Goal: Obtain resource: Obtain resource

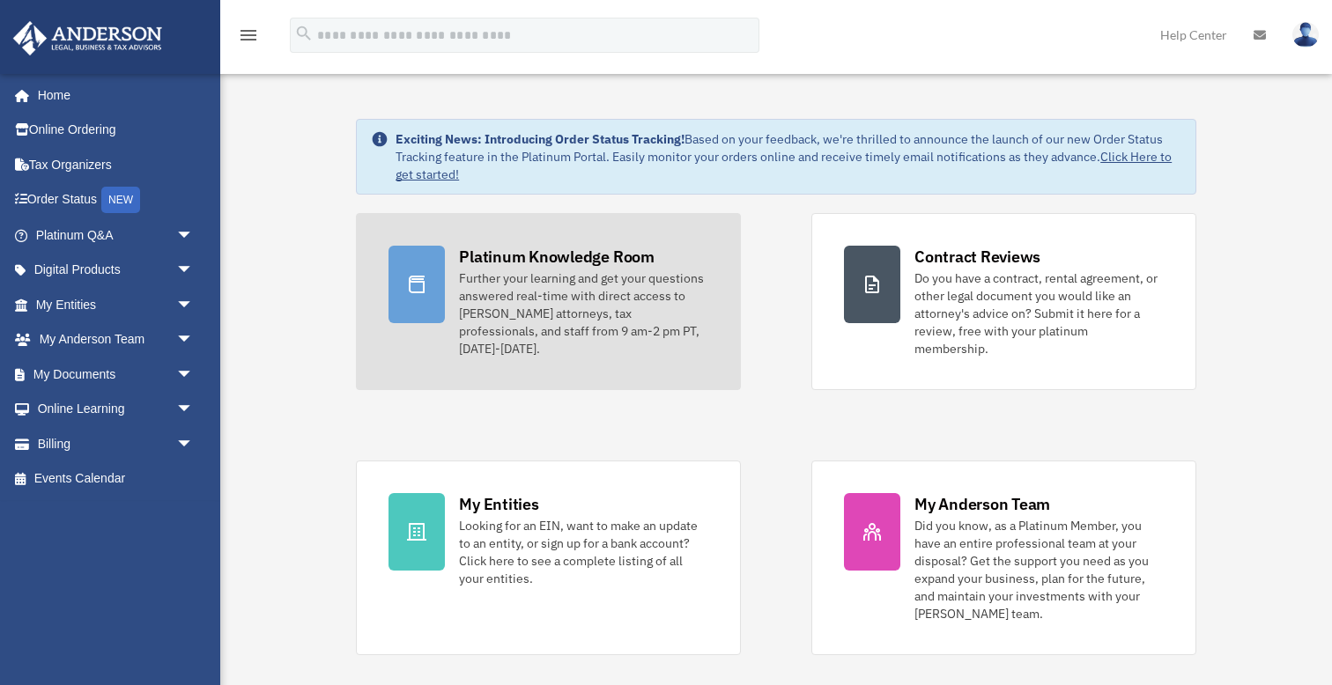
click at [466, 272] on div "Further your learning and get your questions answered real-time with direct acc…" at bounding box center [583, 314] width 249 height 88
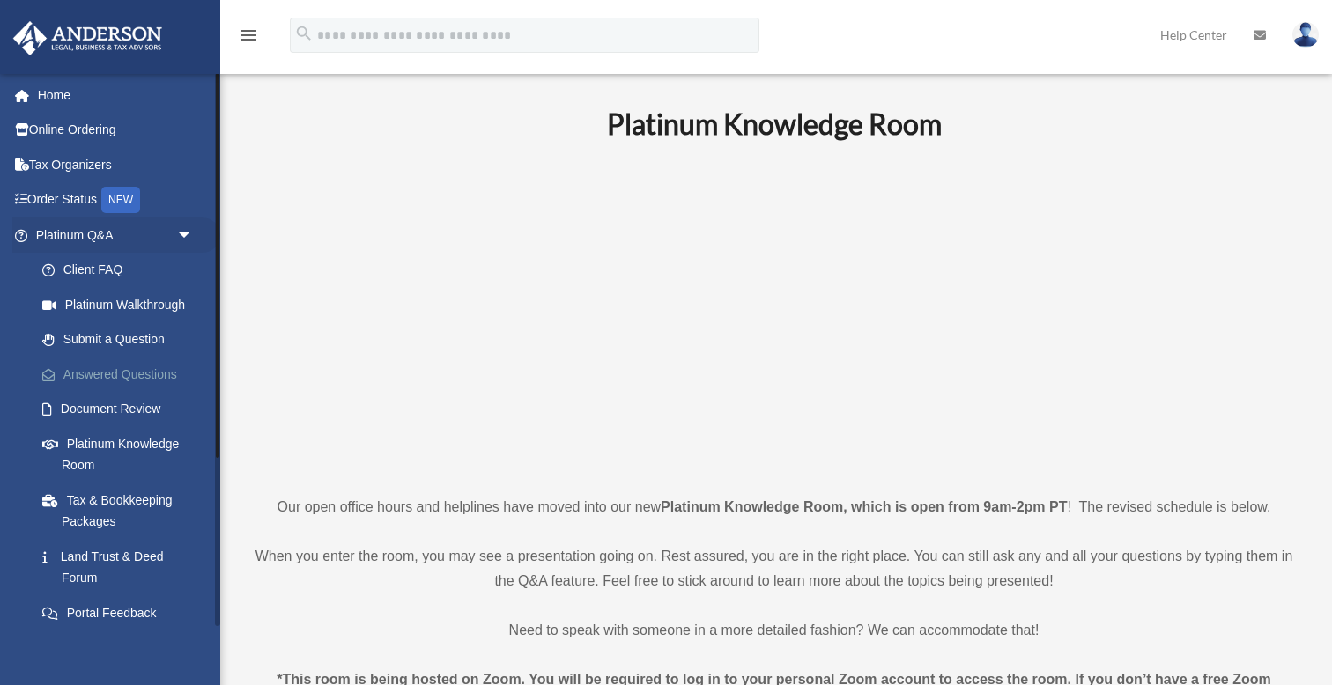
click at [143, 367] on link "Answered Questions" at bounding box center [123, 374] width 196 height 35
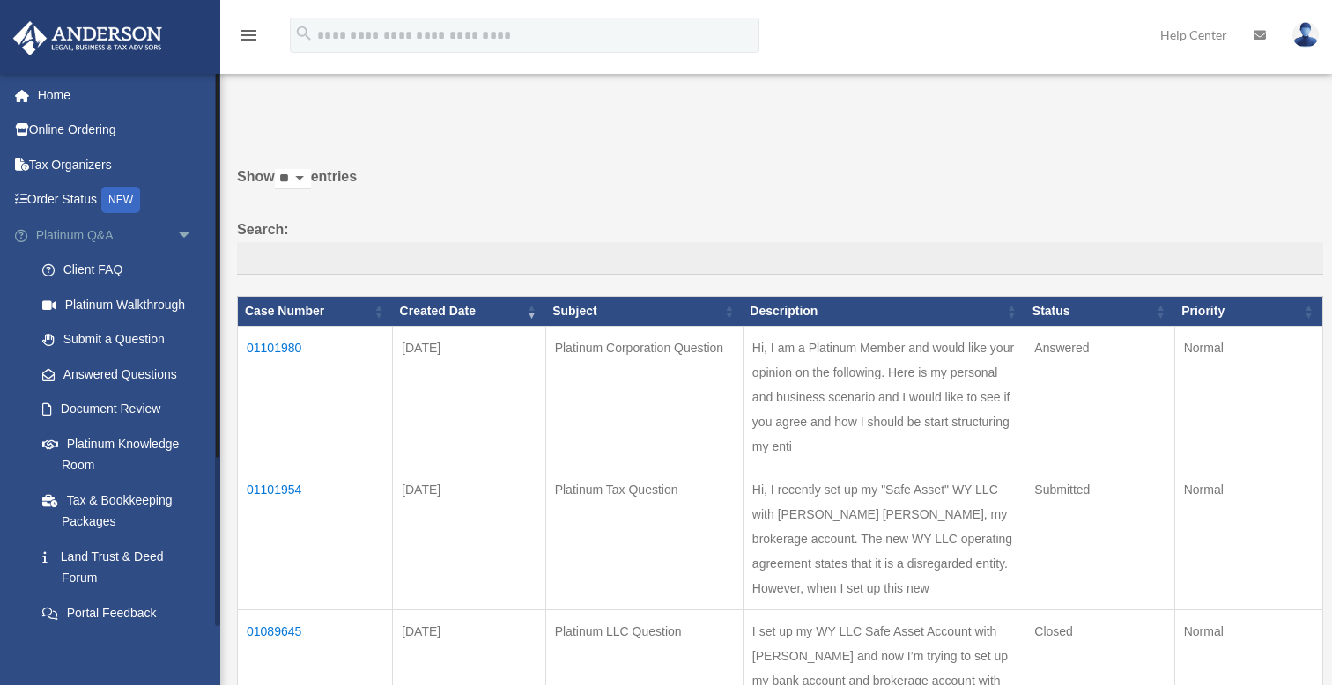
click at [186, 233] on span "arrow_drop_down" at bounding box center [193, 236] width 35 height 36
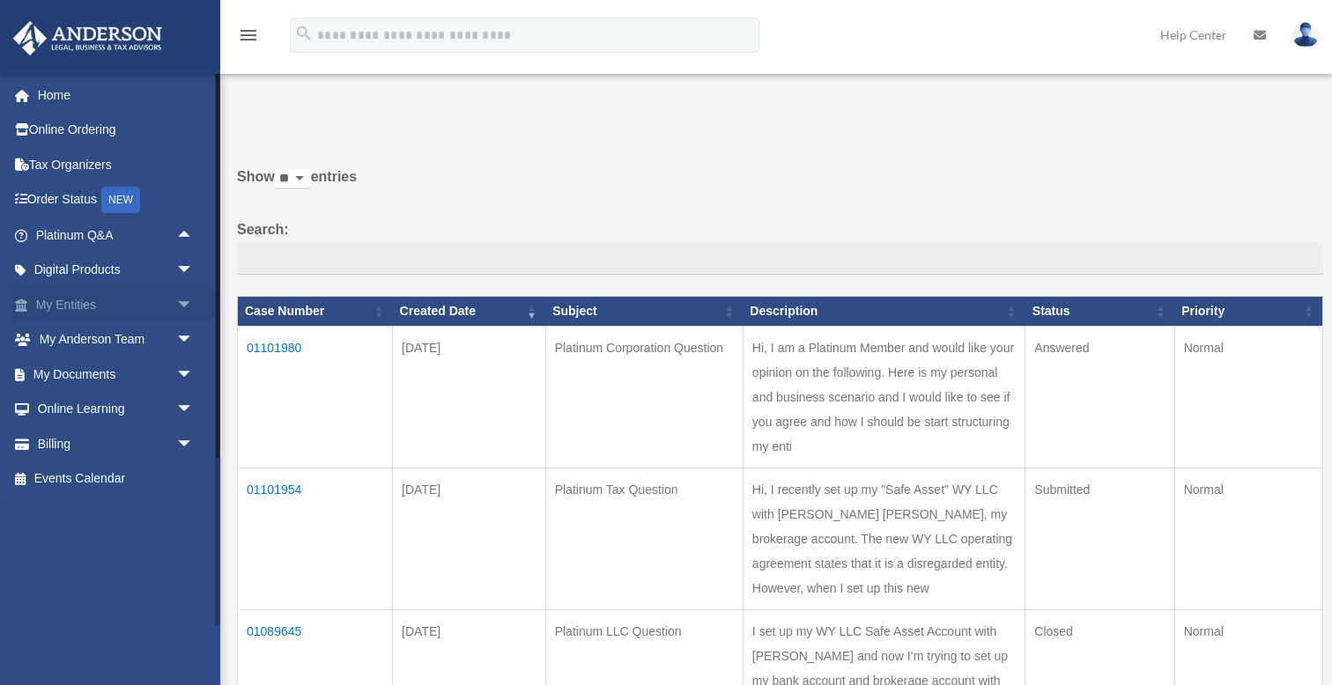
click at [181, 301] on span "arrow_drop_down" at bounding box center [193, 305] width 35 height 36
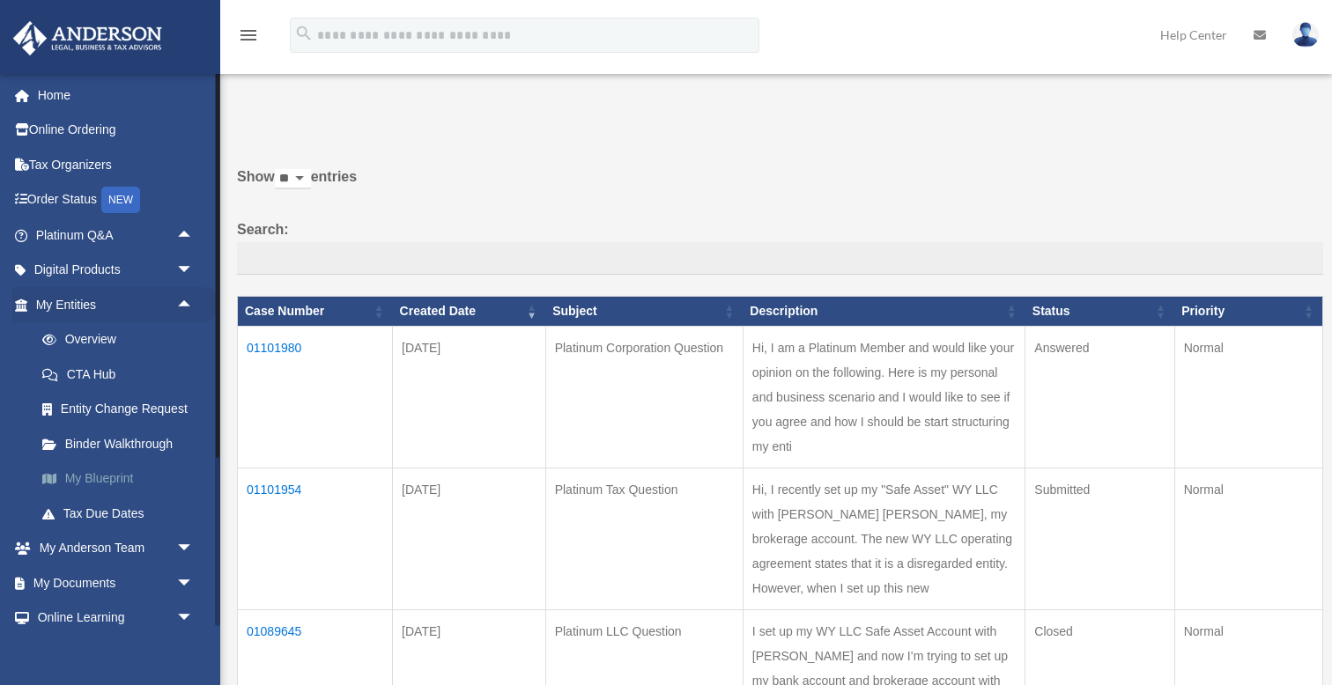
click at [112, 467] on link "My Blueprint" at bounding box center [123, 479] width 196 height 35
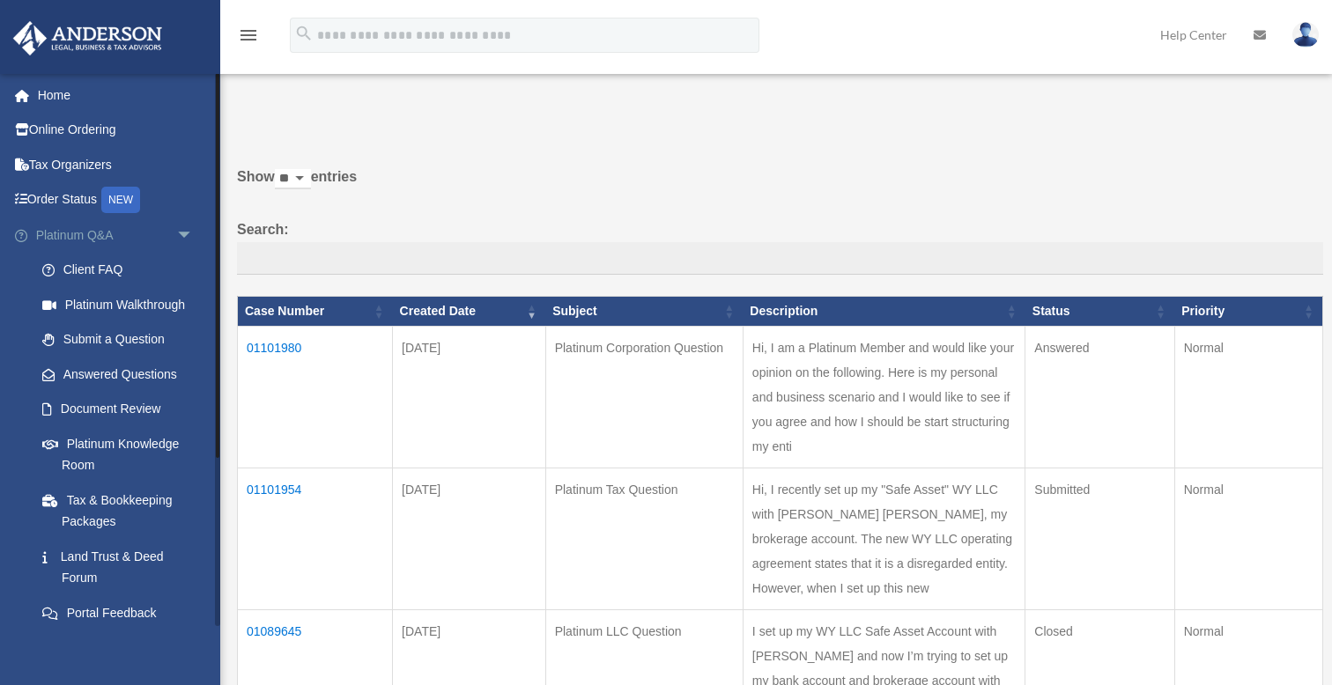
click at [186, 234] on span "arrow_drop_down" at bounding box center [193, 236] width 35 height 36
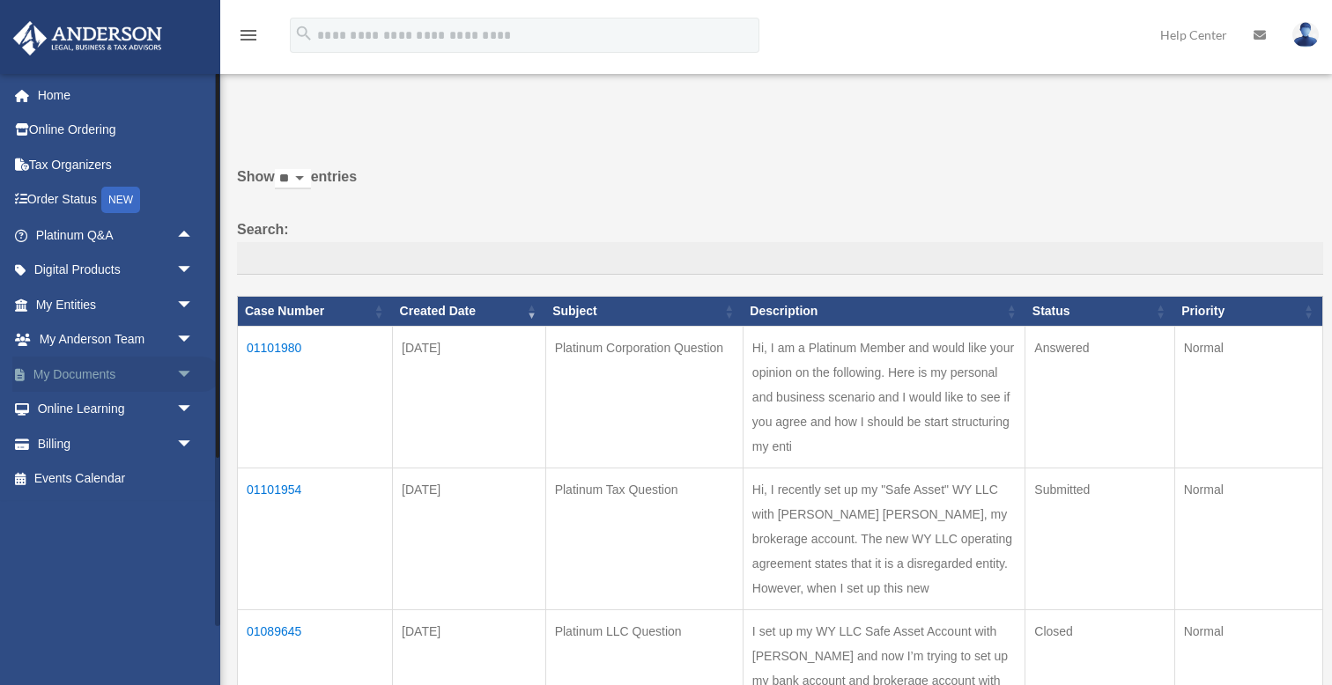
click at [182, 363] on span "arrow_drop_down" at bounding box center [193, 375] width 35 height 36
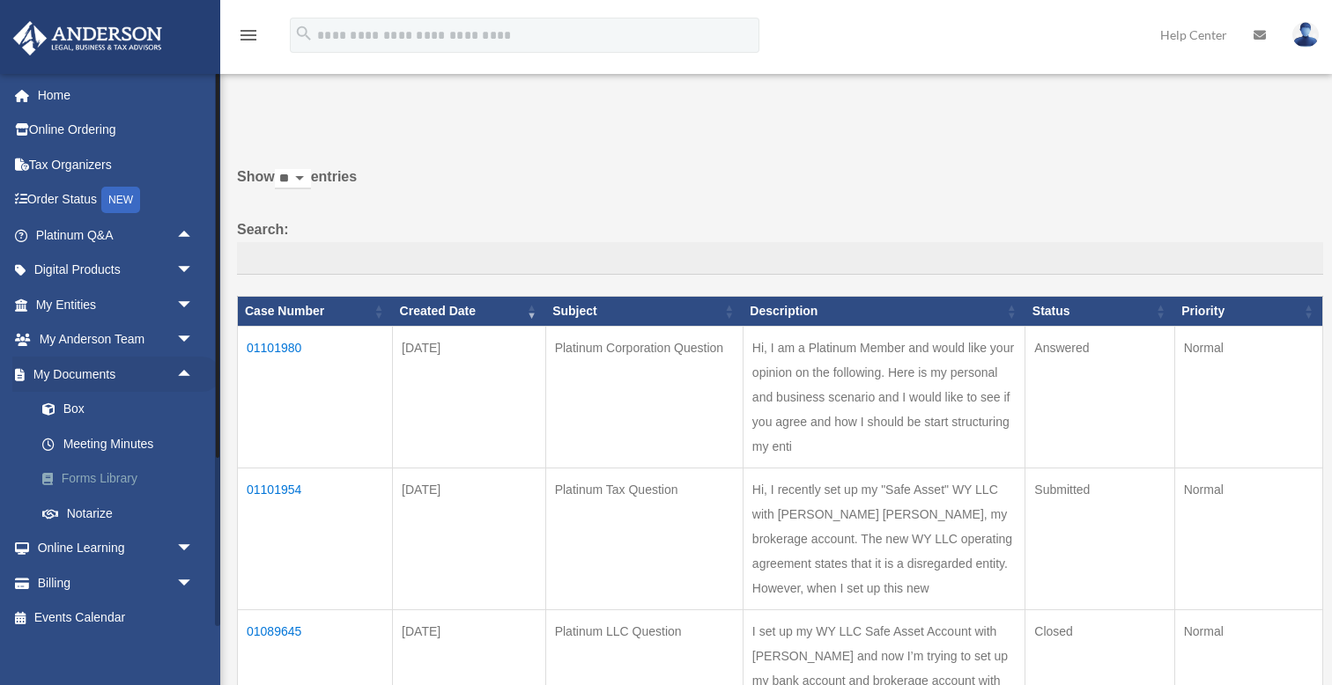
click at [120, 474] on link "Forms Library" at bounding box center [123, 479] width 196 height 35
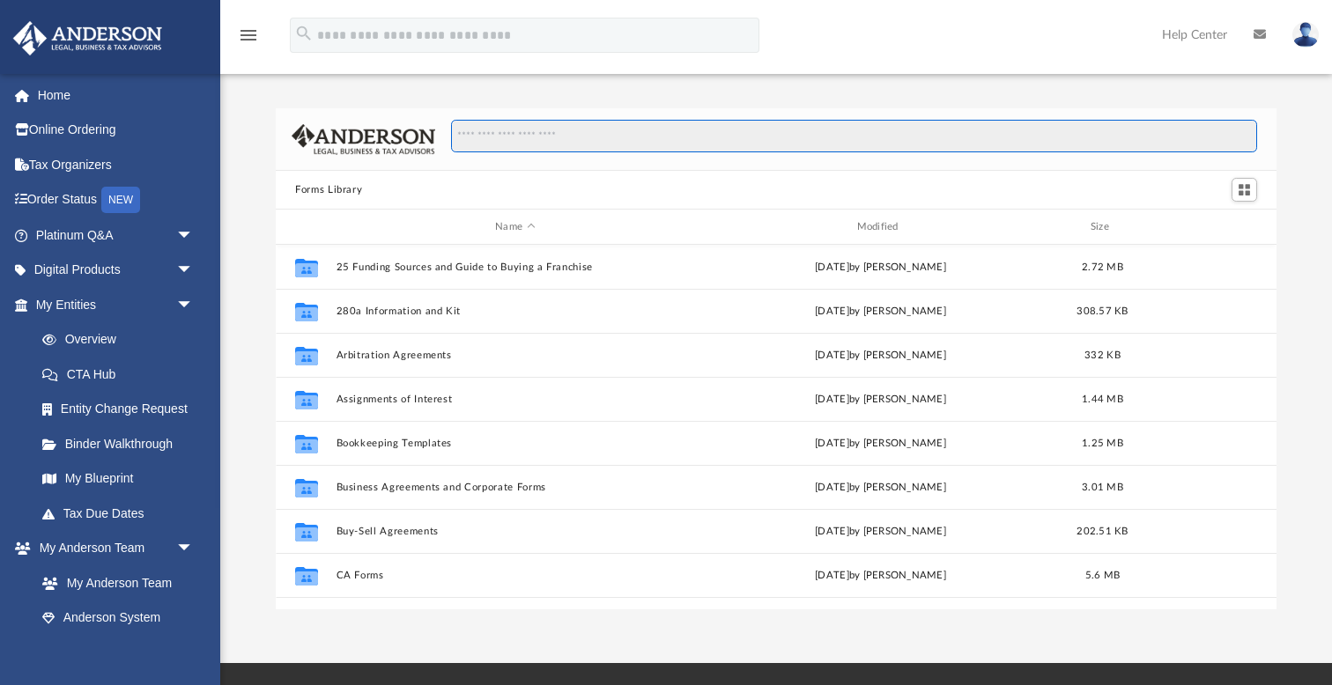
click at [536, 137] on input "Search files and folders" at bounding box center [854, 136] width 806 height 33
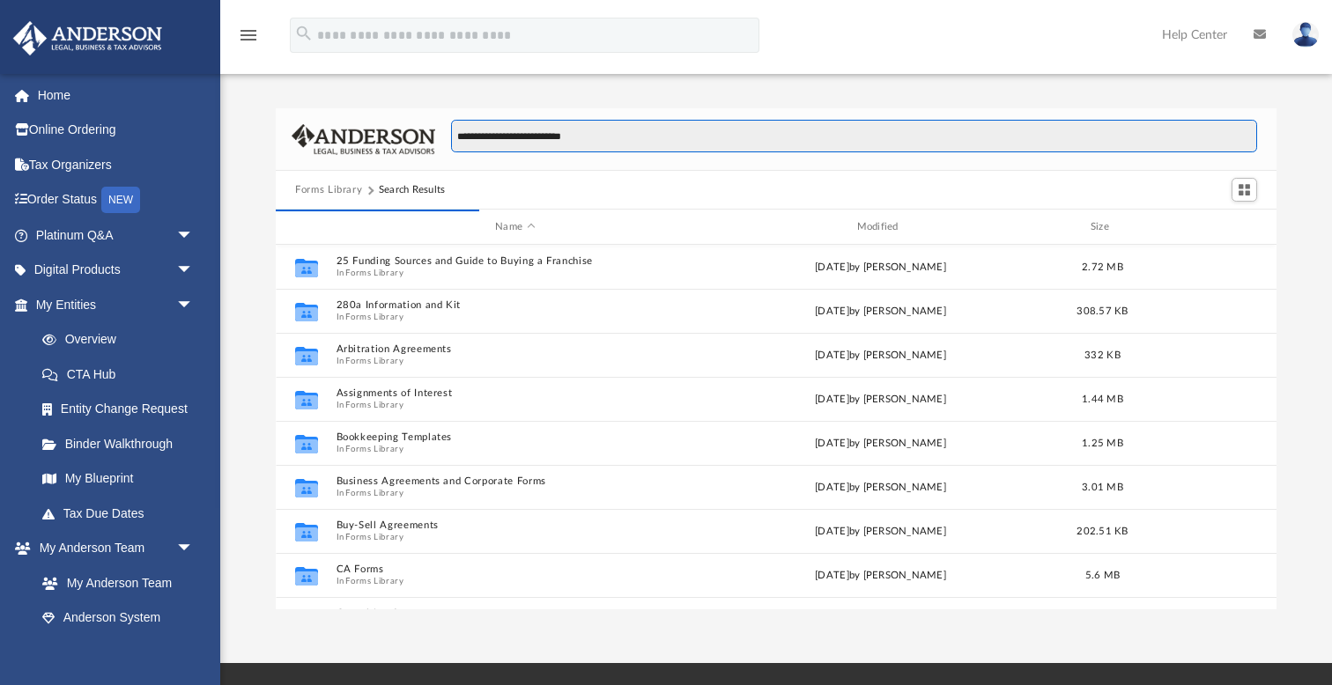
type input "**********"
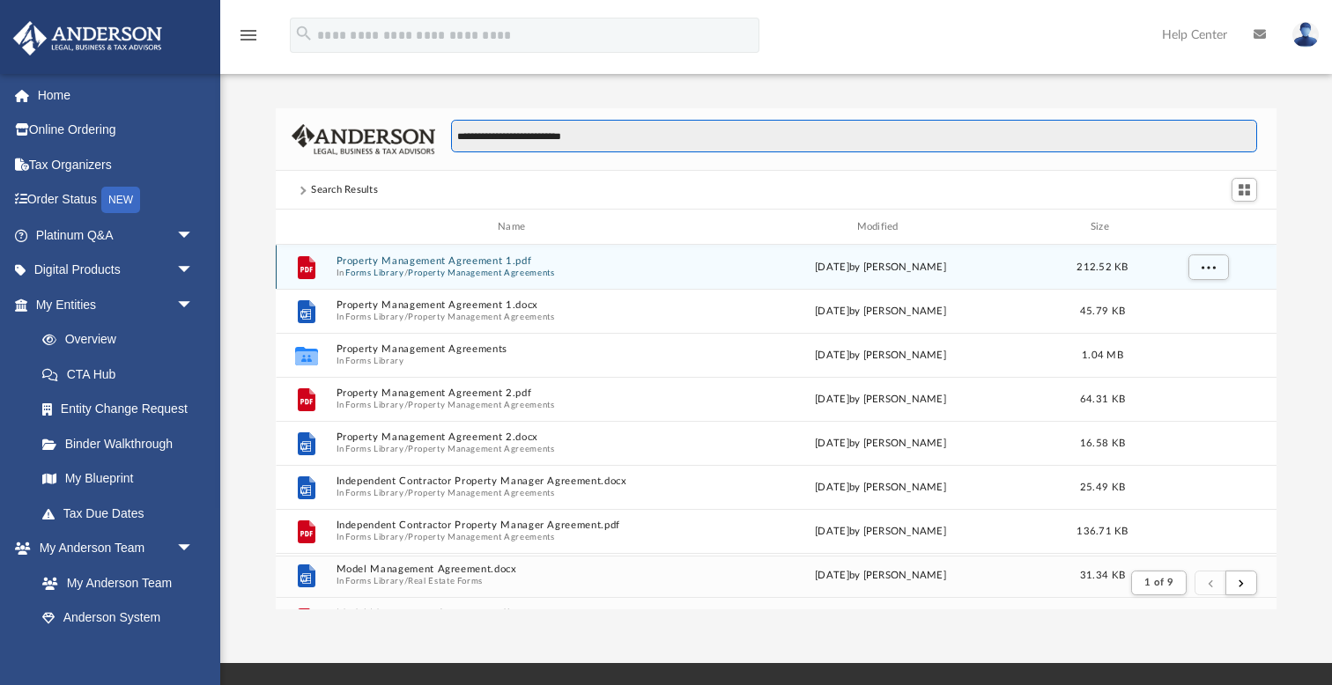
scroll to position [346, 1001]
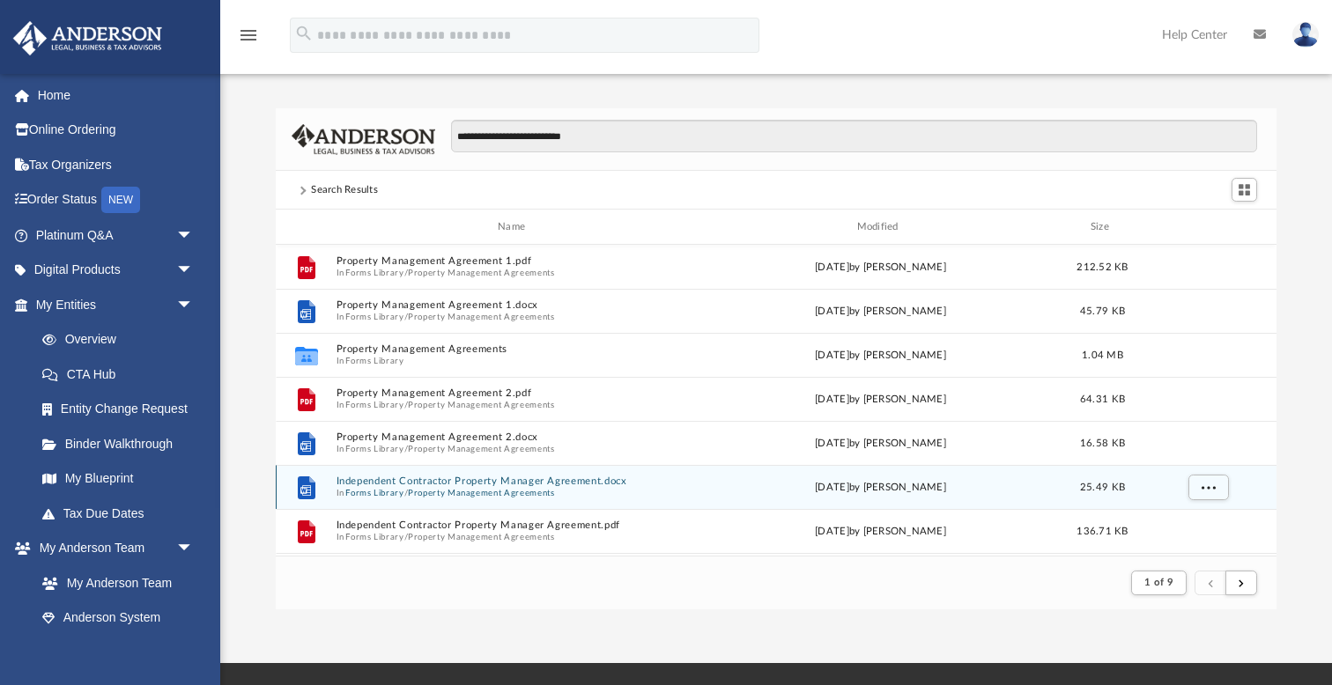
click at [549, 484] on button "Independent Contractor Property Manager Agreement.docx" at bounding box center [515, 481] width 358 height 11
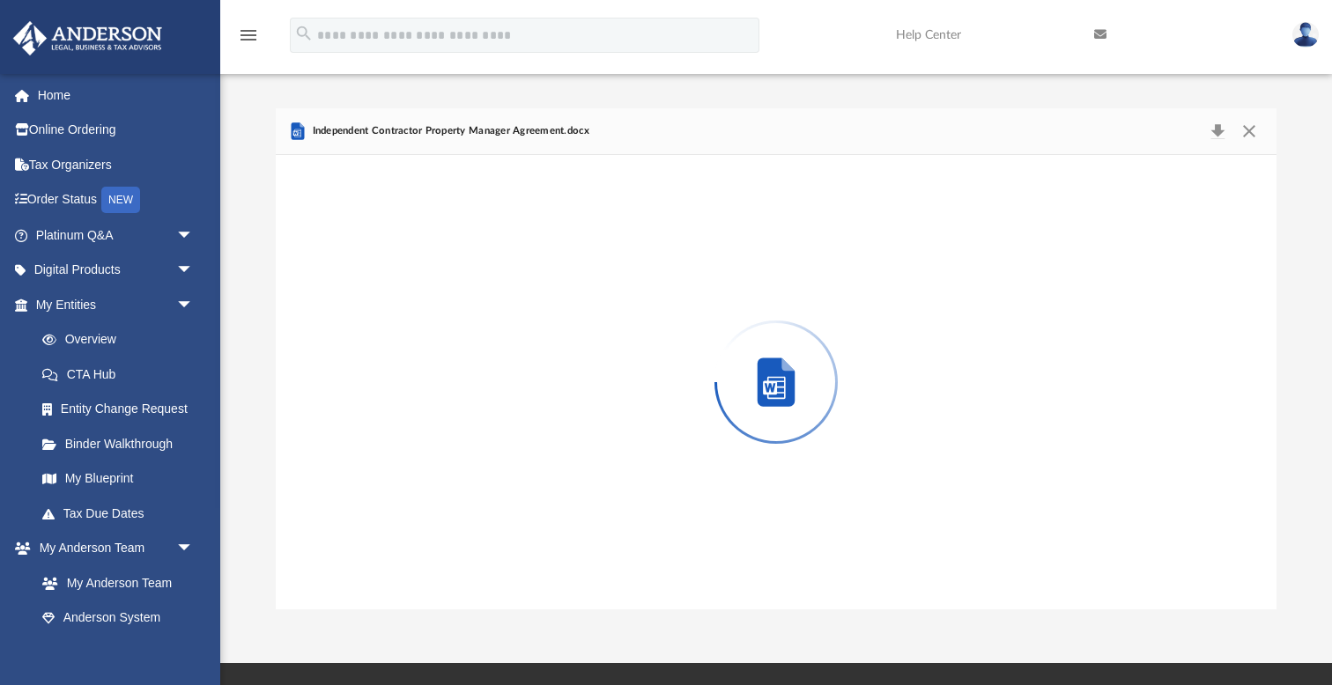
click at [549, 484] on div "Preview" at bounding box center [776, 382] width 1001 height 455
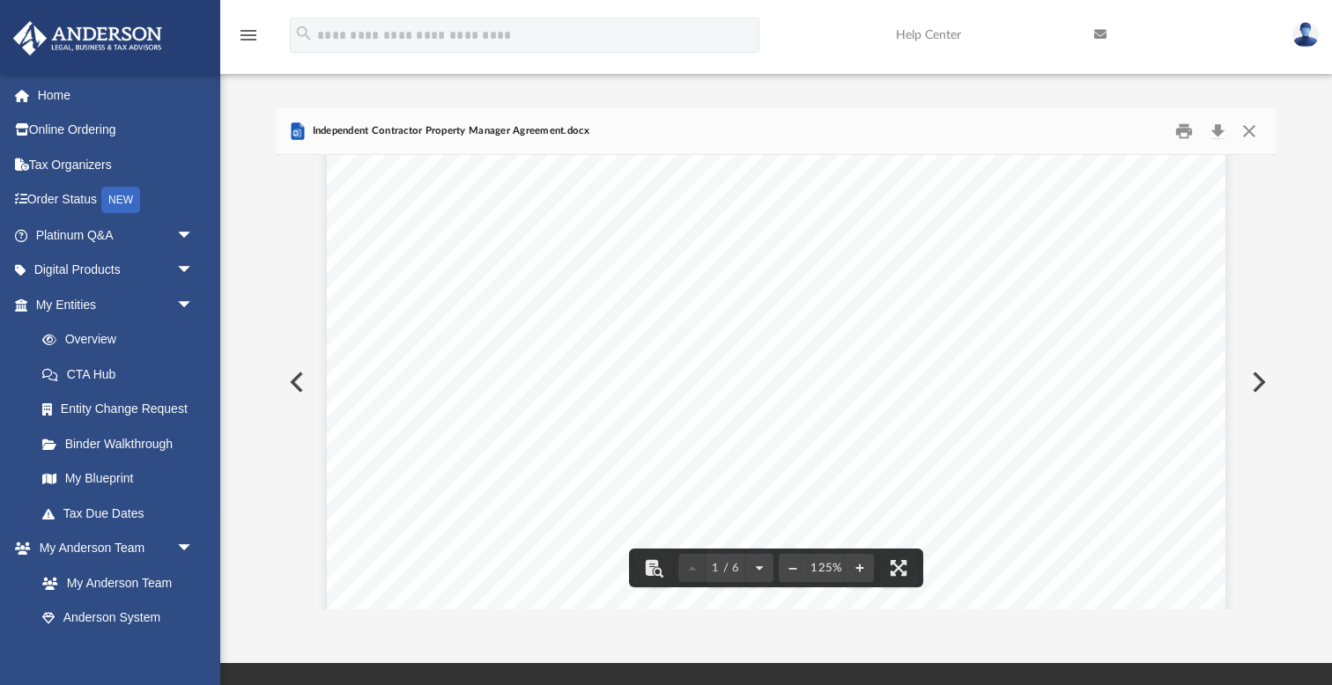
scroll to position [101, 0]
click at [364, 305] on div "INDEPENDENT CONTRACTOR PROPERTY MANAGER AGREEMENT THIS AGREEMENT made and enter…" at bounding box center [776, 648] width 898 height 1163
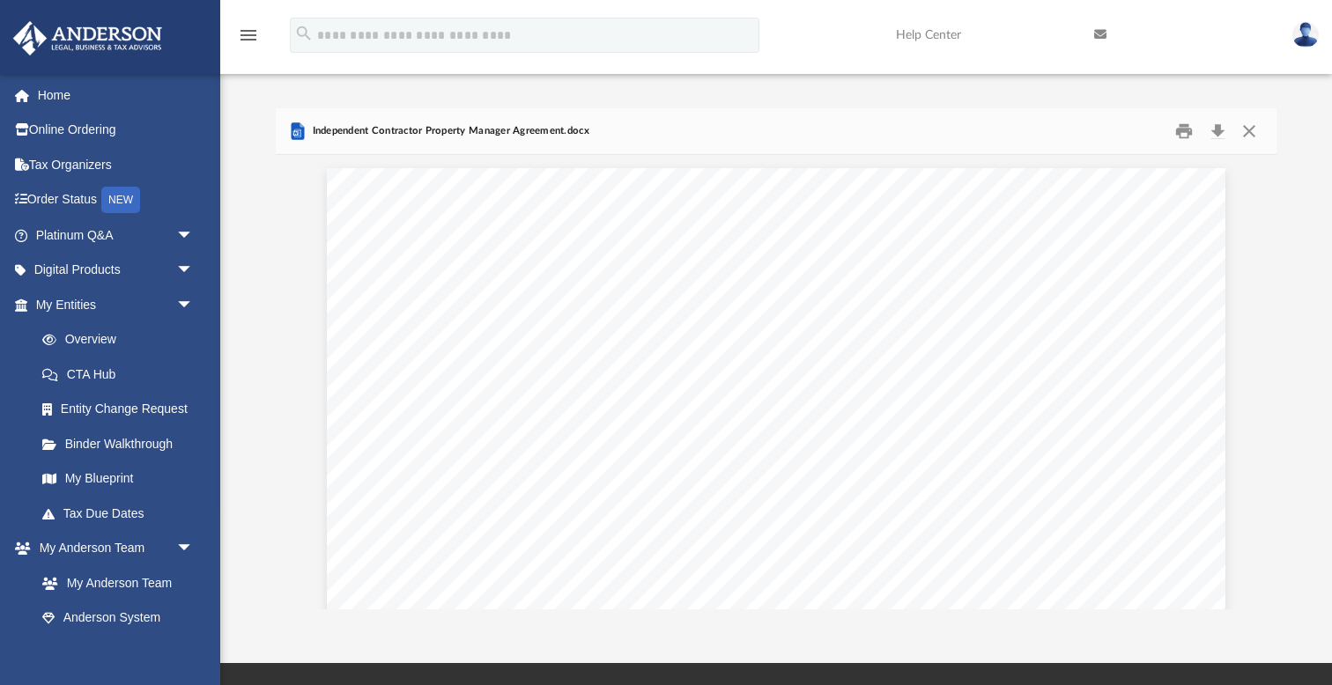
scroll to position [0, 0]
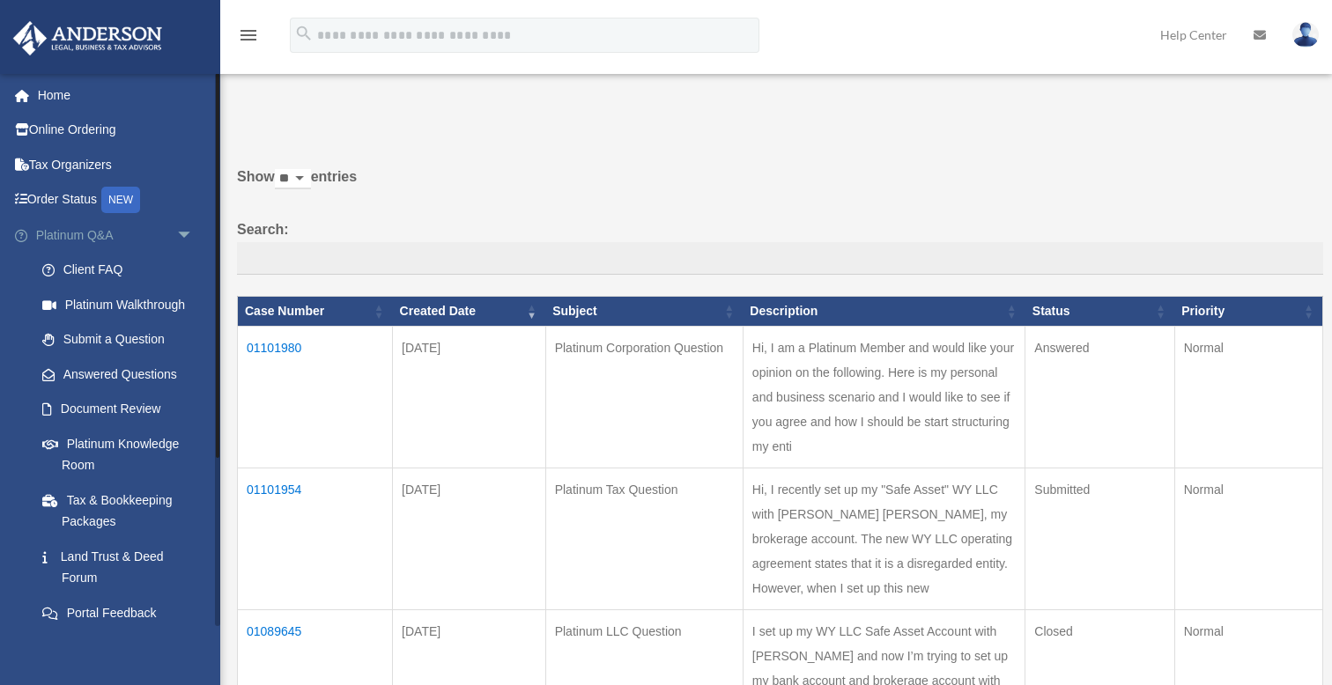
click at [187, 228] on span "arrow_drop_down" at bounding box center [193, 236] width 35 height 36
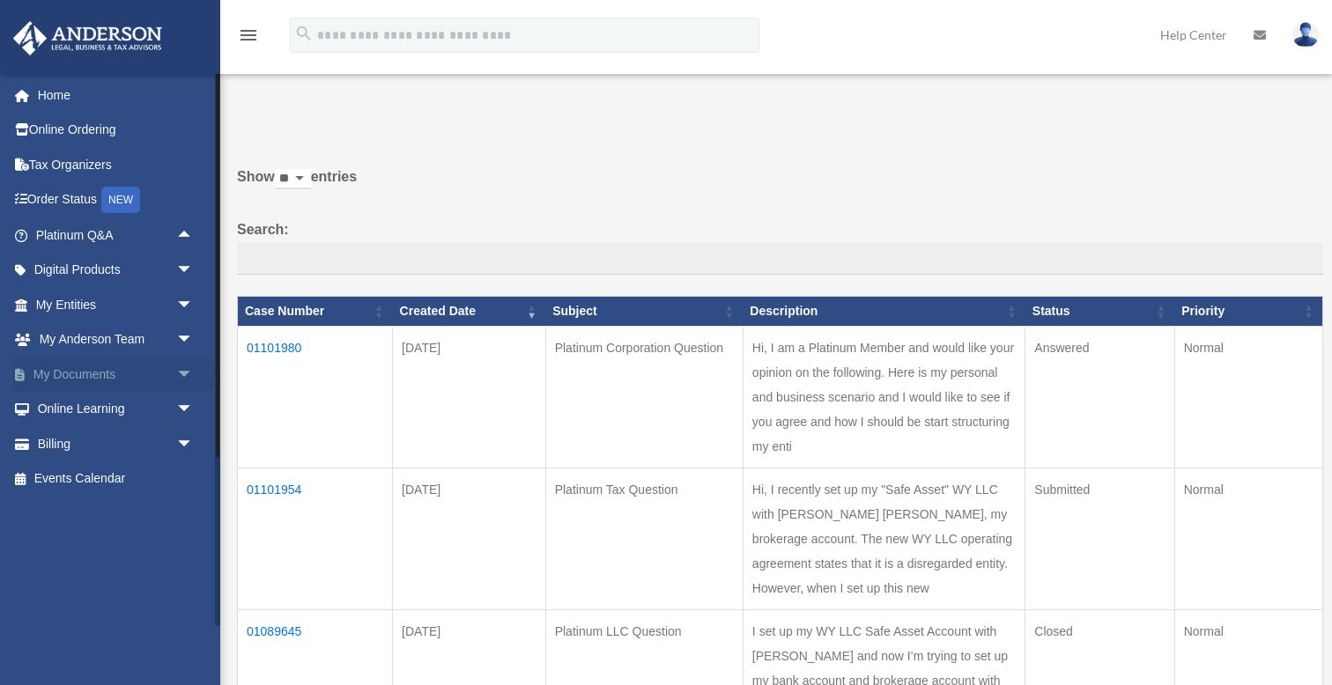
click at [181, 369] on span "arrow_drop_down" at bounding box center [193, 375] width 35 height 36
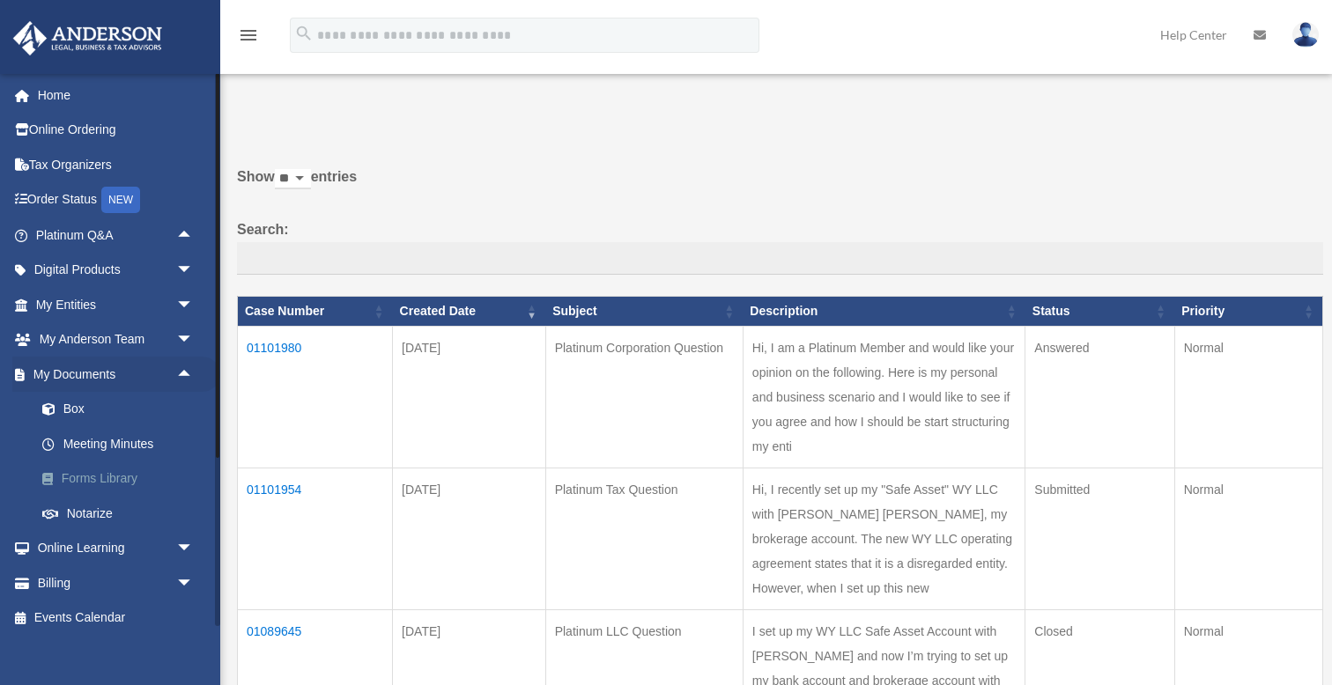
click at [120, 471] on link "Forms Library" at bounding box center [123, 479] width 196 height 35
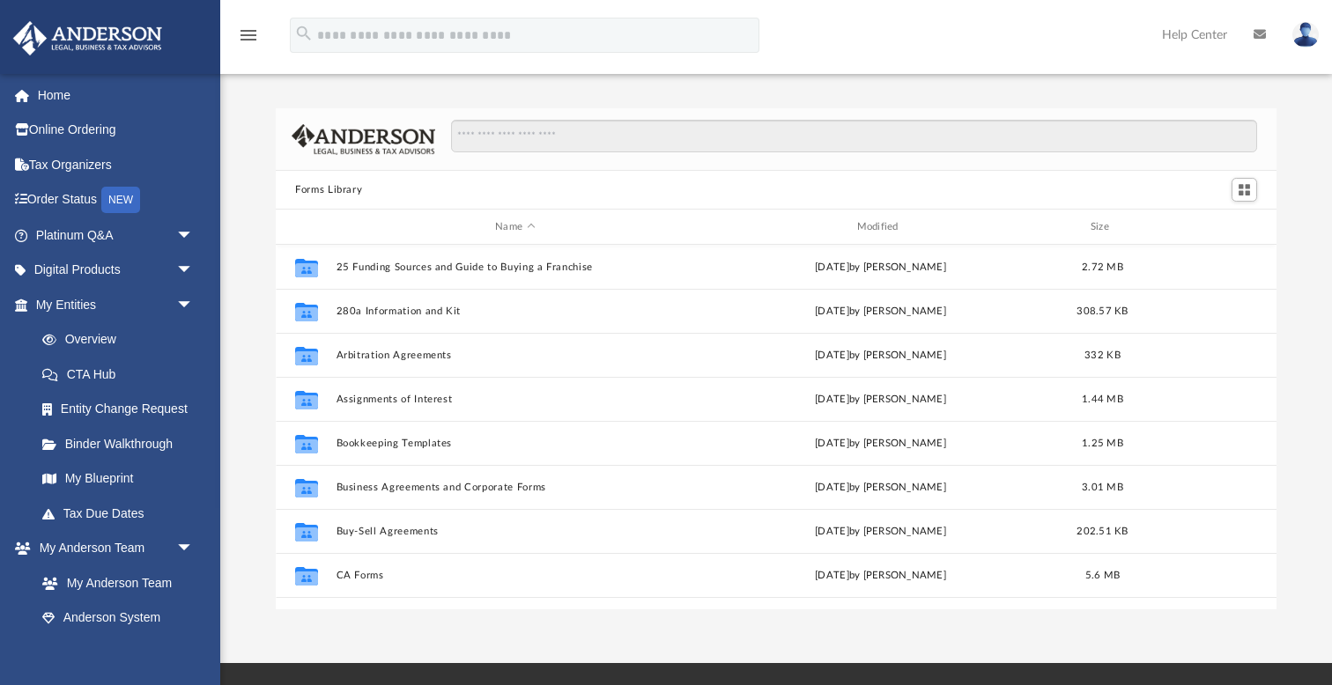
scroll to position [401, 1001]
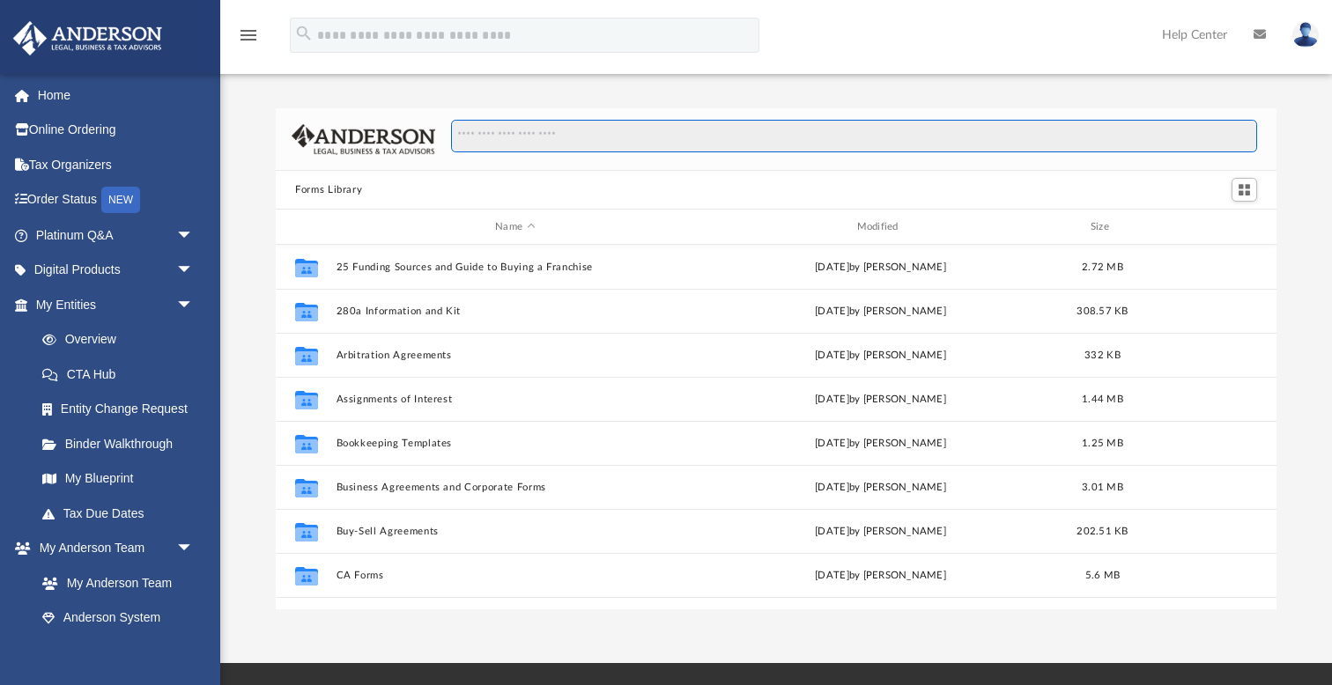
click at [544, 141] on input "Search files and folders" at bounding box center [854, 136] width 806 height 33
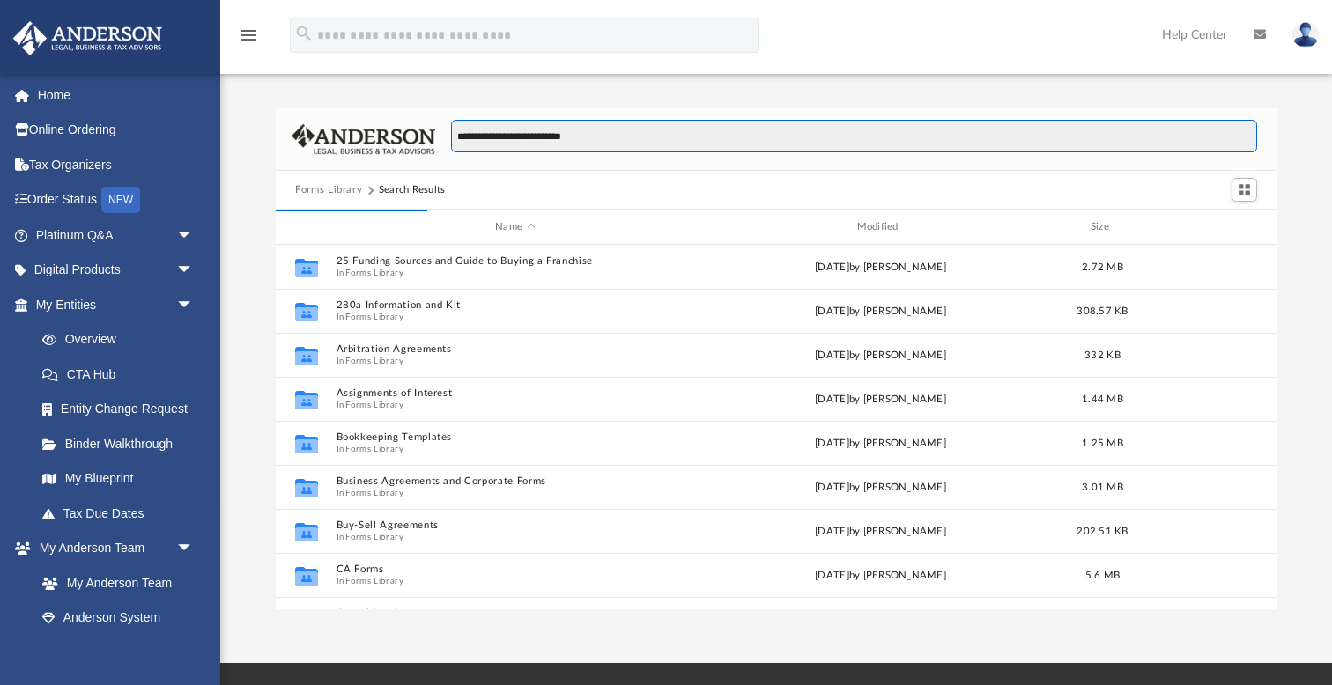
scroll to position [346, 1001]
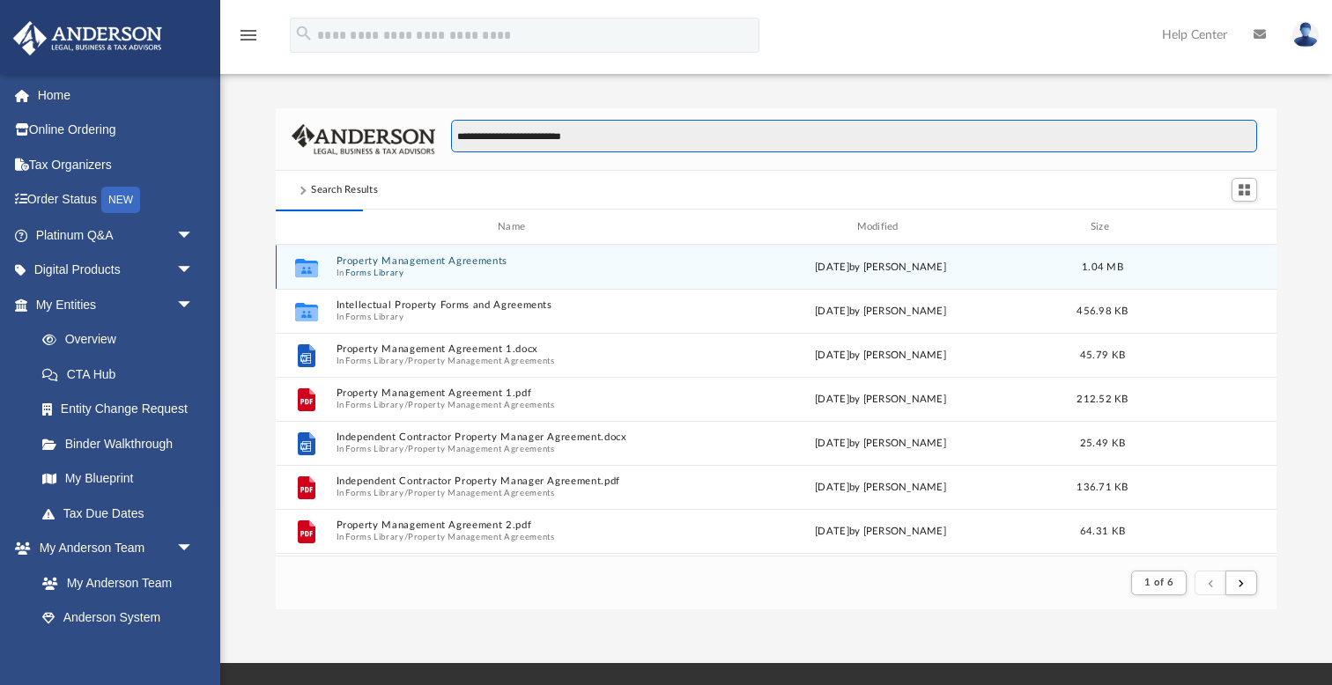
type input "**********"
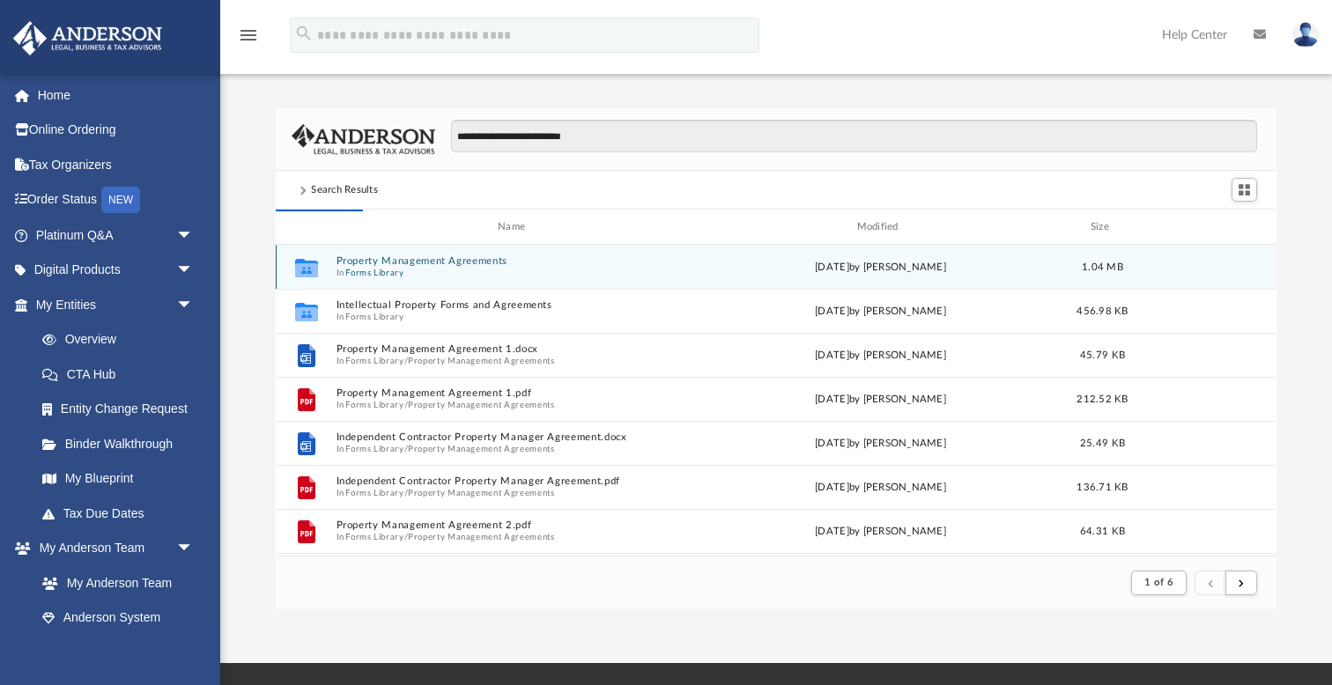
click at [458, 258] on button "Property Management Agreements" at bounding box center [515, 260] width 358 height 11
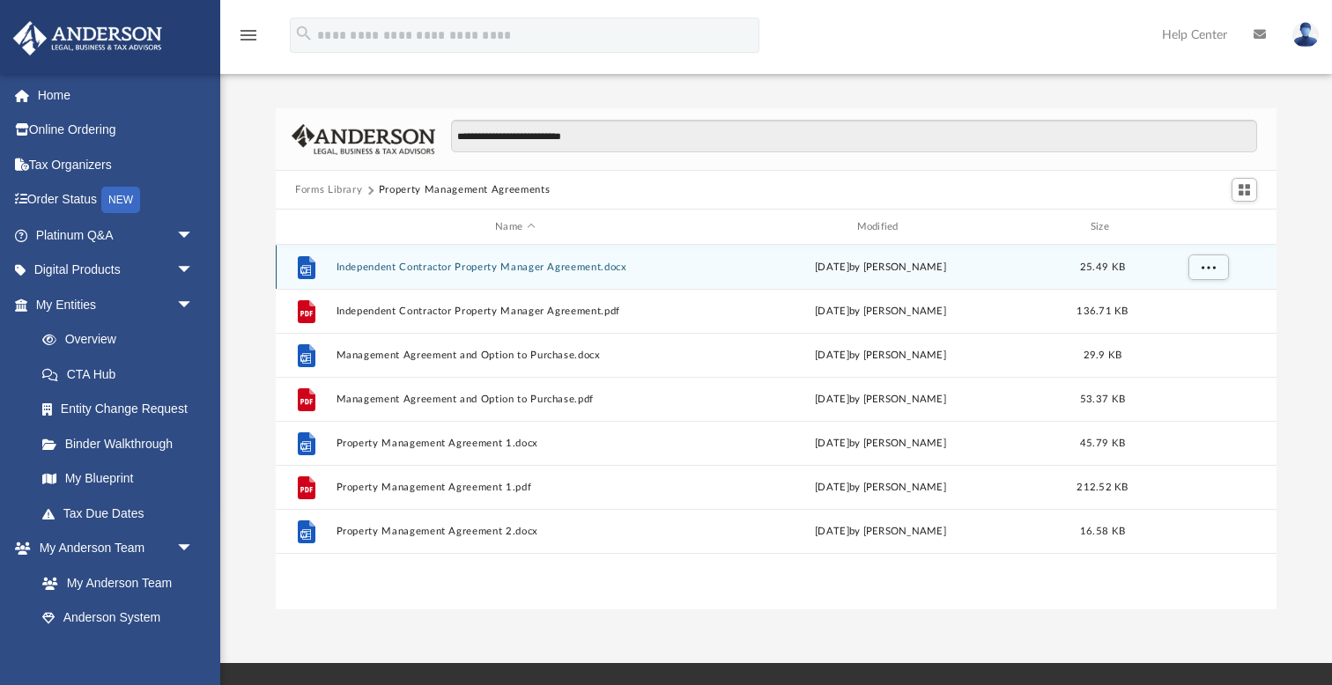
scroll to position [401, 1001]
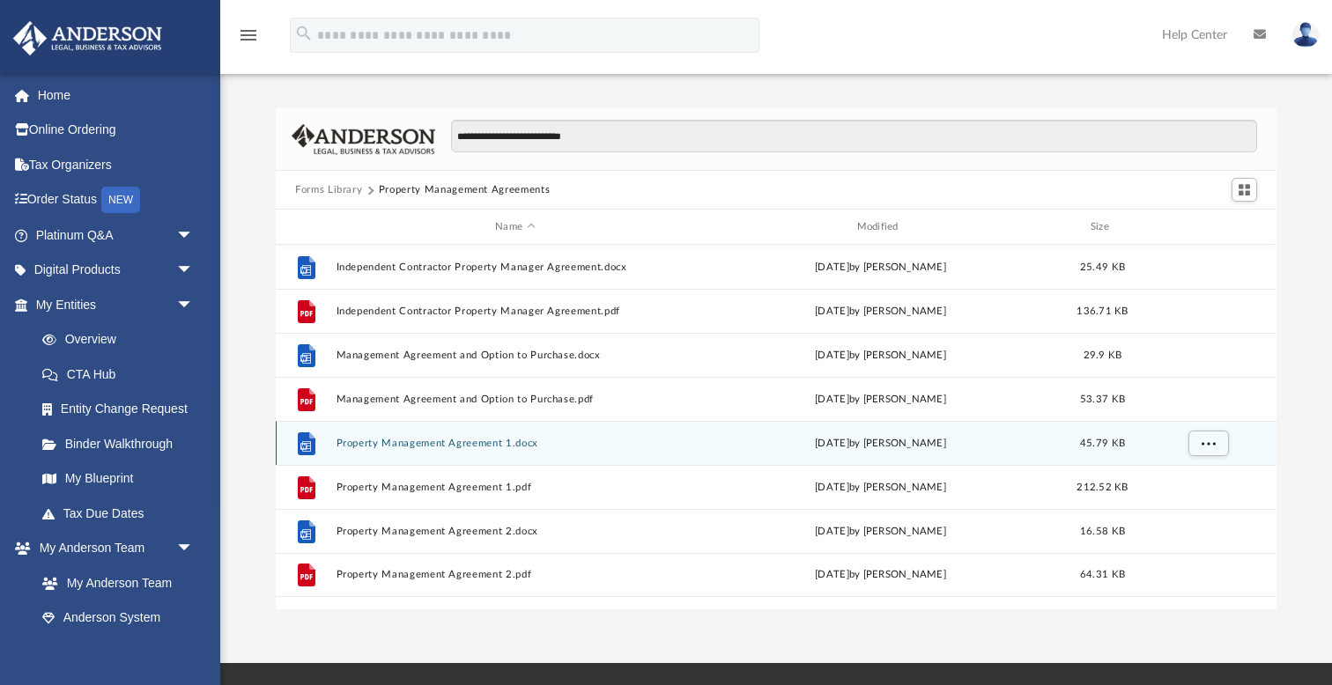
click at [454, 445] on button "Property Management Agreement 1.docx" at bounding box center [515, 443] width 358 height 11
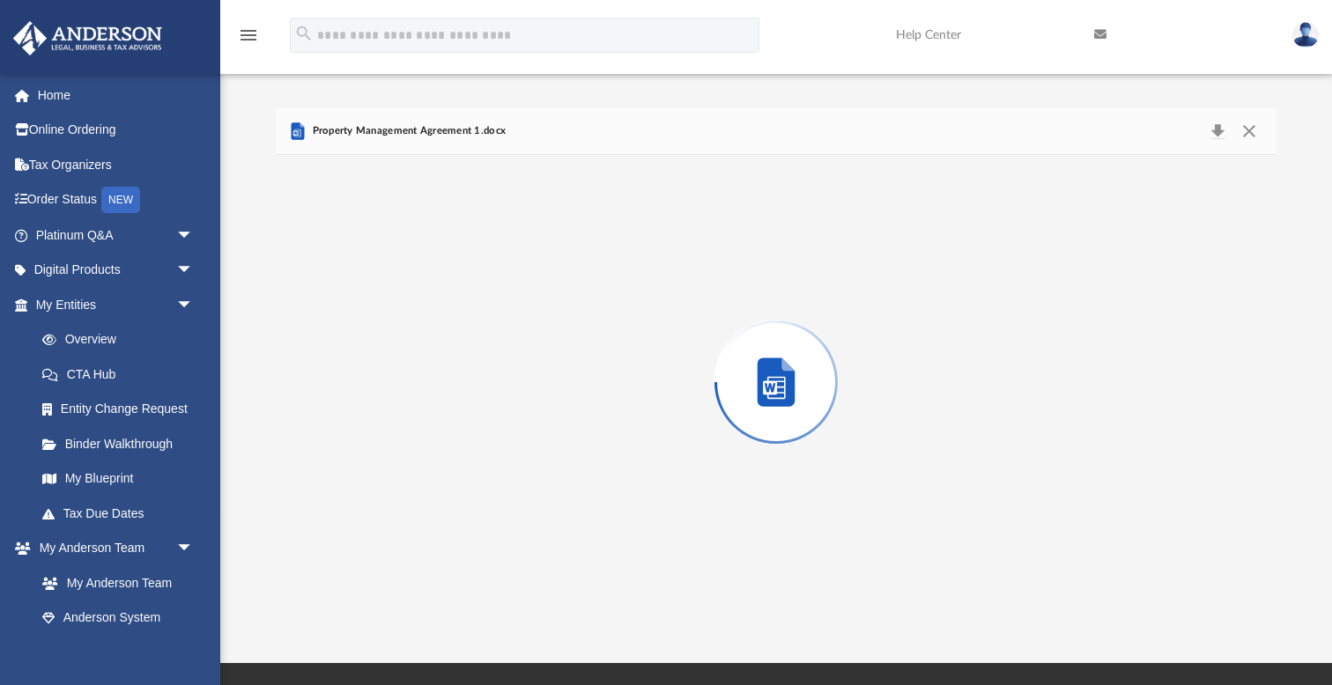
click at [454, 445] on div "Preview" at bounding box center [776, 382] width 1001 height 455
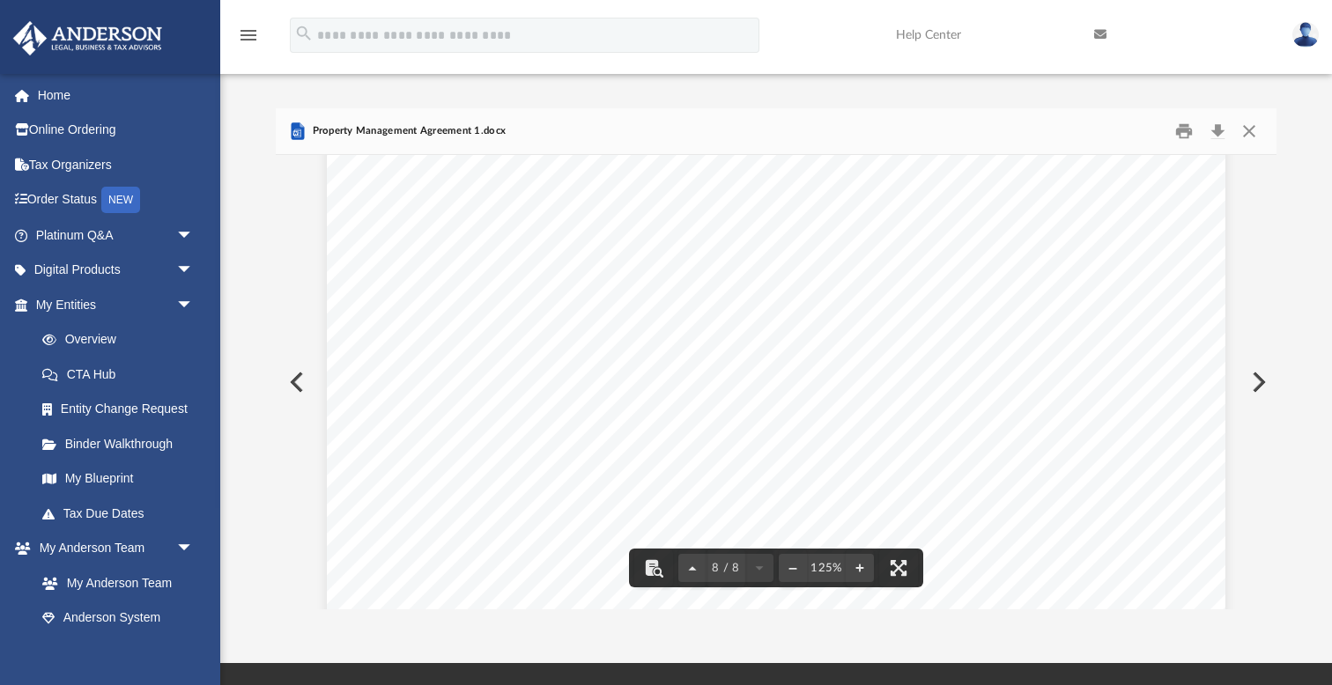
scroll to position [8408, 0]
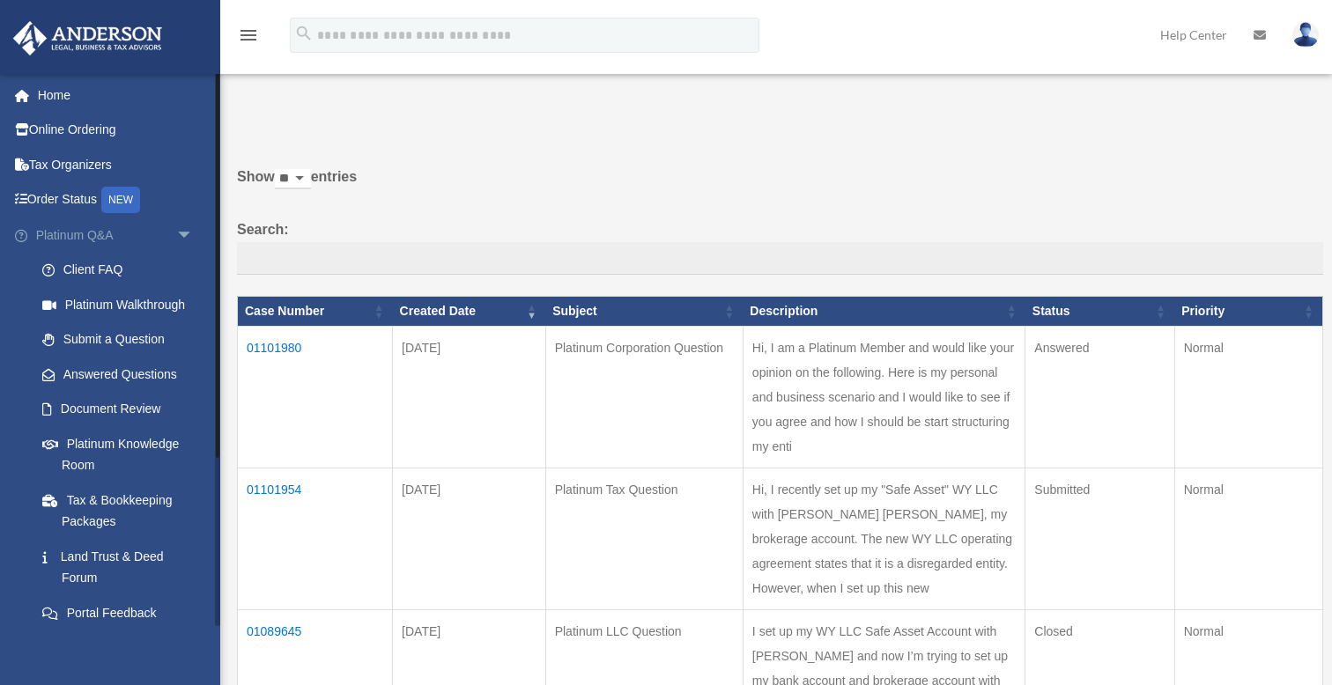
click at [182, 229] on span "arrow_drop_down" at bounding box center [193, 236] width 35 height 36
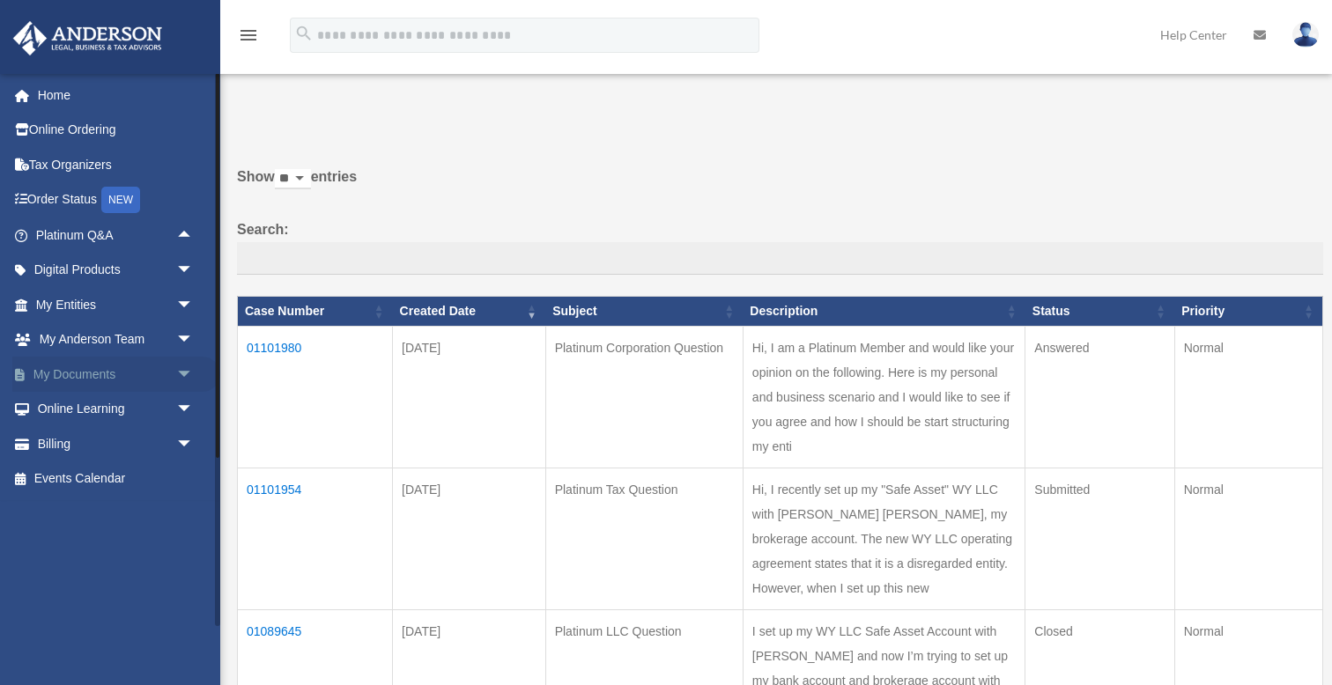
click at [183, 370] on span "arrow_drop_down" at bounding box center [193, 375] width 35 height 36
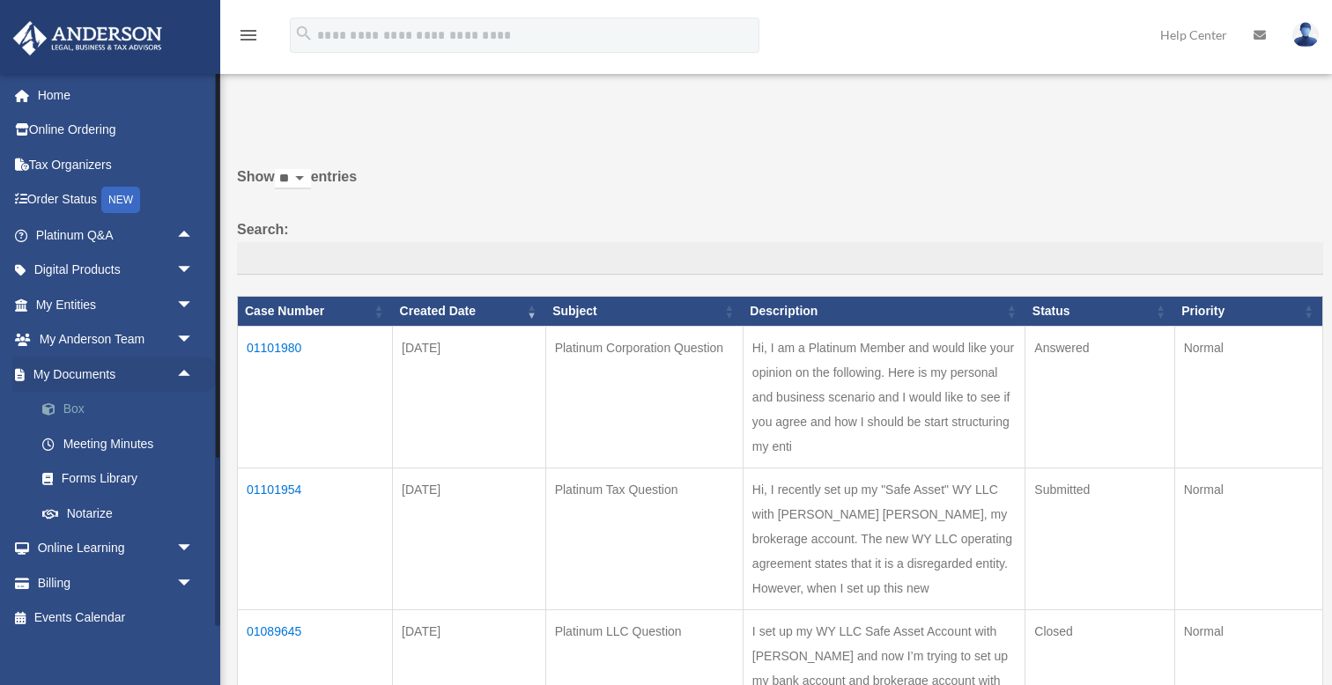
click at [79, 404] on link "Box" at bounding box center [123, 409] width 196 height 35
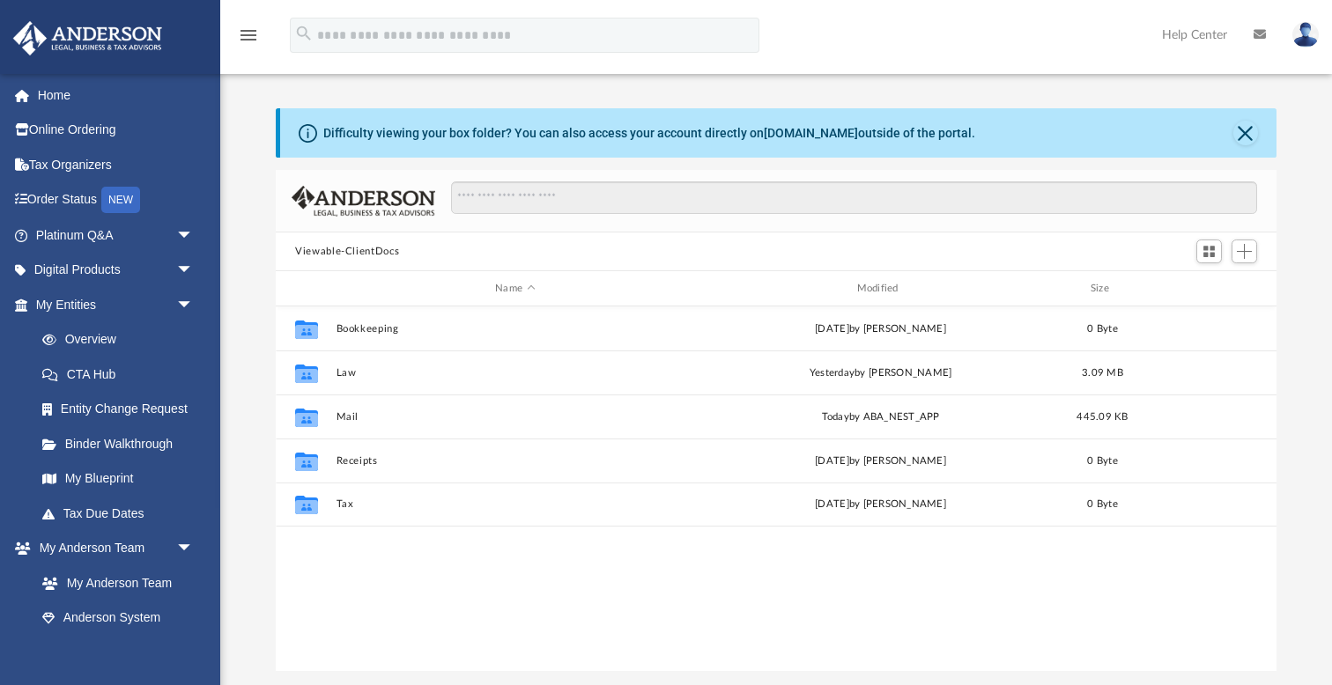
scroll to position [401, 1001]
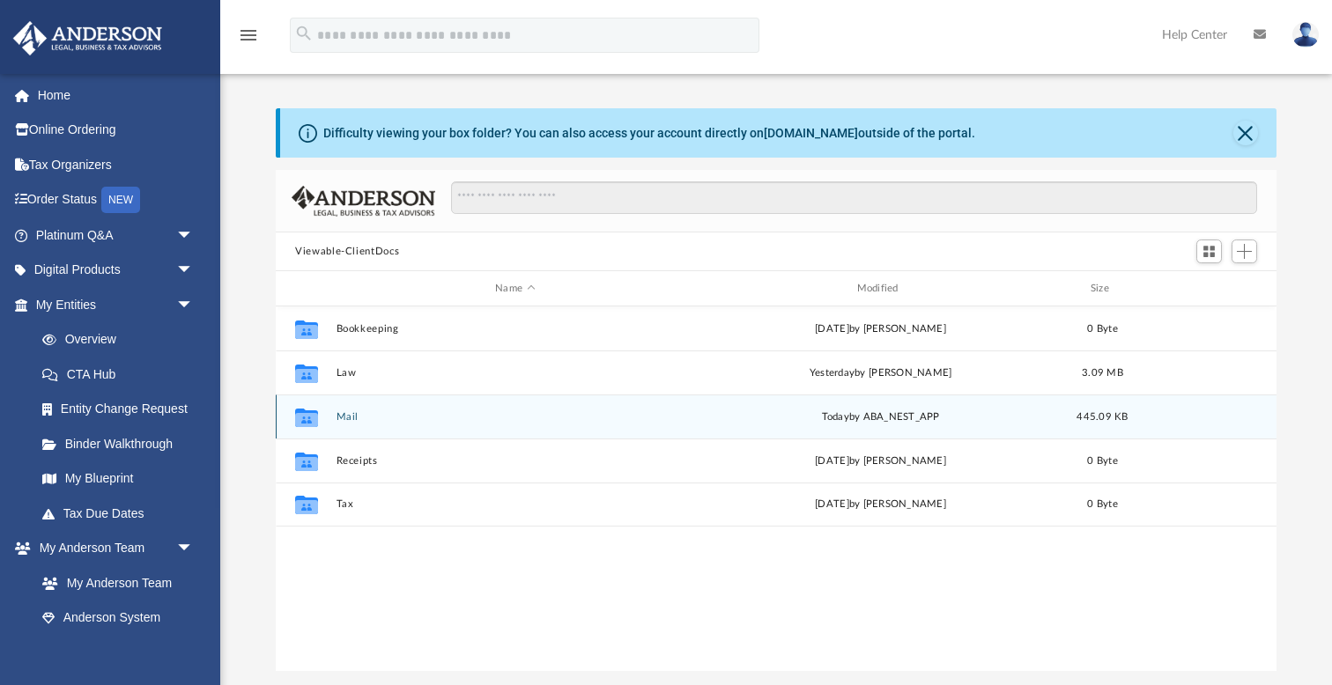
click at [351, 417] on button "Mail" at bounding box center [515, 416] width 358 height 11
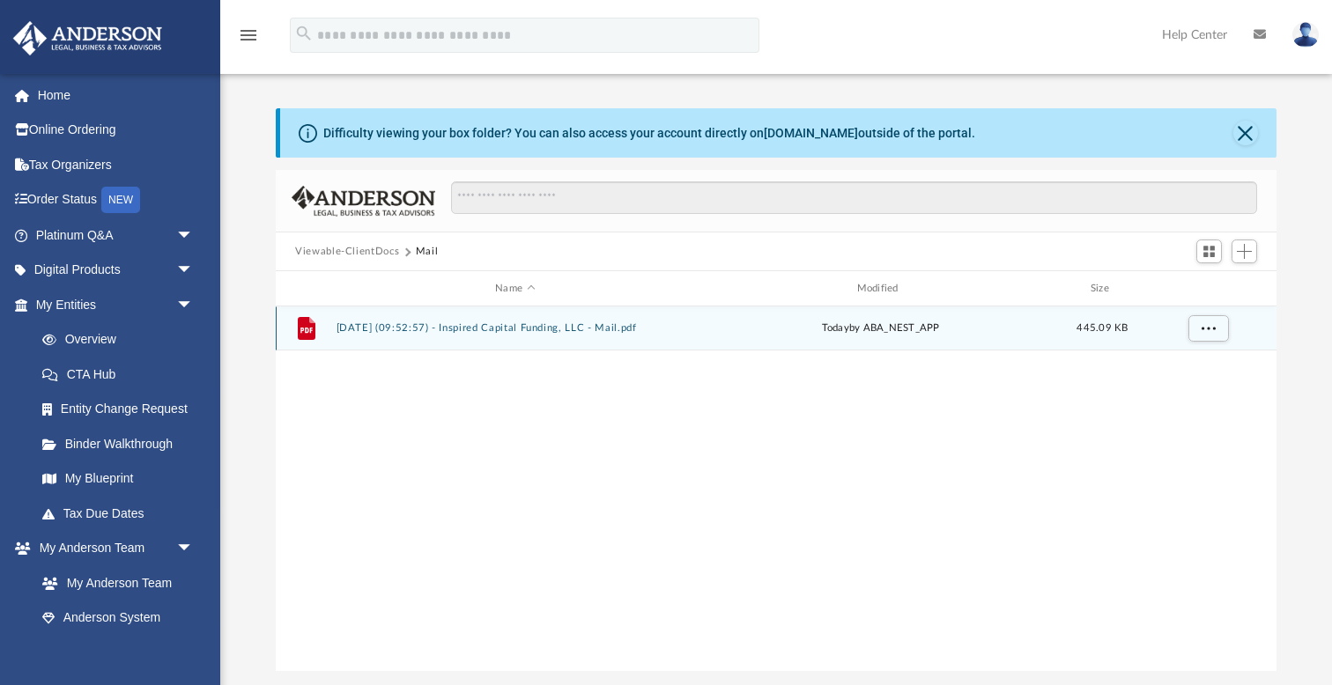
click at [533, 324] on button "2025.09.09 (09:52:57) - Inspired Capital Funding, LLC - Mail.pdf" at bounding box center [515, 327] width 358 height 11
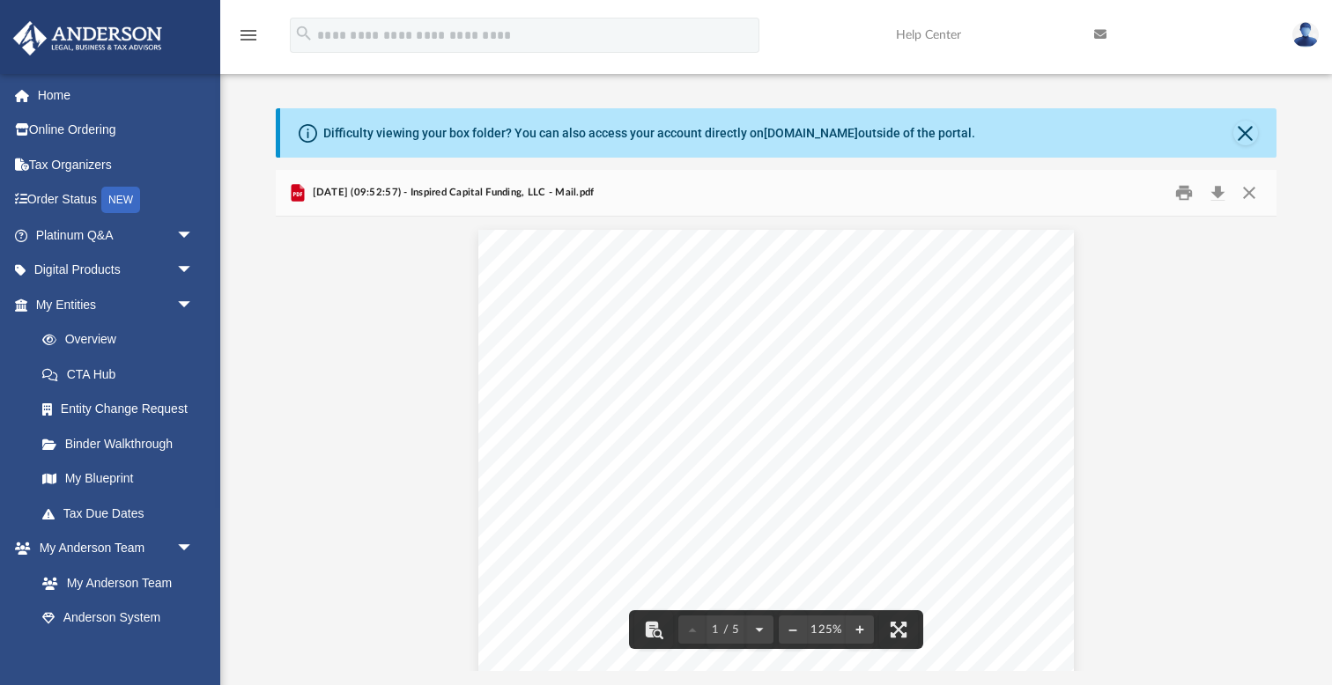
scroll to position [0, 0]
click at [1252, 191] on button "Close" at bounding box center [1249, 193] width 32 height 27
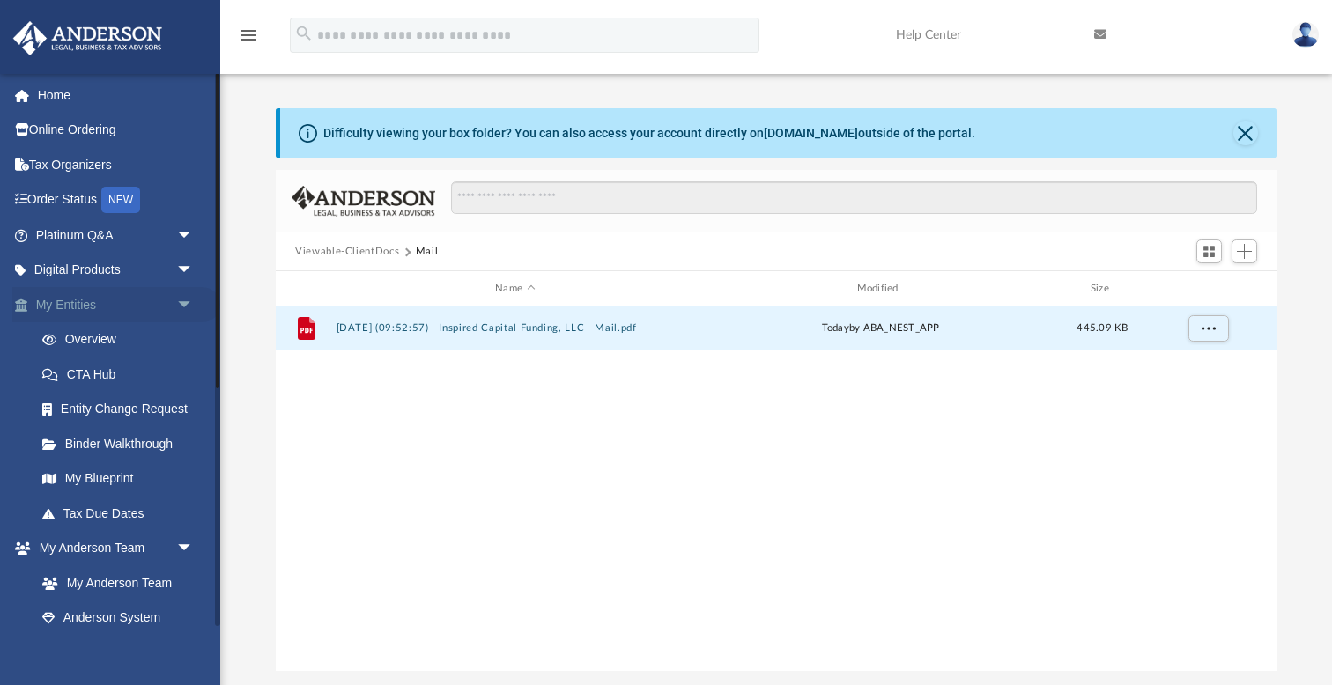
click at [187, 303] on span "arrow_drop_down" at bounding box center [193, 305] width 35 height 36
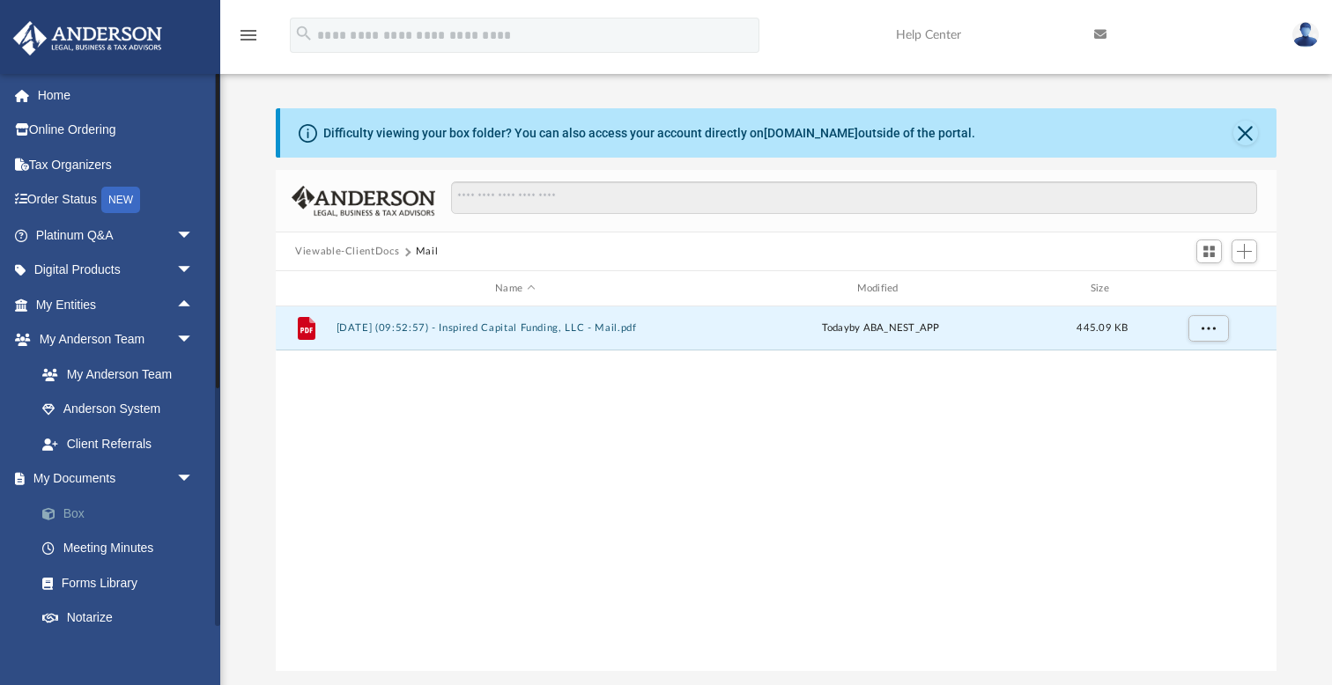
click at [72, 506] on link "Box" at bounding box center [123, 513] width 196 height 35
click at [74, 506] on link "Box" at bounding box center [123, 513] width 196 height 35
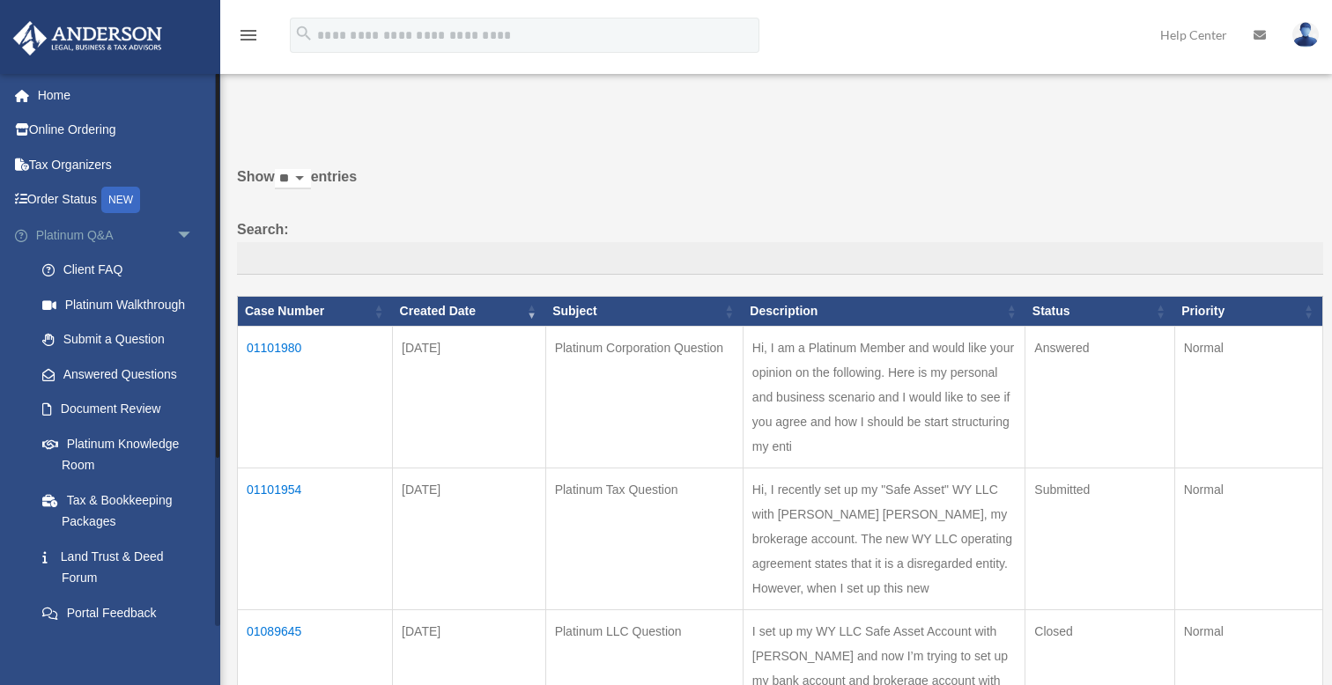
click at [181, 225] on span "arrow_drop_down" at bounding box center [193, 236] width 35 height 36
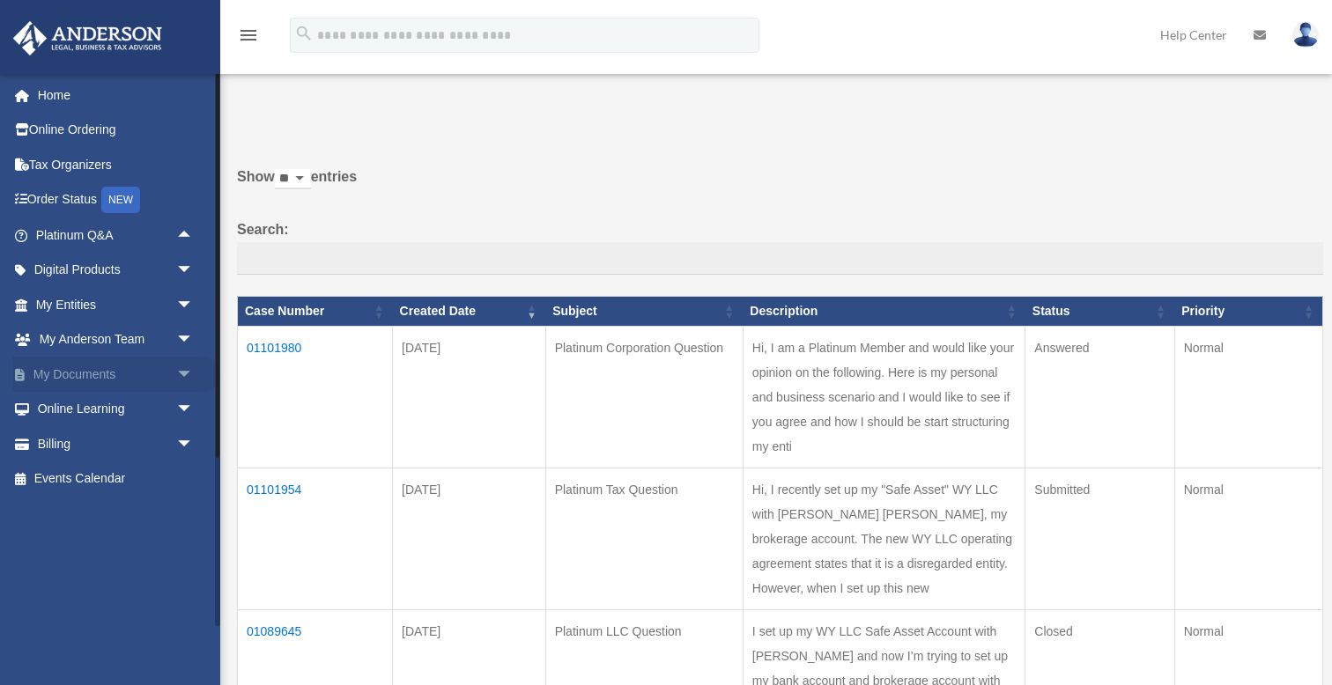
click at [182, 373] on span "arrow_drop_down" at bounding box center [193, 375] width 35 height 36
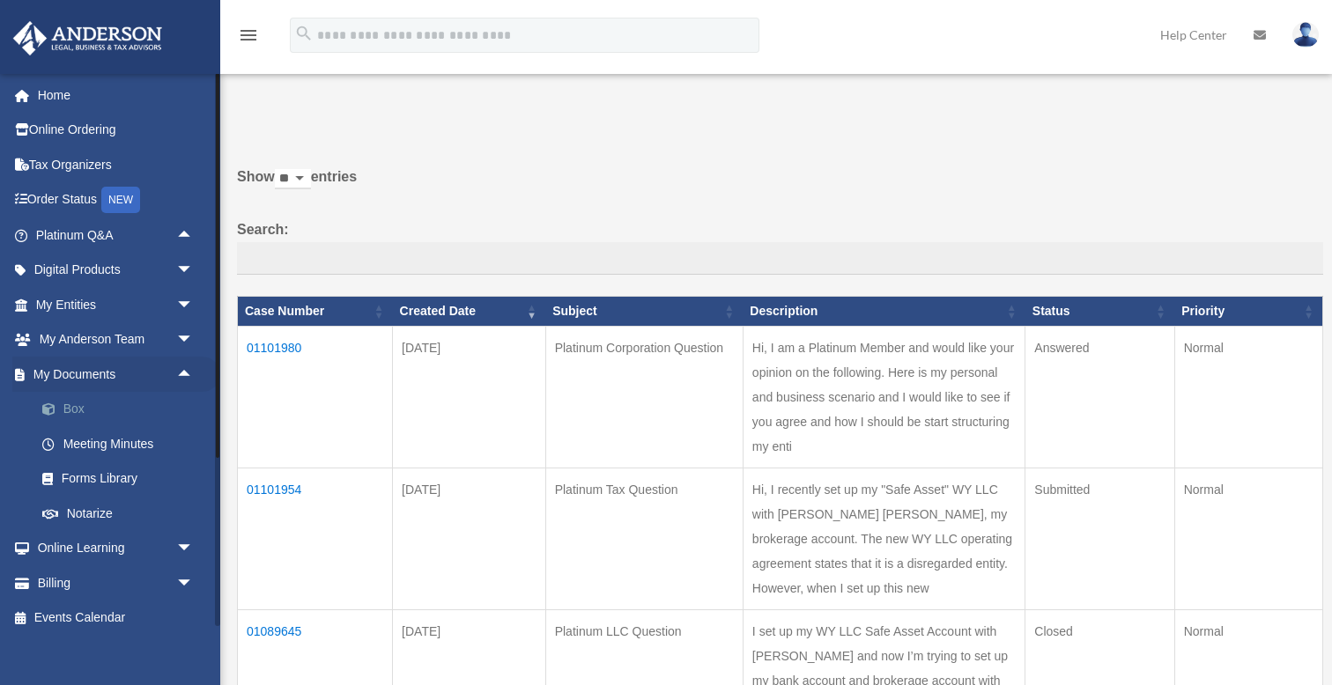
click at [77, 403] on link "Box" at bounding box center [123, 409] width 196 height 35
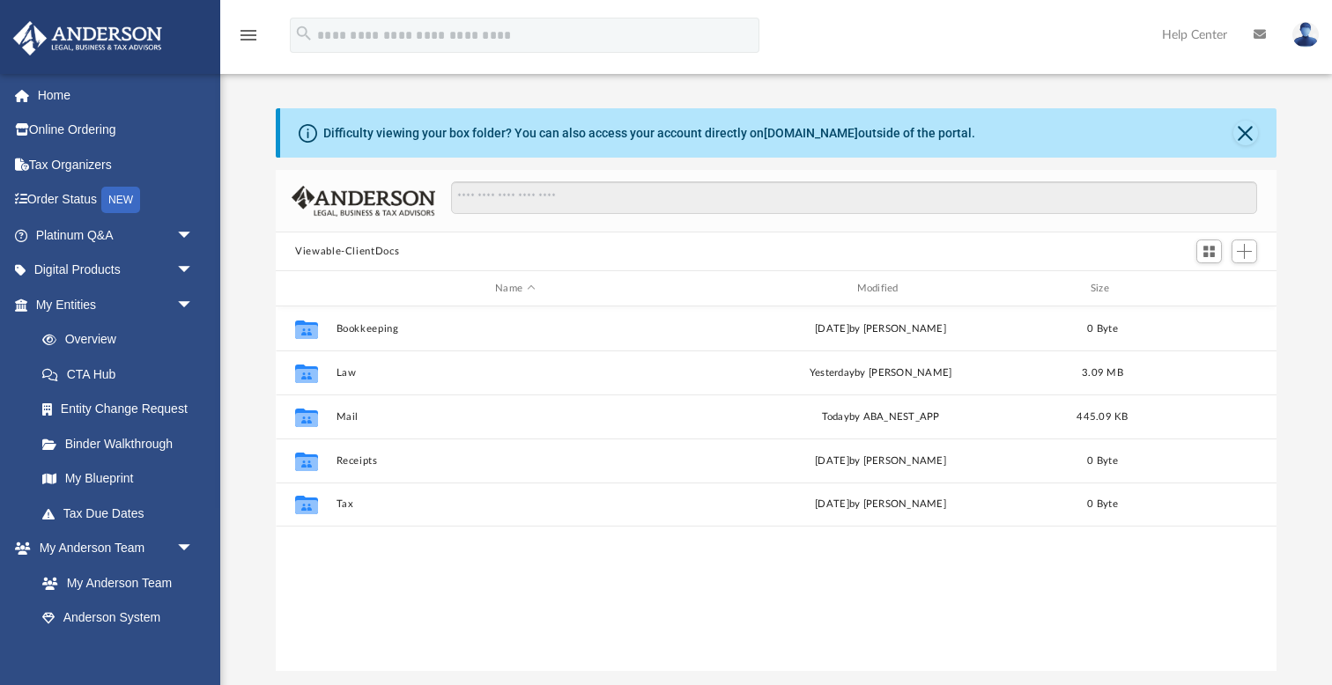
scroll to position [401, 1001]
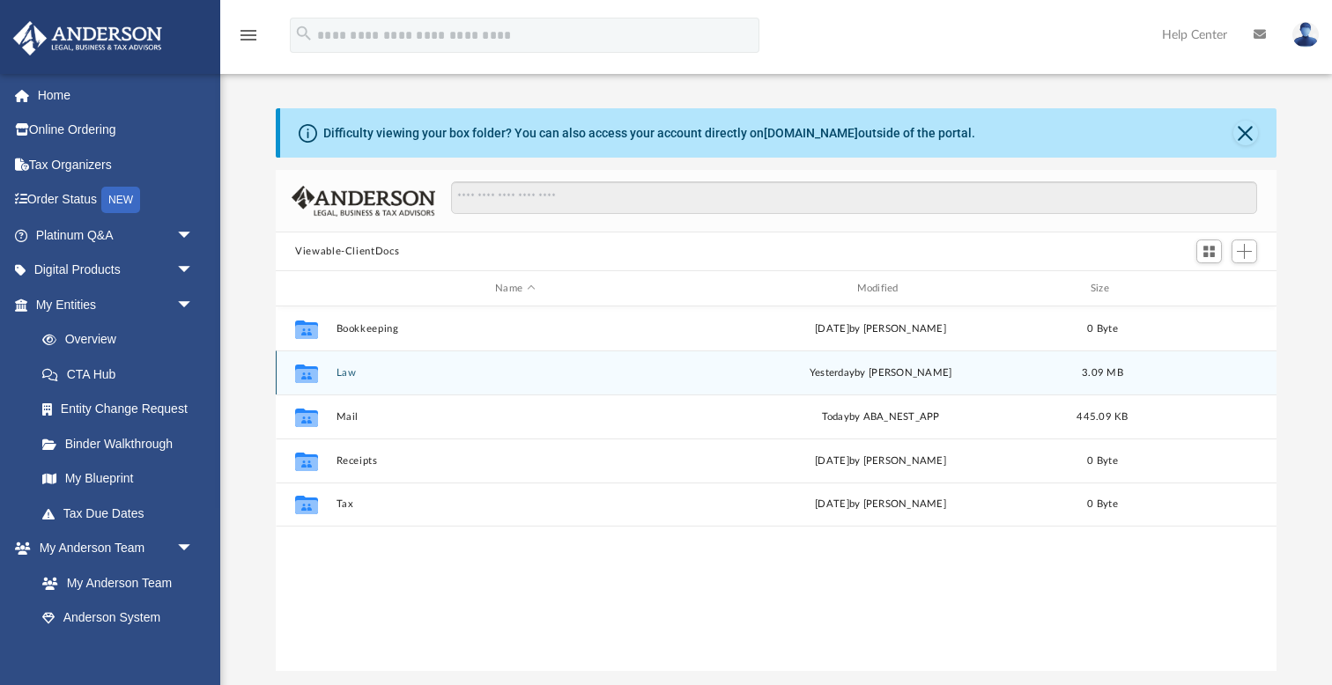
click at [349, 373] on button "Law" at bounding box center [515, 372] width 358 height 11
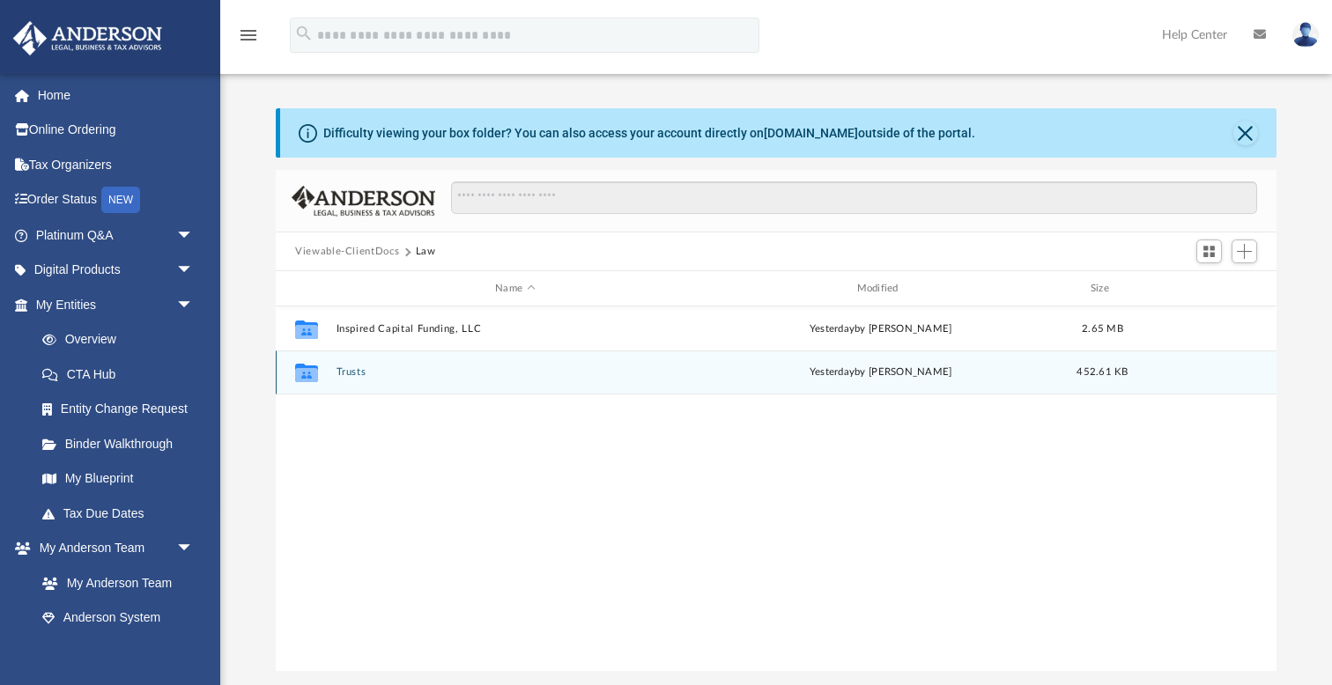
click at [356, 370] on button "Trusts" at bounding box center [515, 371] width 358 height 11
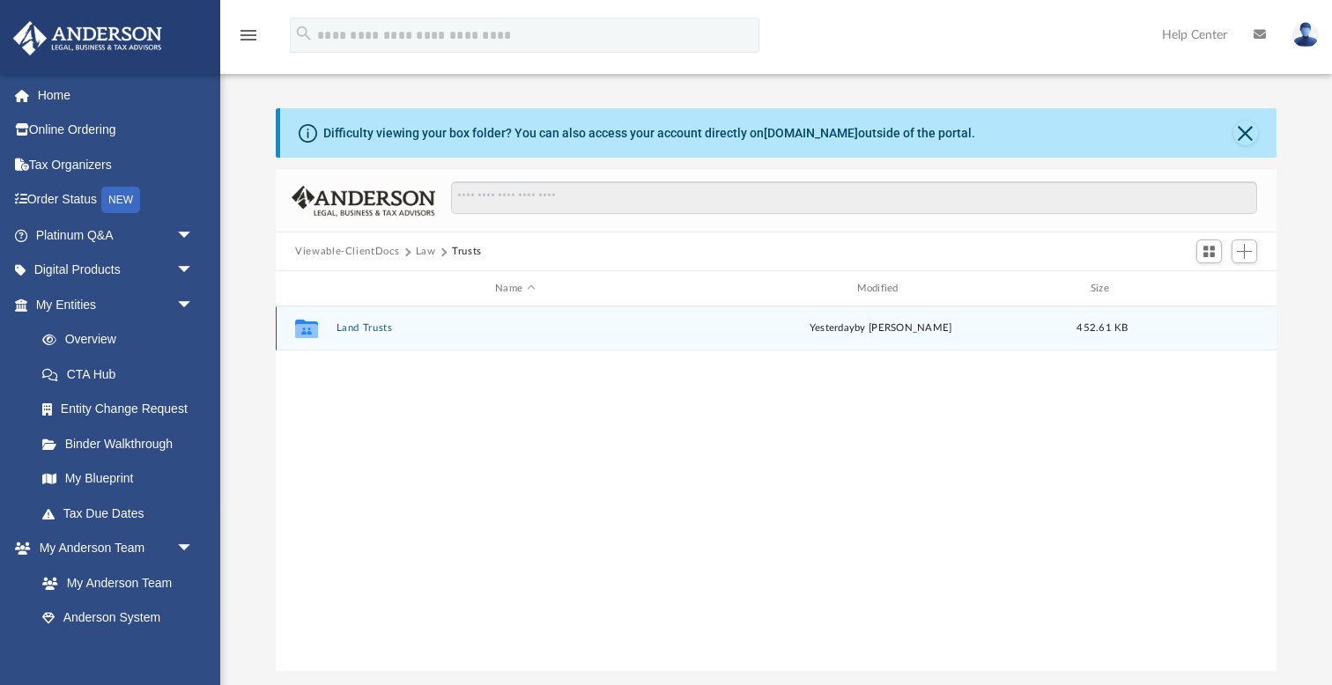
click at [371, 329] on button "Land Trusts" at bounding box center [515, 327] width 358 height 11
click at [430, 325] on button "Land Trust - 319 CCC Trust" at bounding box center [515, 327] width 358 height 11
click at [477, 329] on button "Signed Trust Docs (319 CCC Trust).pdf" at bounding box center [515, 327] width 358 height 11
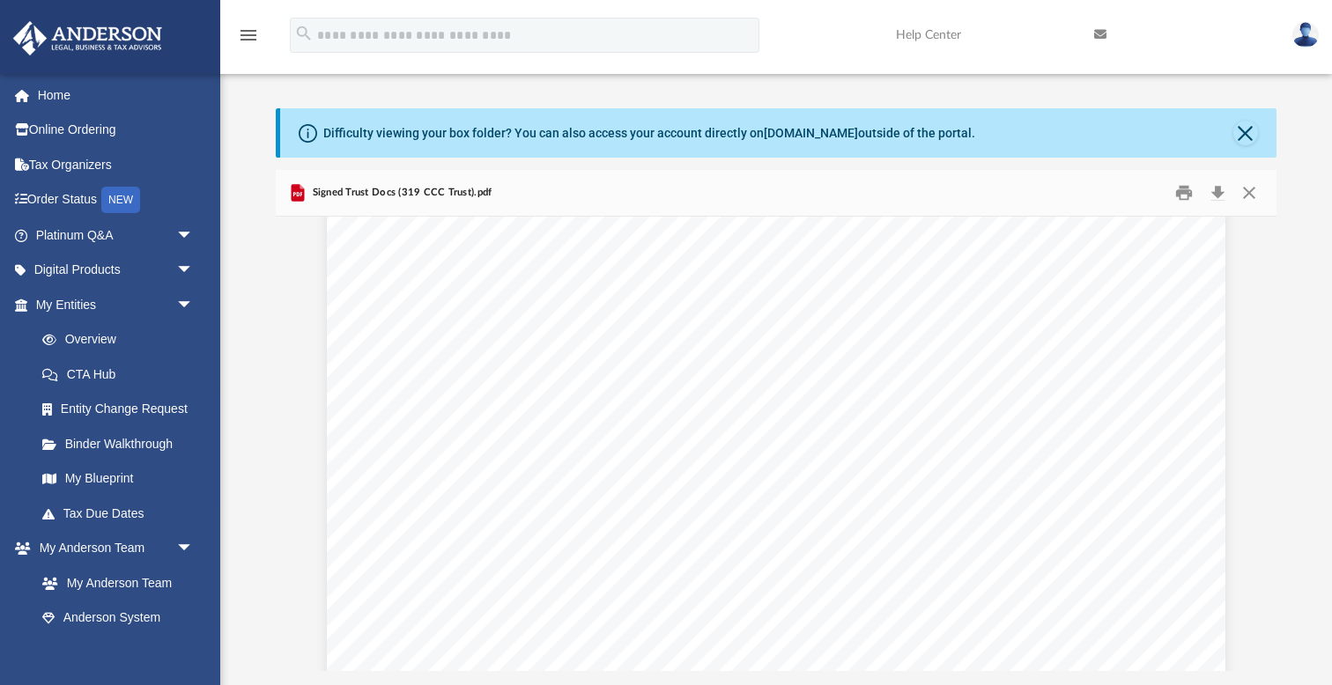
scroll to position [12475, 0]
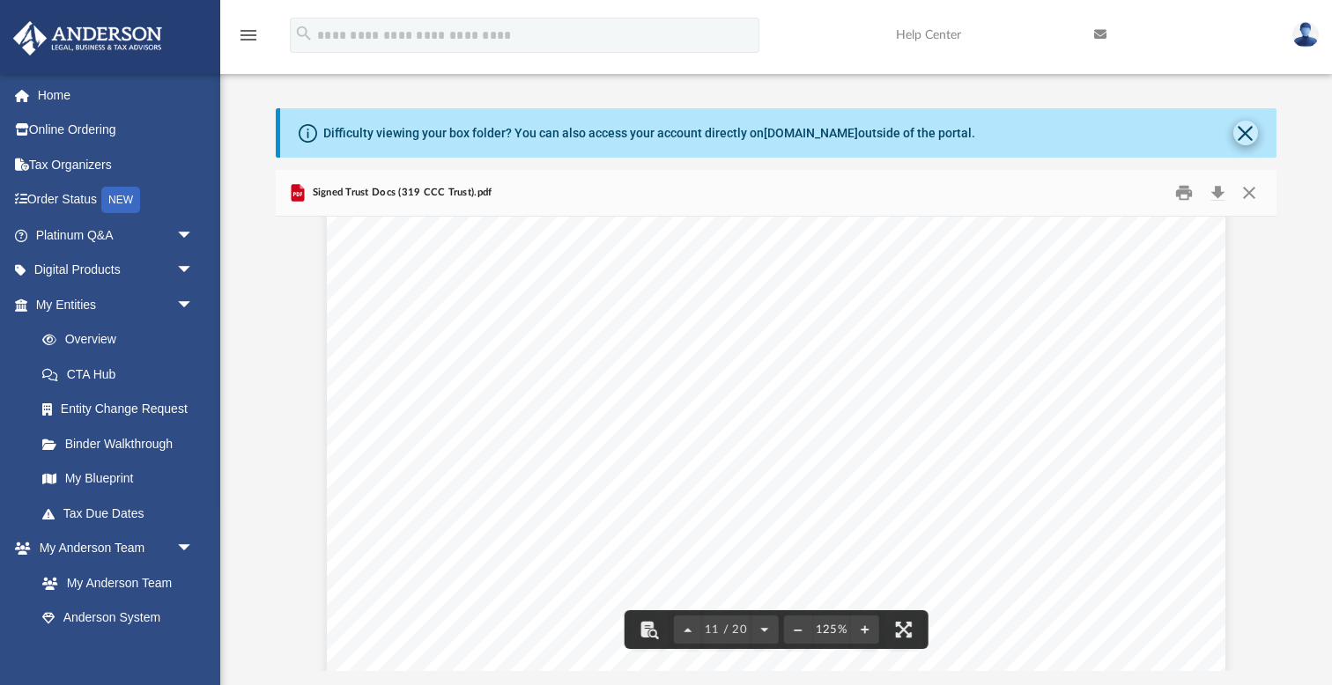
click at [1247, 126] on button "Close" at bounding box center [1245, 133] width 25 height 25
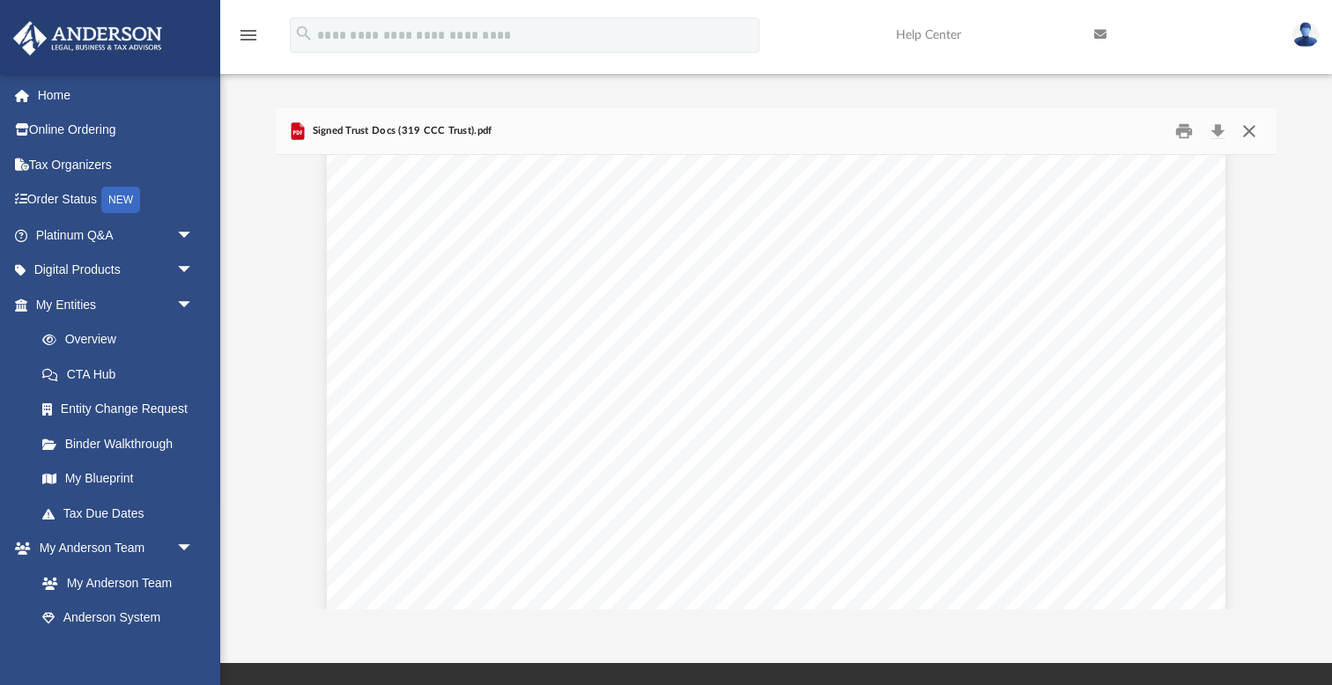
click at [1248, 129] on button "Close" at bounding box center [1249, 131] width 32 height 27
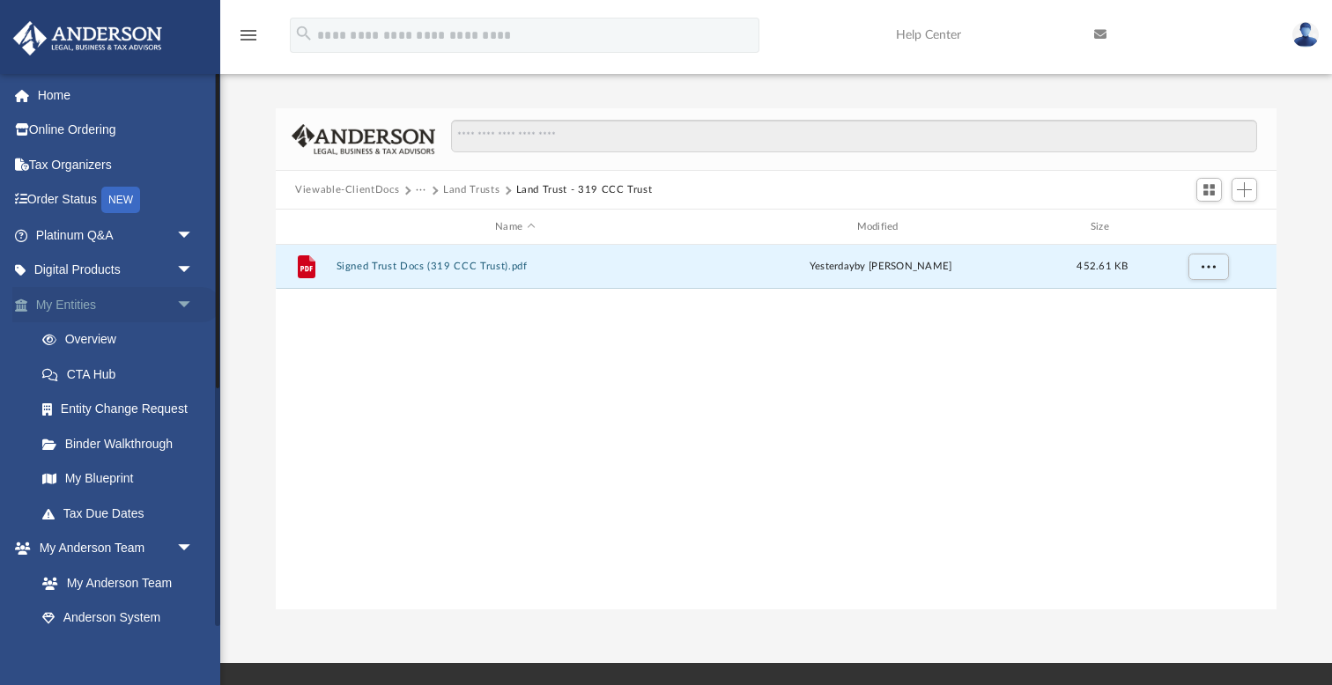
click at [185, 296] on span "arrow_drop_down" at bounding box center [193, 305] width 35 height 36
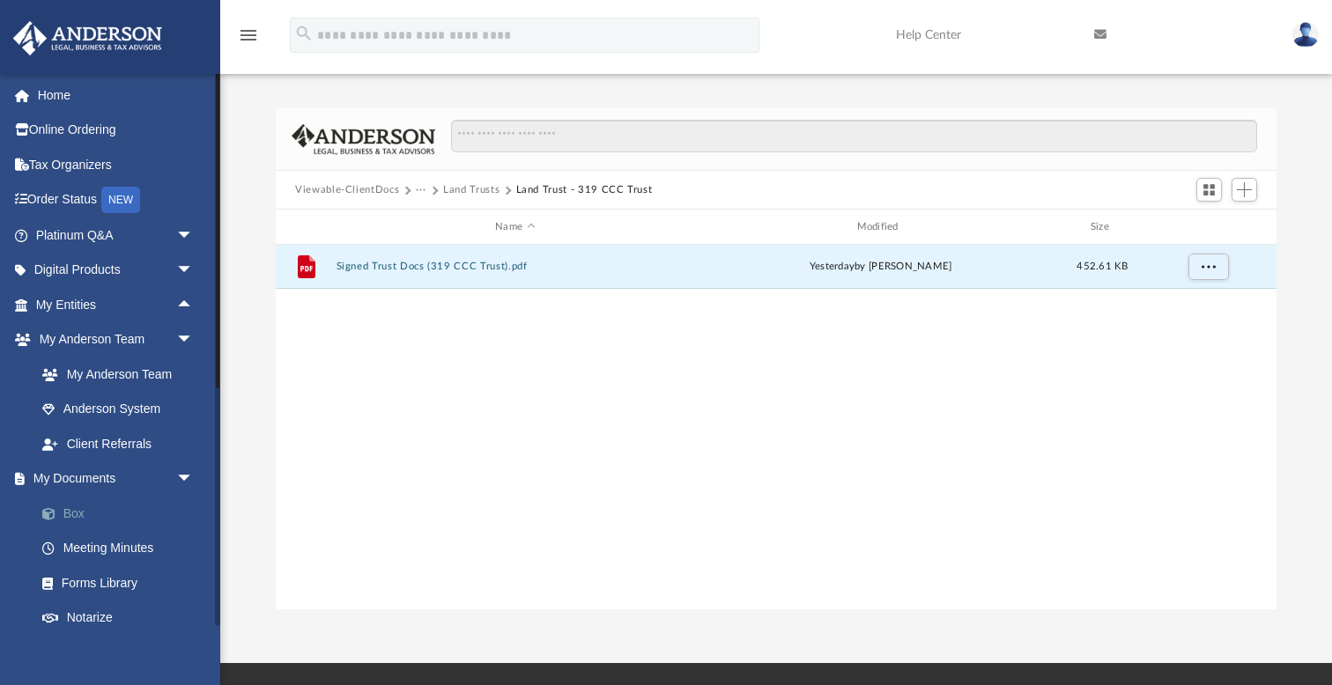
click at [72, 506] on link "Box" at bounding box center [123, 513] width 196 height 35
click at [72, 511] on link "Box" at bounding box center [123, 513] width 196 height 35
click at [133, 571] on link "Forms Library" at bounding box center [123, 582] width 196 height 35
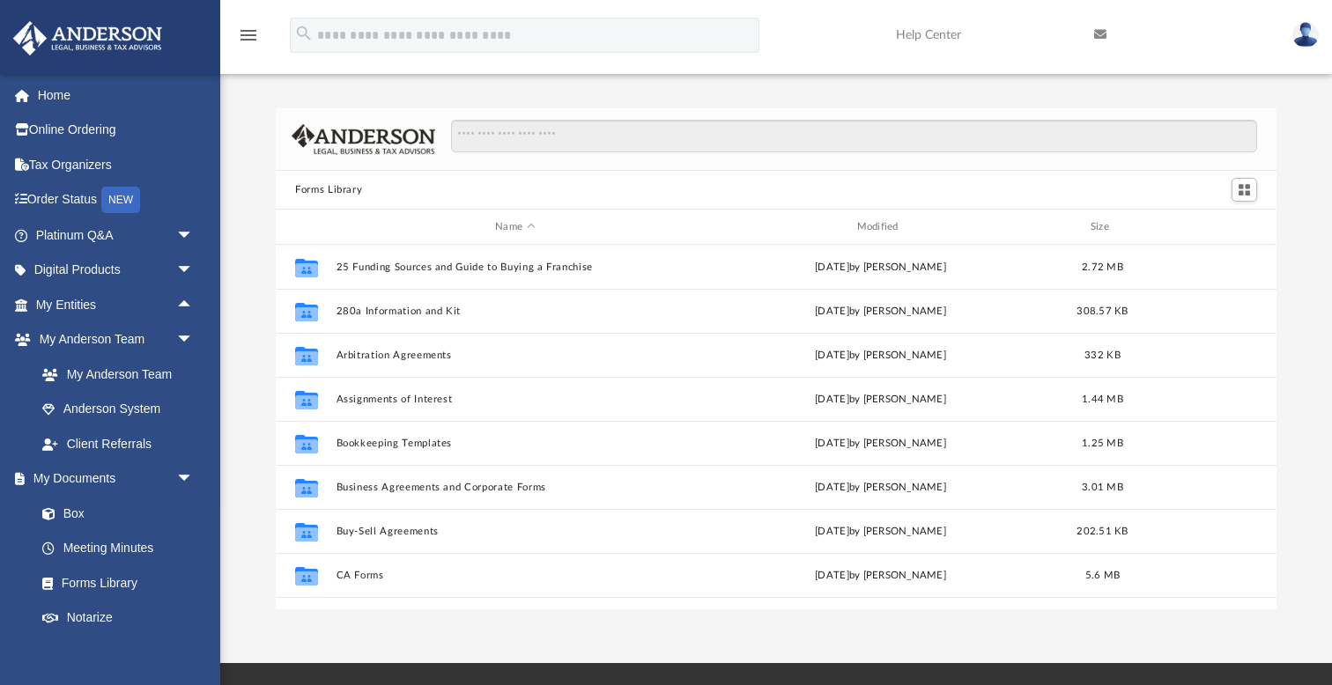
scroll to position [401, 1001]
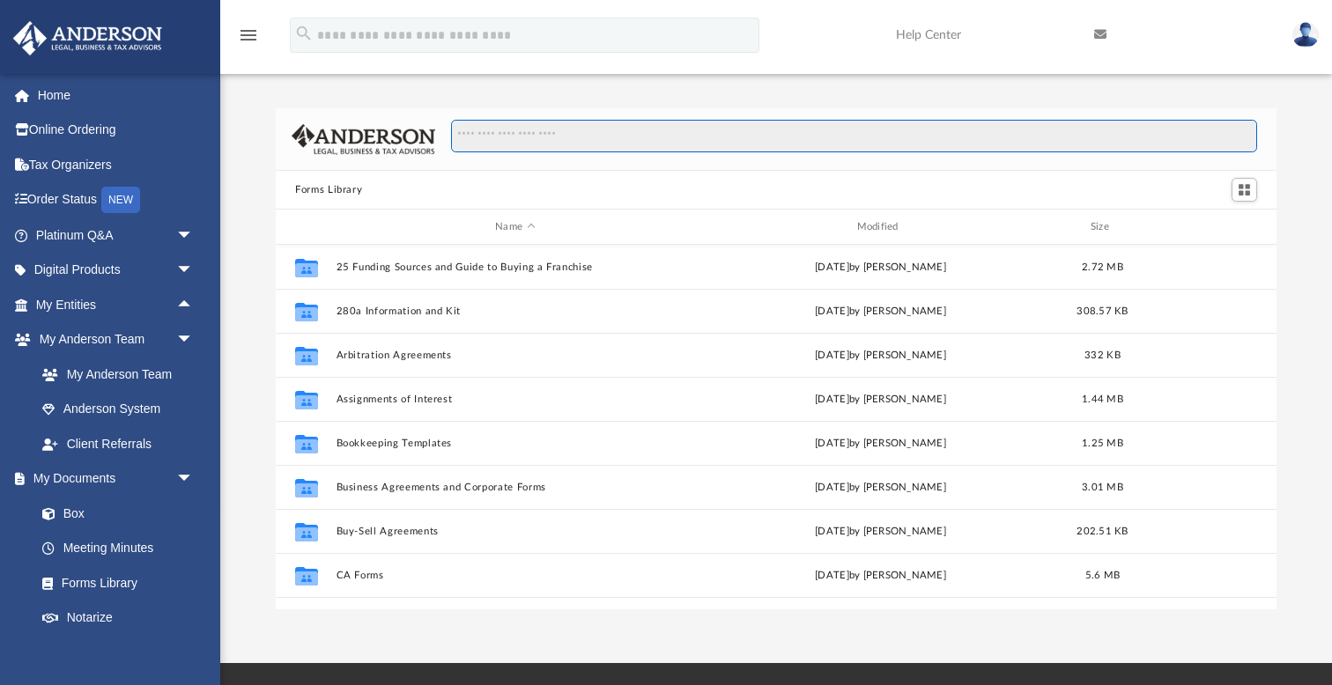
click at [548, 137] on input "Search files and folders" at bounding box center [854, 136] width 806 height 33
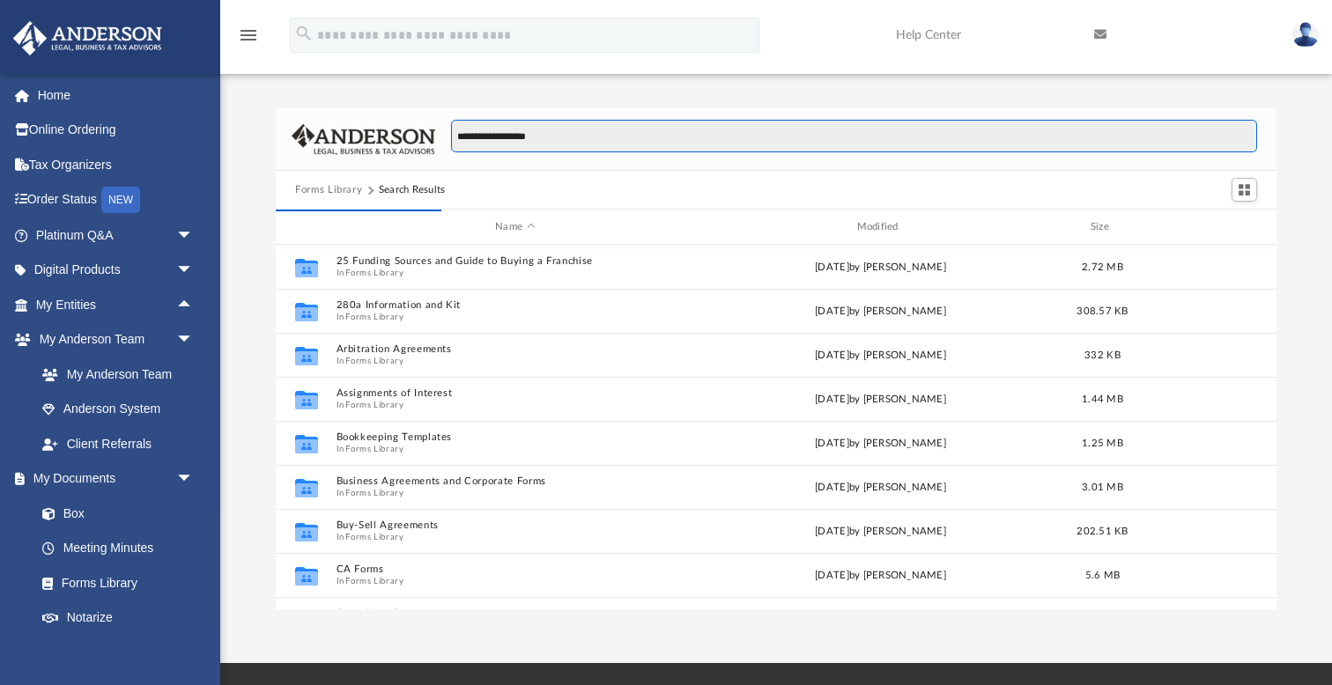
type input "**********"
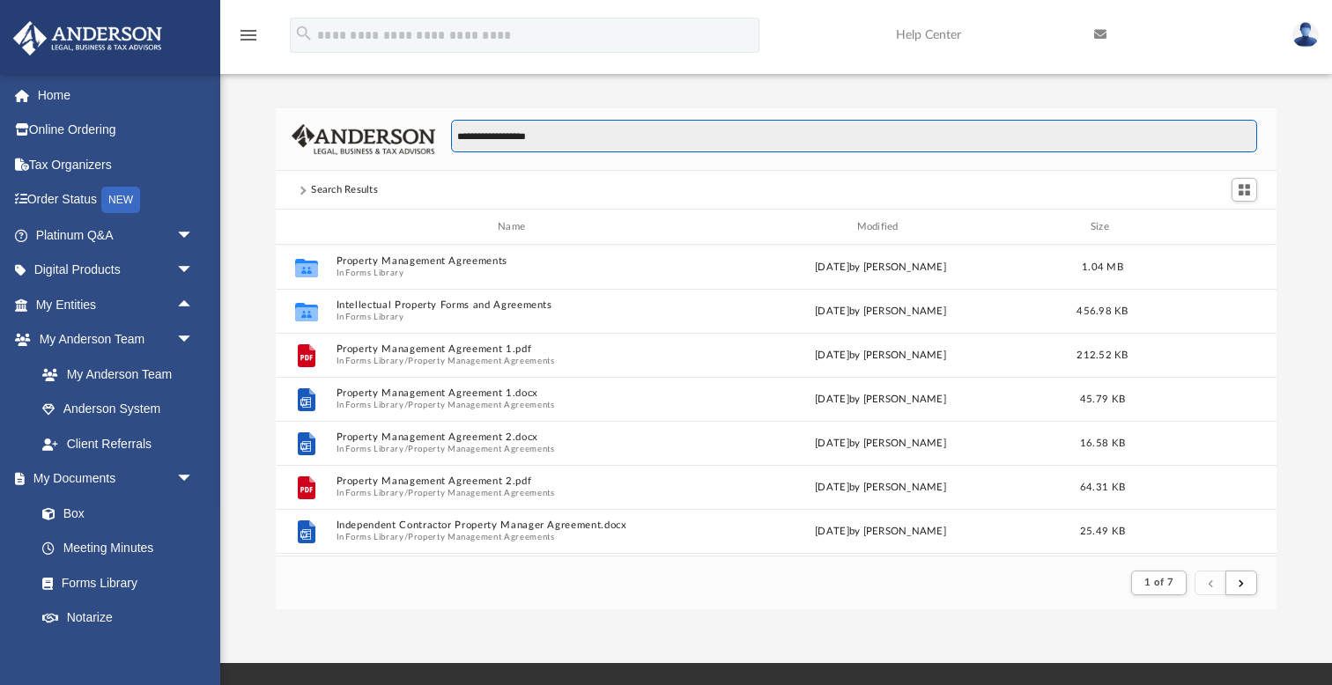
scroll to position [346, 1001]
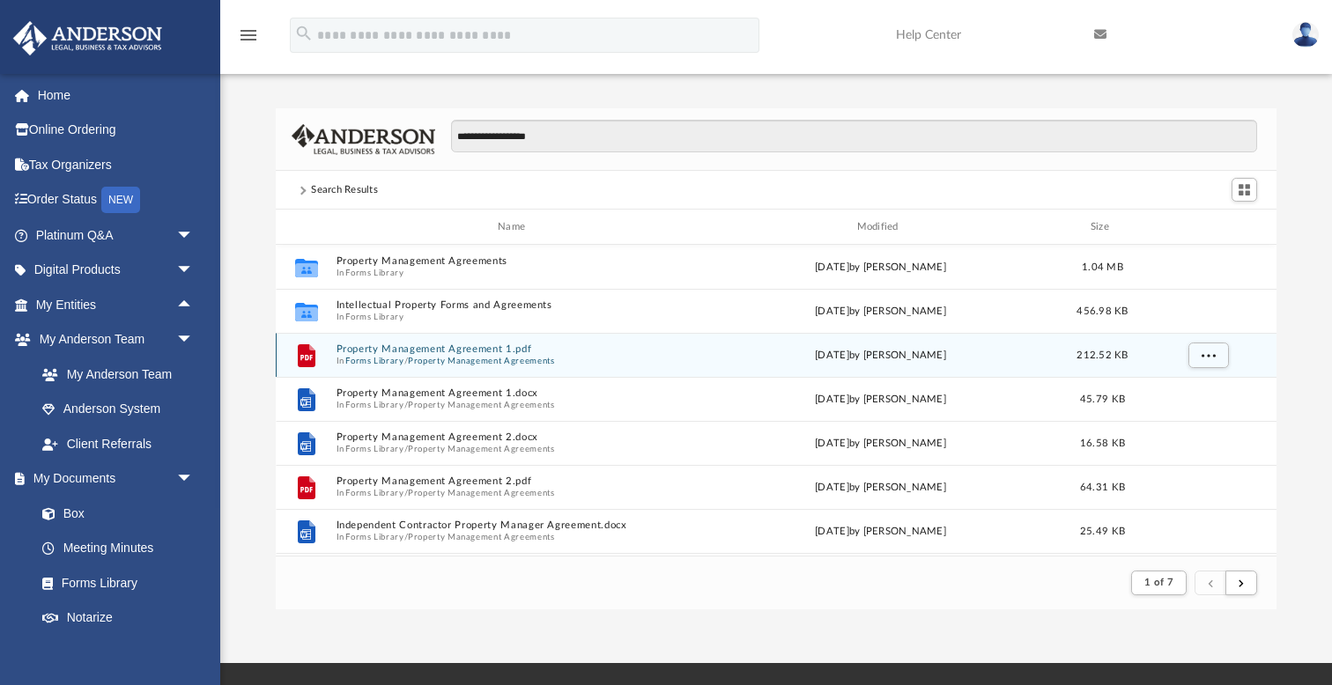
click at [484, 355] on button "Property Management Agreements" at bounding box center [481, 360] width 147 height 11
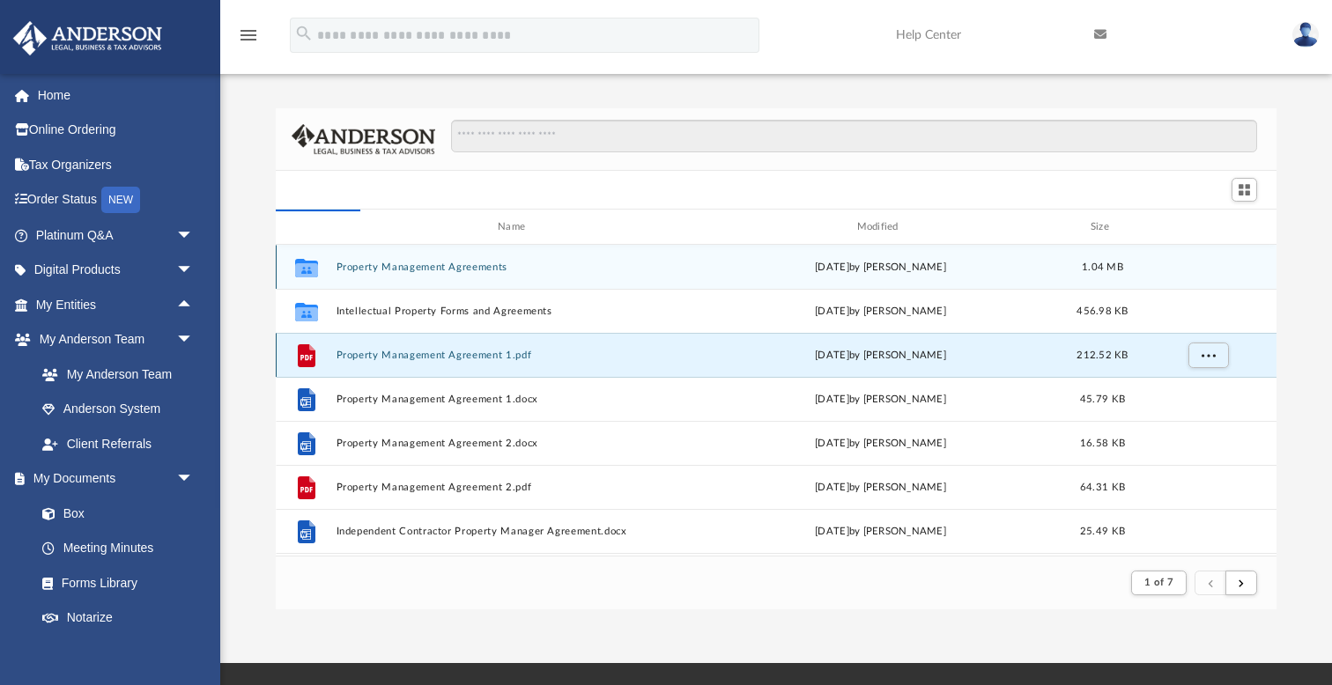
scroll to position [401, 1001]
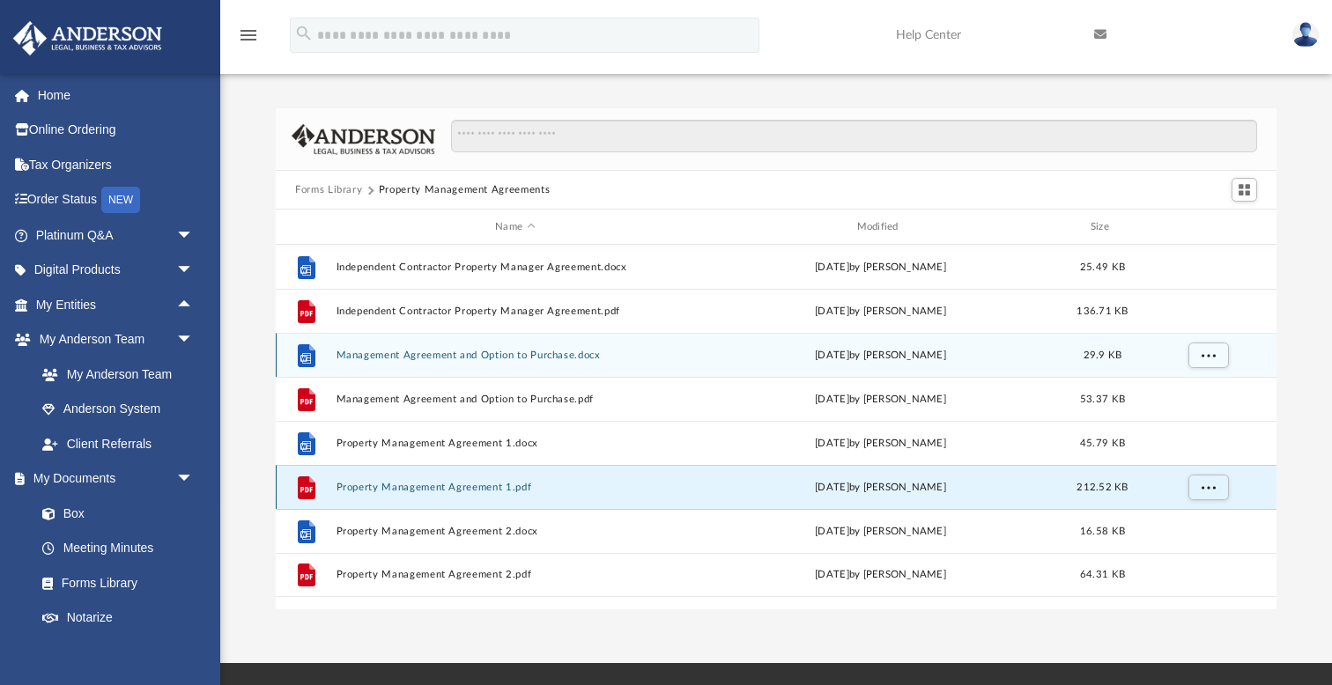
click at [479, 484] on button "Property Management Agreement 1.pdf" at bounding box center [515, 487] width 358 height 11
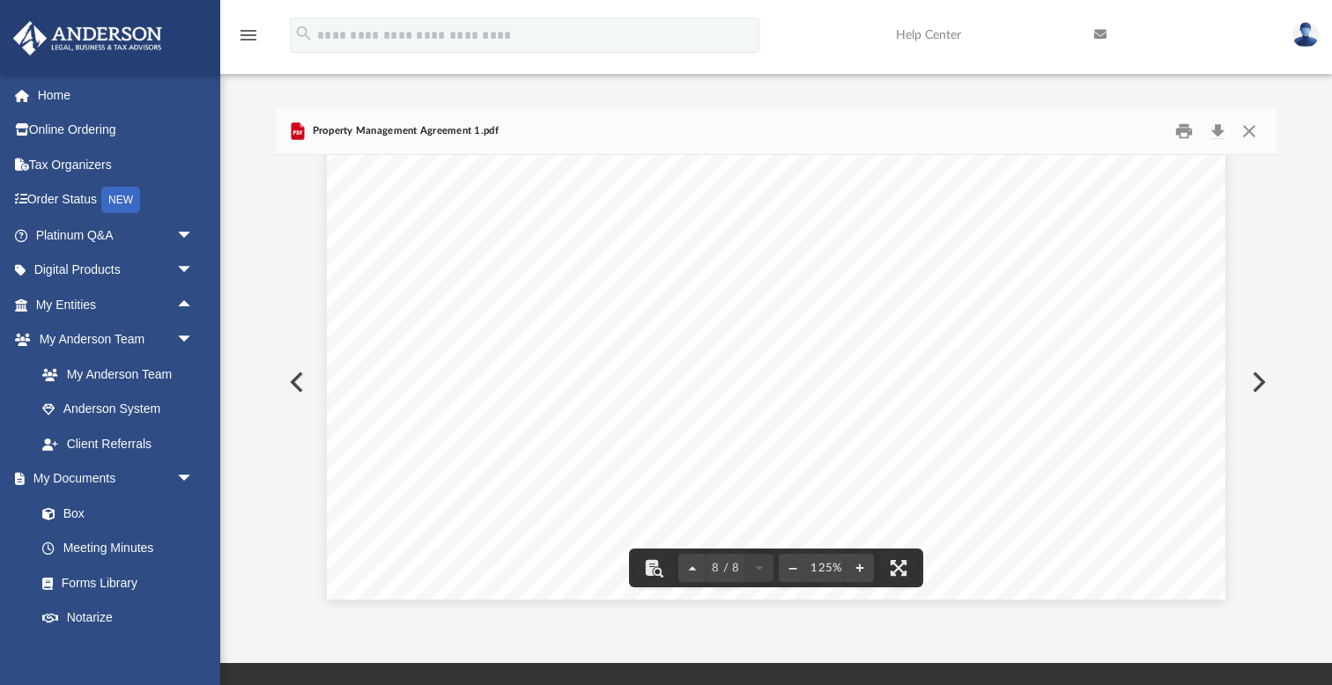
scroll to position [0, 0]
click at [75, 506] on link "Box" at bounding box center [123, 513] width 196 height 35
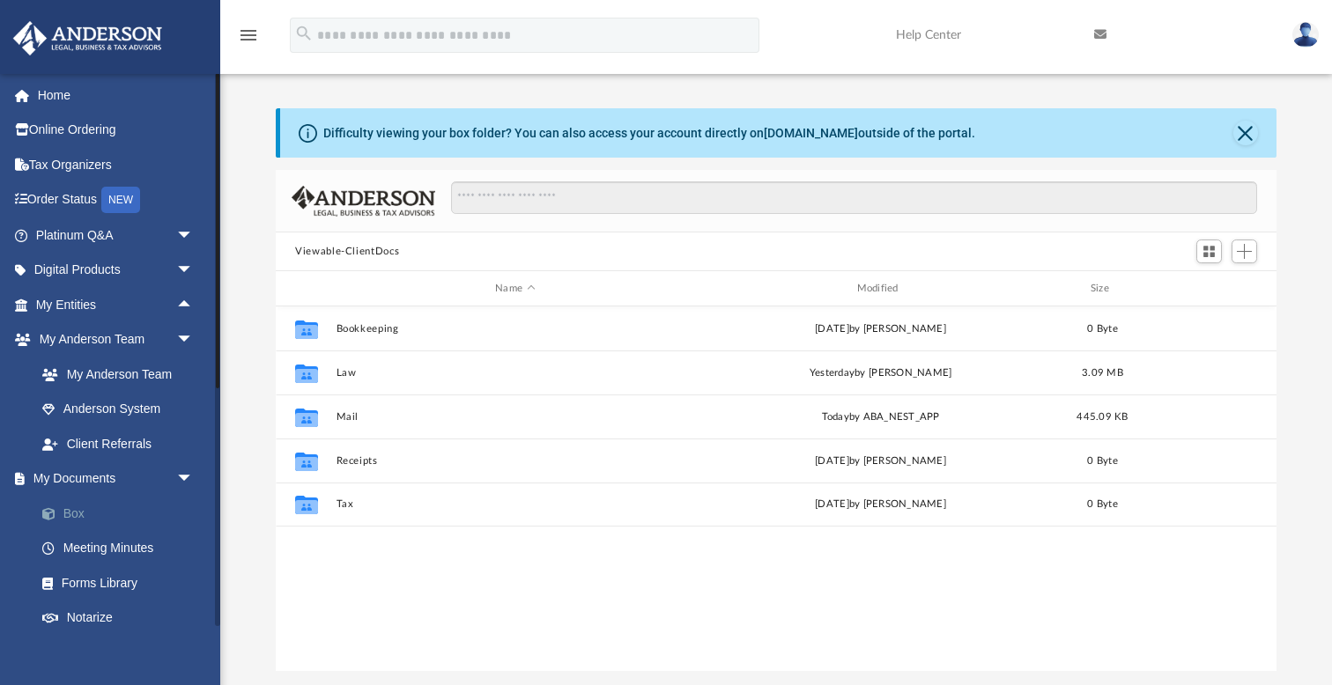
scroll to position [401, 1001]
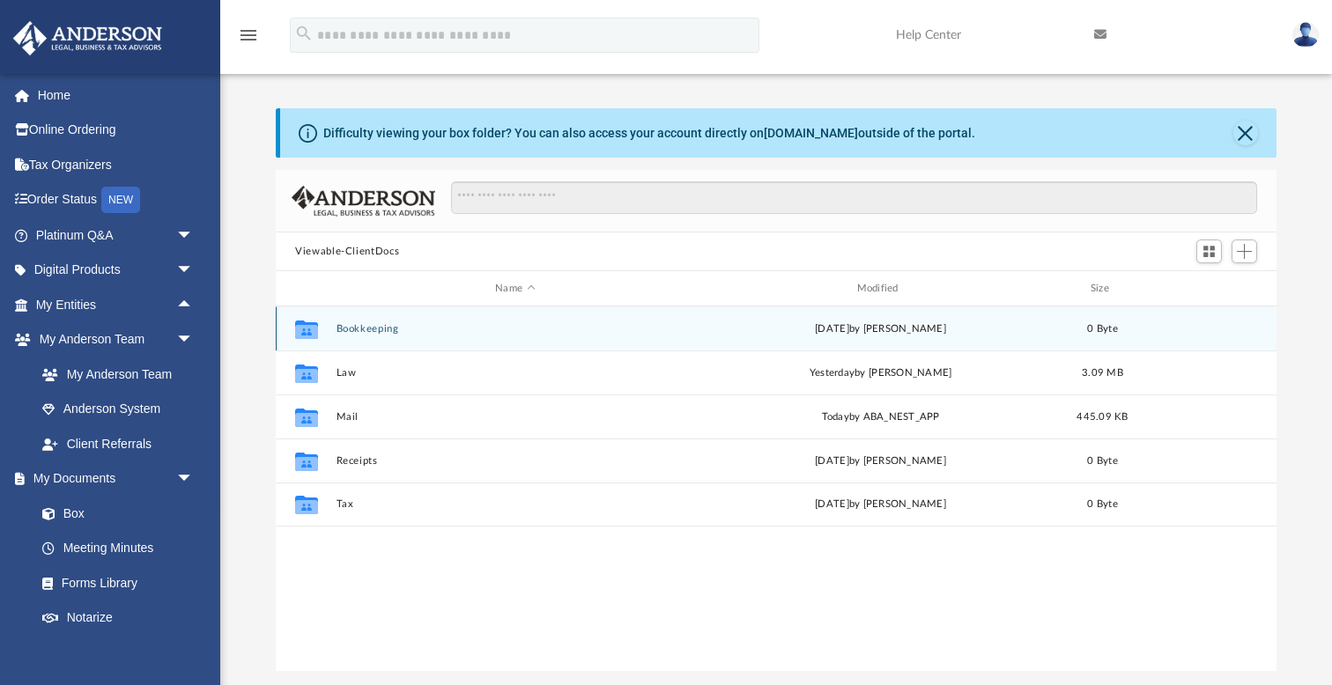
click at [375, 330] on button "Bookkeeping" at bounding box center [515, 328] width 358 height 11
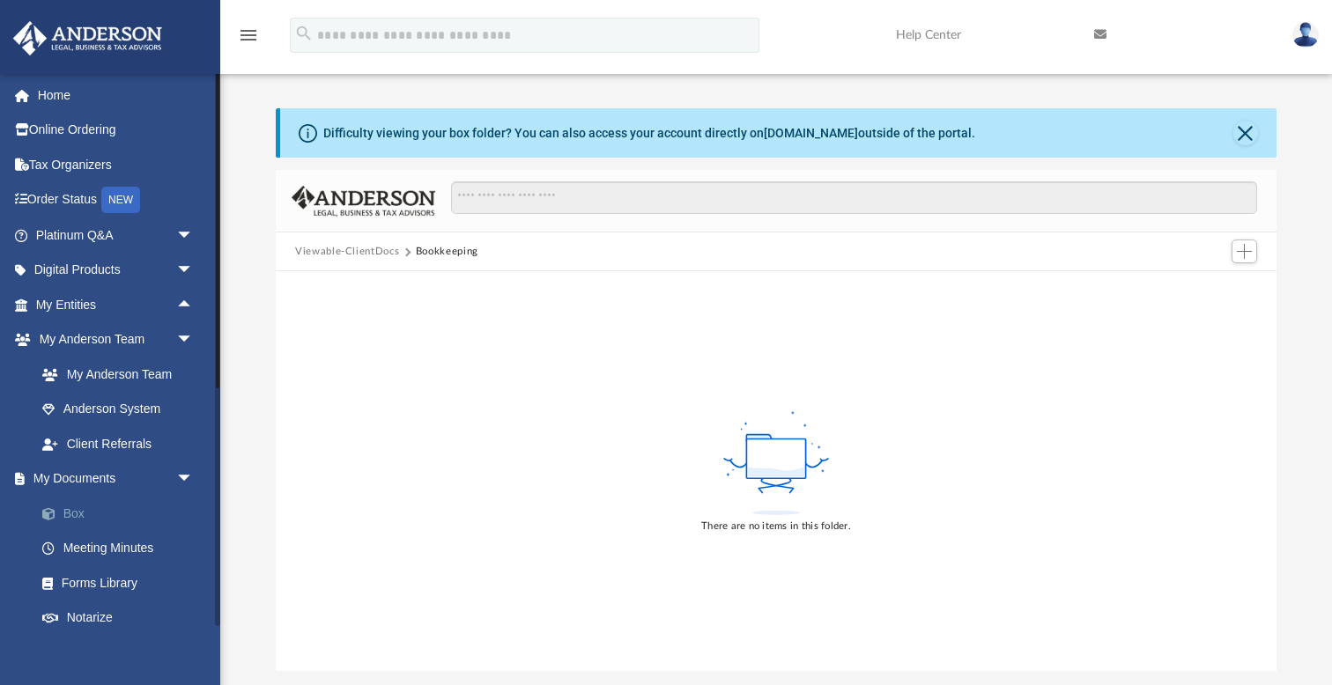
click at [70, 506] on link "Box" at bounding box center [123, 513] width 196 height 35
click at [70, 501] on link "Box" at bounding box center [123, 513] width 196 height 35
click at [88, 584] on link "Forms Library" at bounding box center [123, 582] width 196 height 35
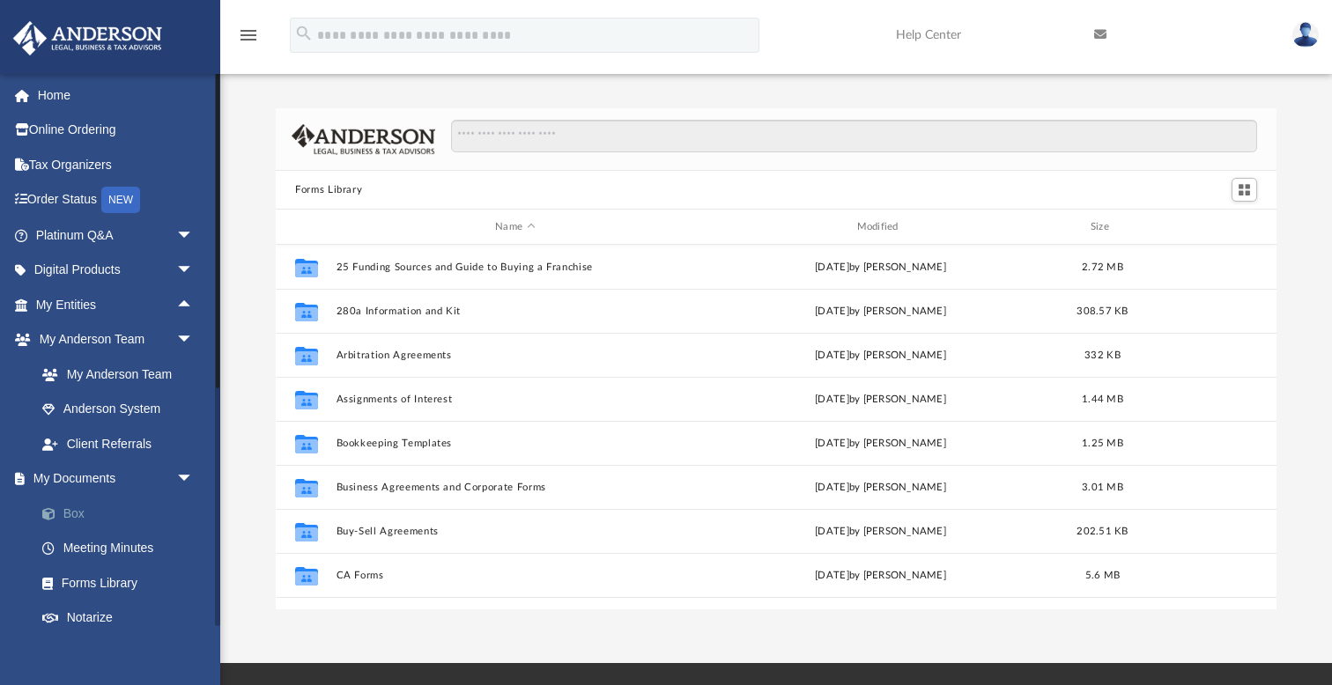
scroll to position [1, 1]
click at [85, 504] on link "Box" at bounding box center [123, 513] width 196 height 35
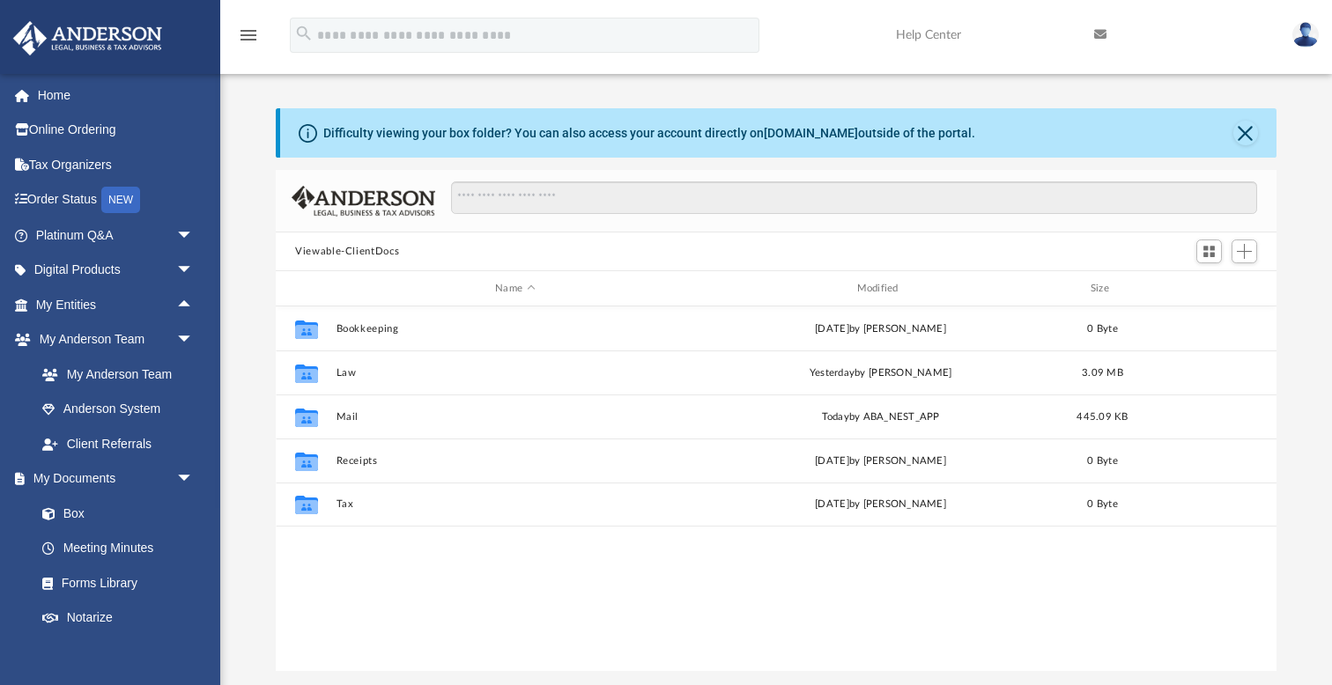
scroll to position [401, 1001]
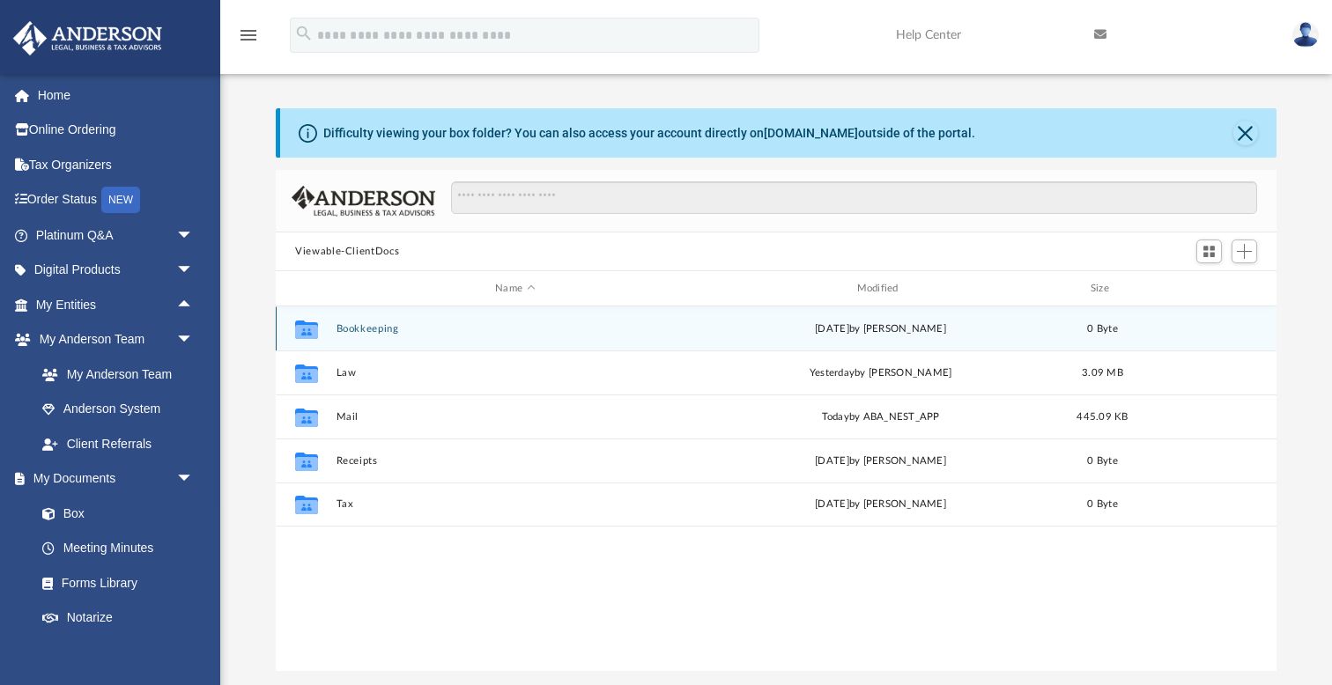
click at [386, 328] on button "Bookkeeping" at bounding box center [515, 328] width 358 height 11
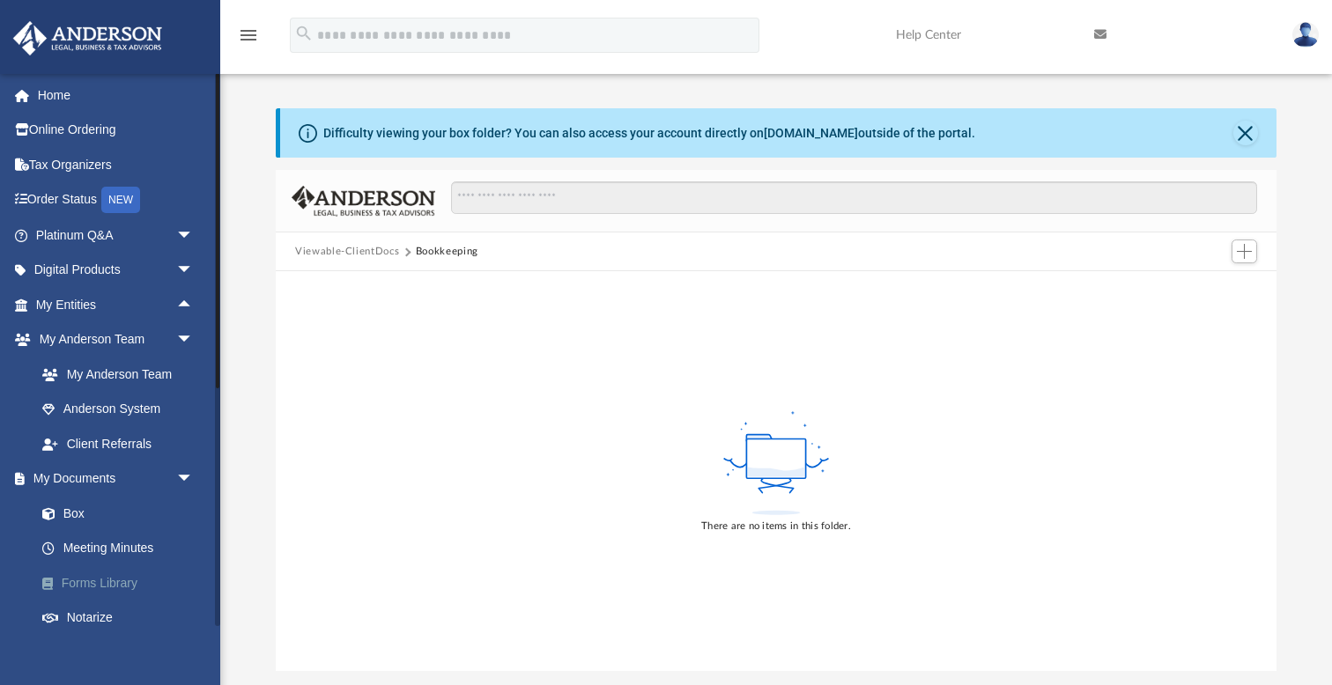
click at [129, 576] on link "Forms Library" at bounding box center [123, 582] width 196 height 35
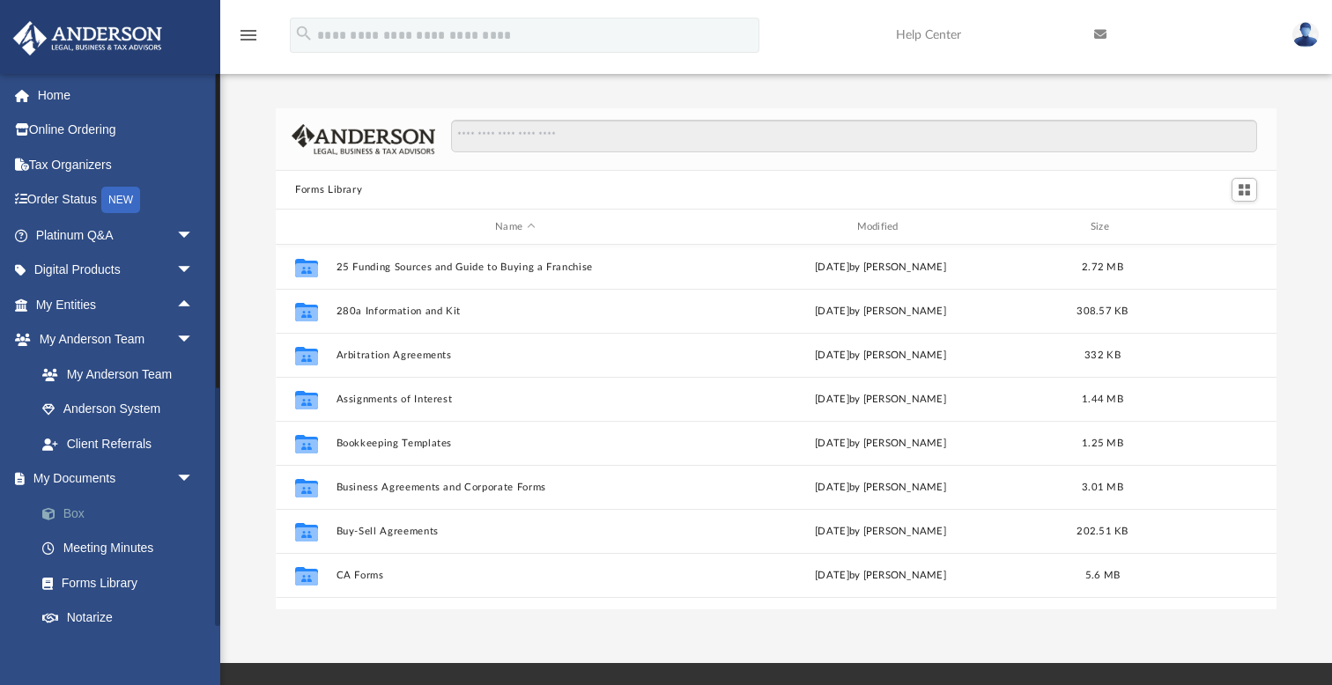
scroll to position [401, 1001]
click at [81, 510] on link "Box" at bounding box center [123, 513] width 196 height 35
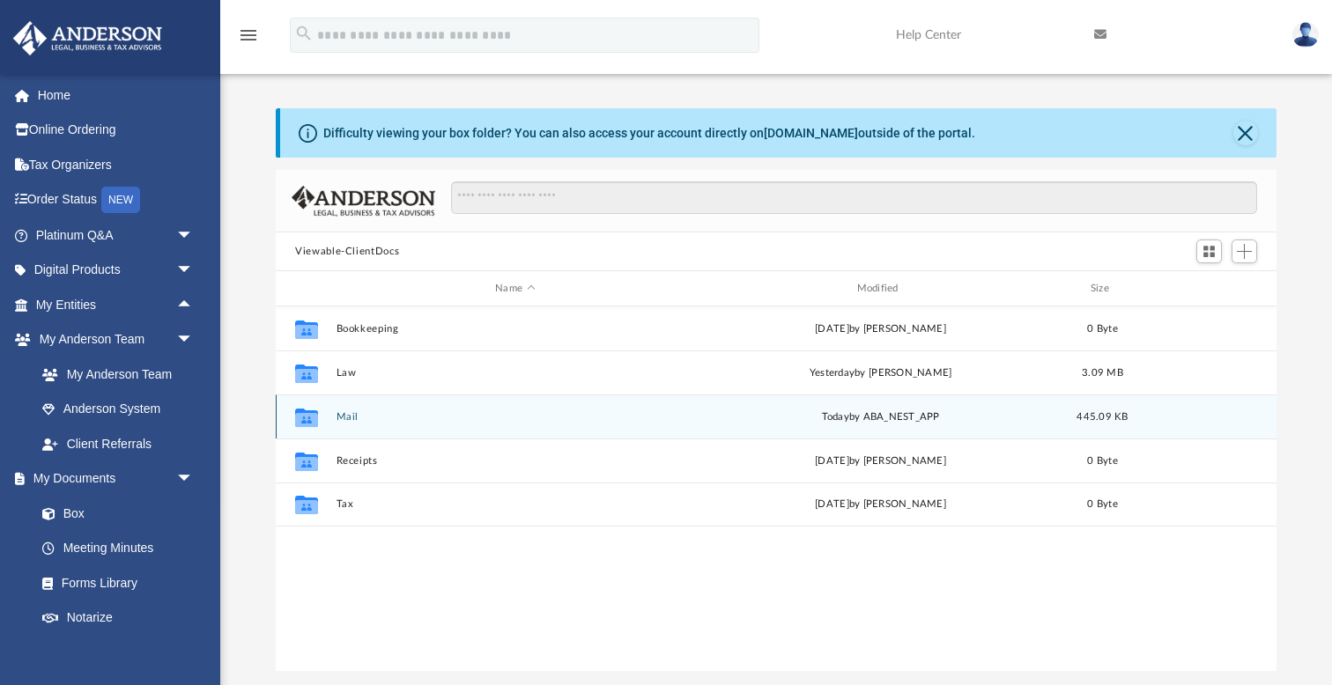
scroll to position [401, 1001]
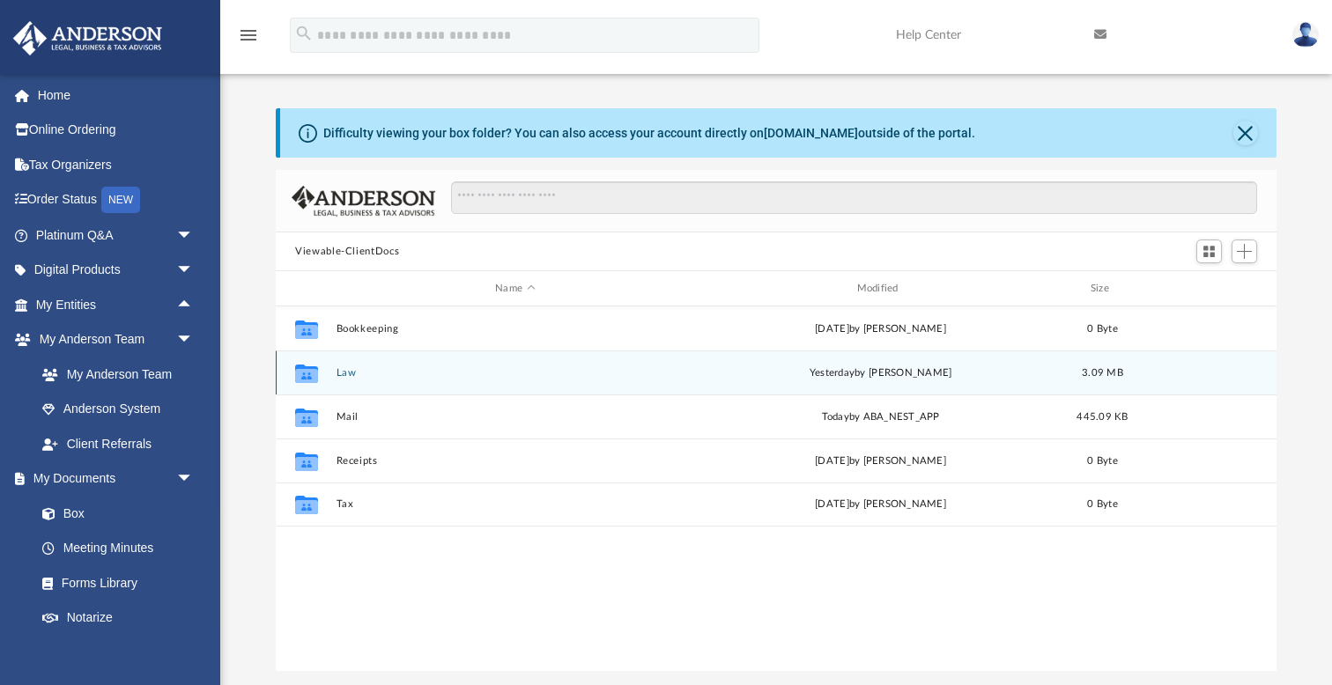
click at [353, 375] on button "Law" at bounding box center [515, 372] width 358 height 11
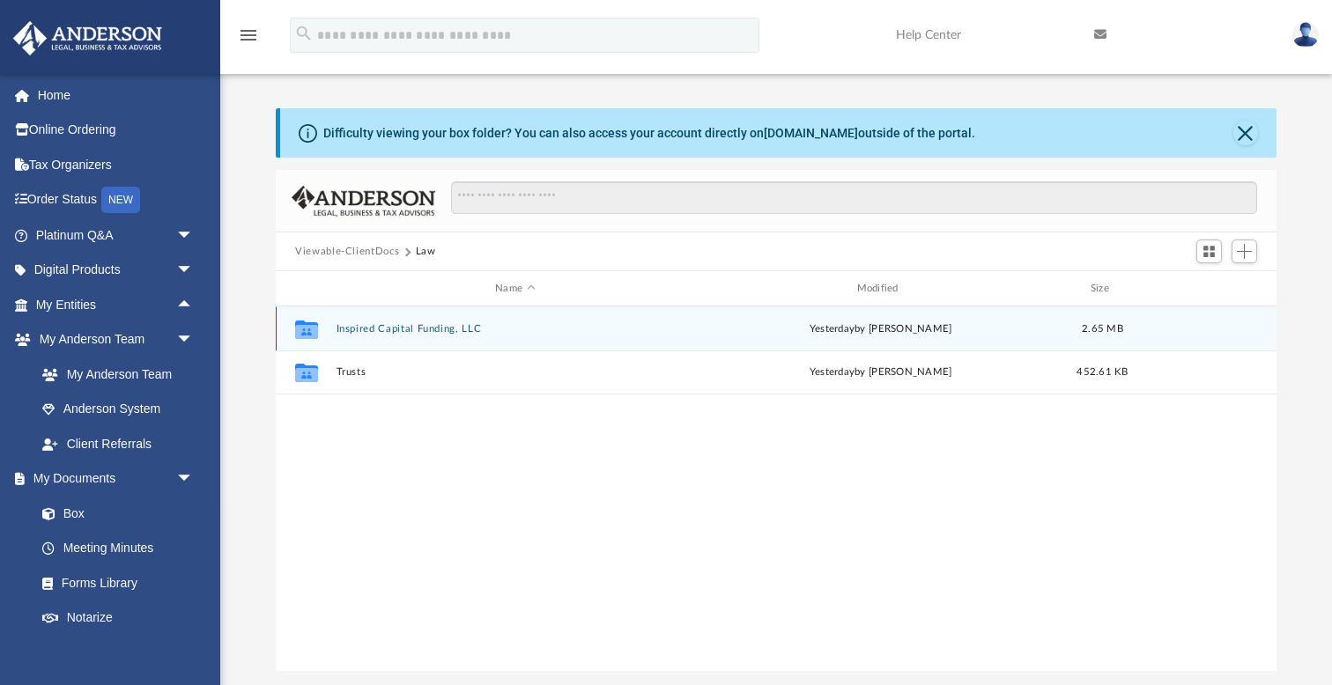
click at [391, 327] on button "Inspired Capital Funding, LLC" at bounding box center [515, 328] width 358 height 11
click at [379, 329] on button "Initial Docs" at bounding box center [515, 327] width 358 height 11
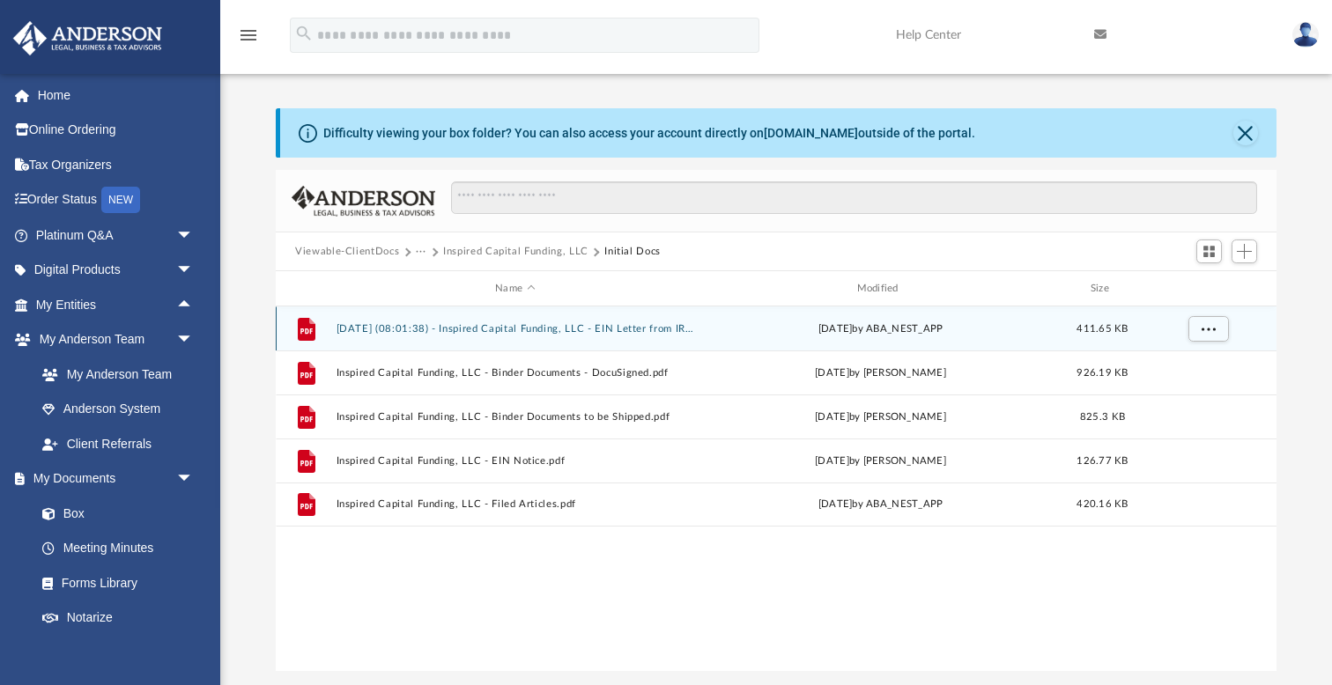
click at [527, 329] on button "2025.08.27 (08:01:38) - Inspired Capital Funding, LLC - EIN Letter from IRS.pdf" at bounding box center [515, 328] width 358 height 11
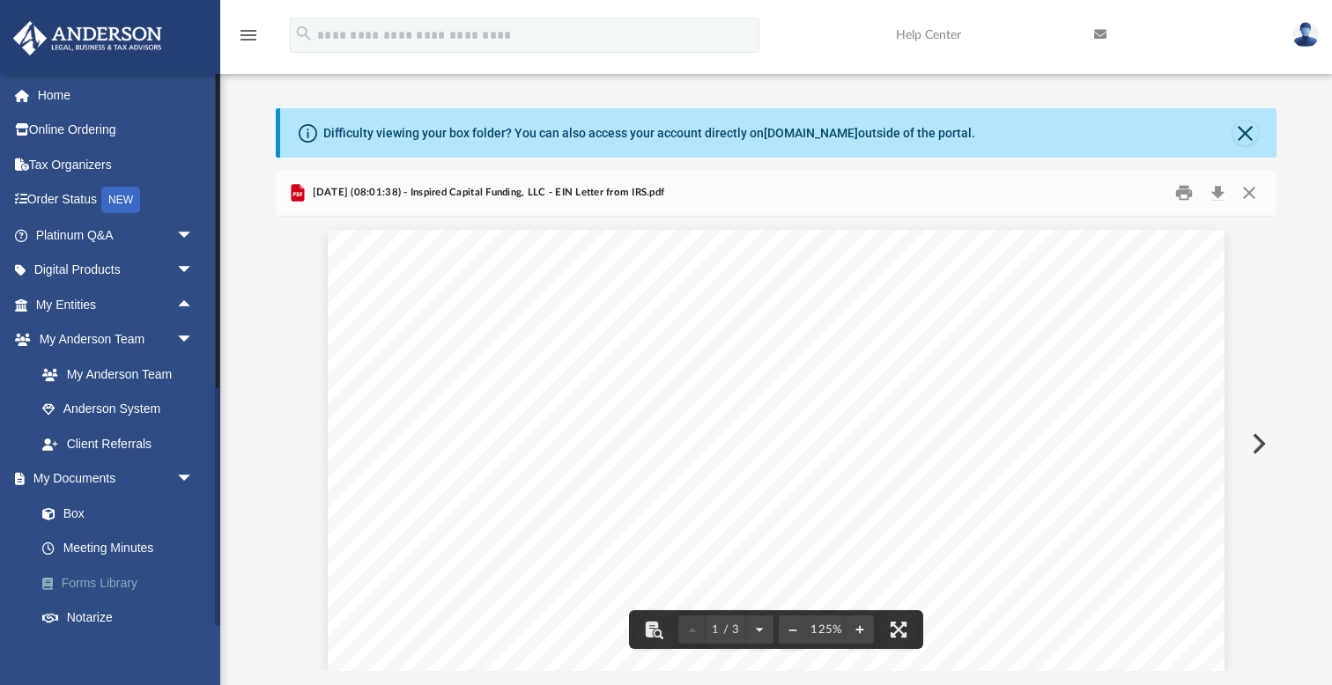
click at [101, 576] on link "Forms Library" at bounding box center [123, 582] width 196 height 35
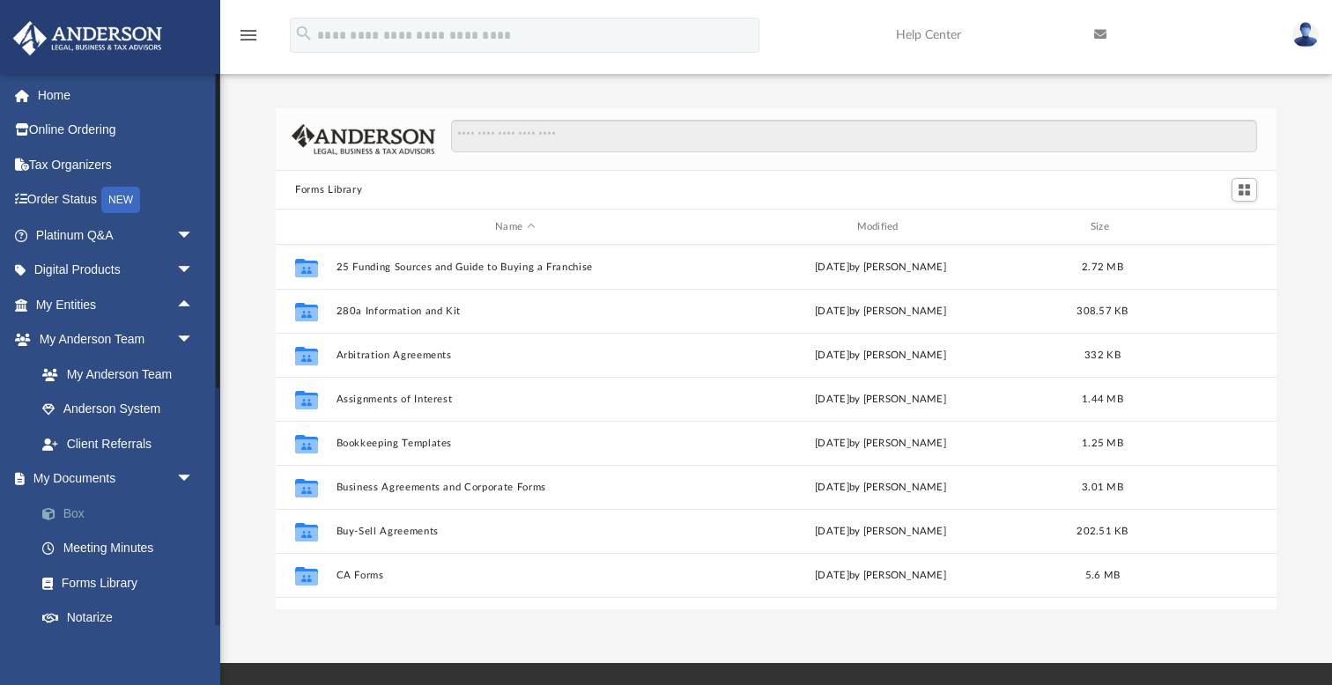
scroll to position [401, 1001]
click at [77, 506] on link "Box" at bounding box center [123, 513] width 196 height 35
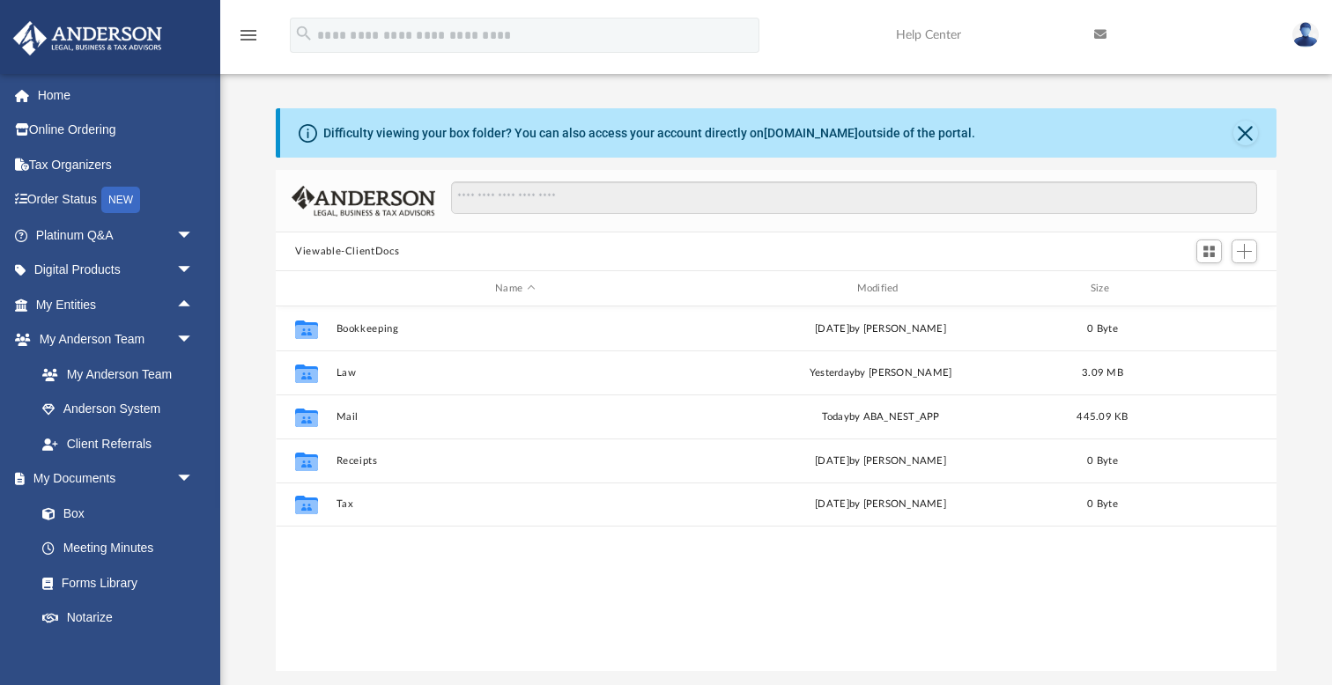
scroll to position [401, 1001]
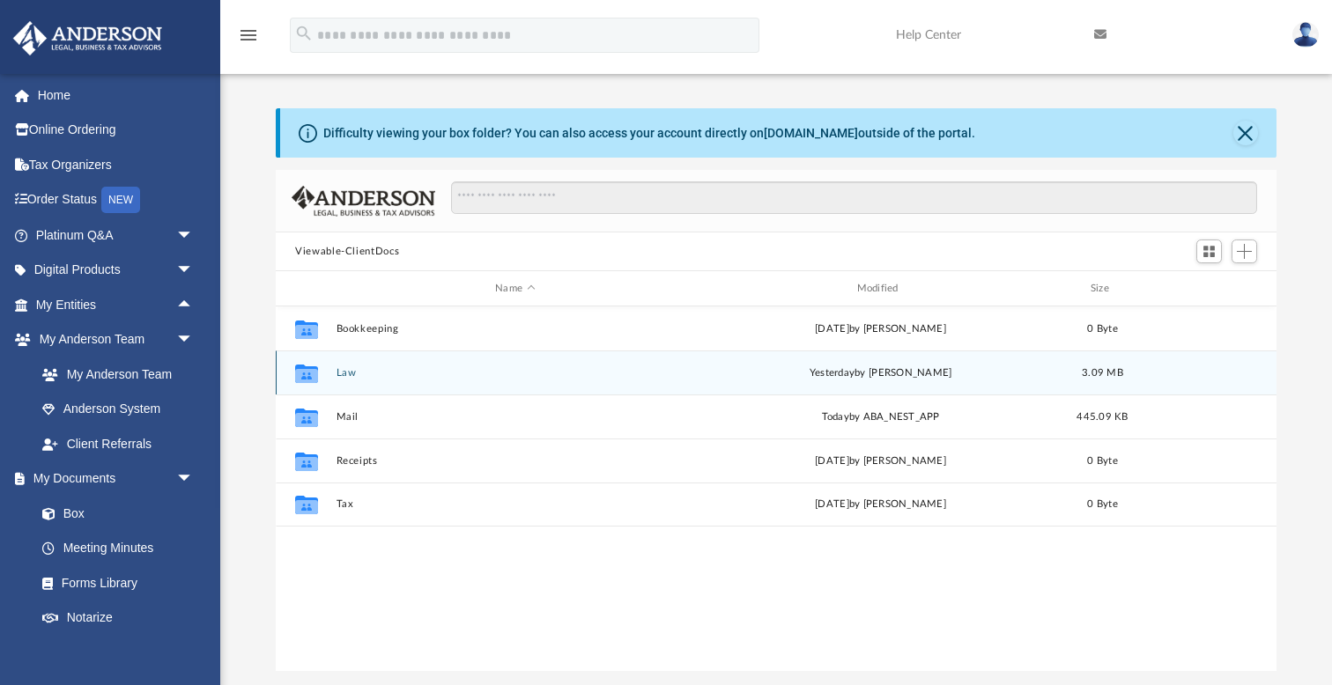
click at [355, 374] on button "Law" at bounding box center [515, 372] width 358 height 11
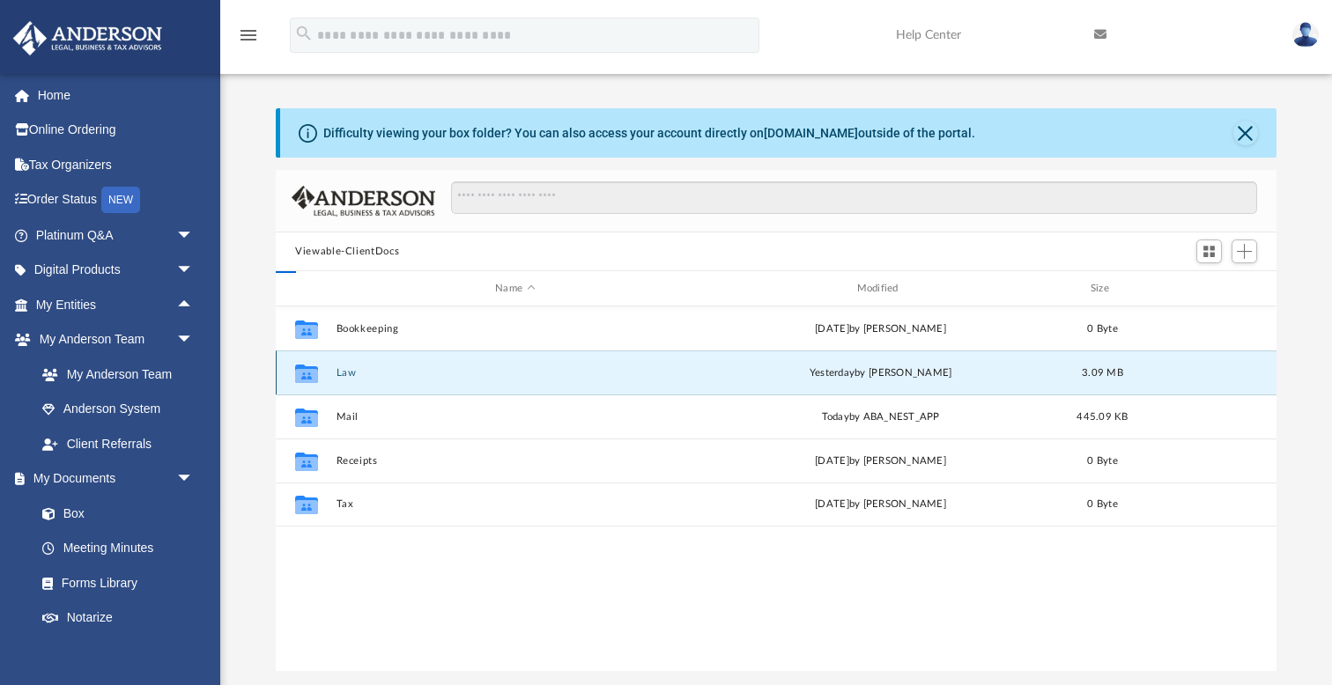
click at [355, 374] on button "Law" at bounding box center [515, 372] width 358 height 11
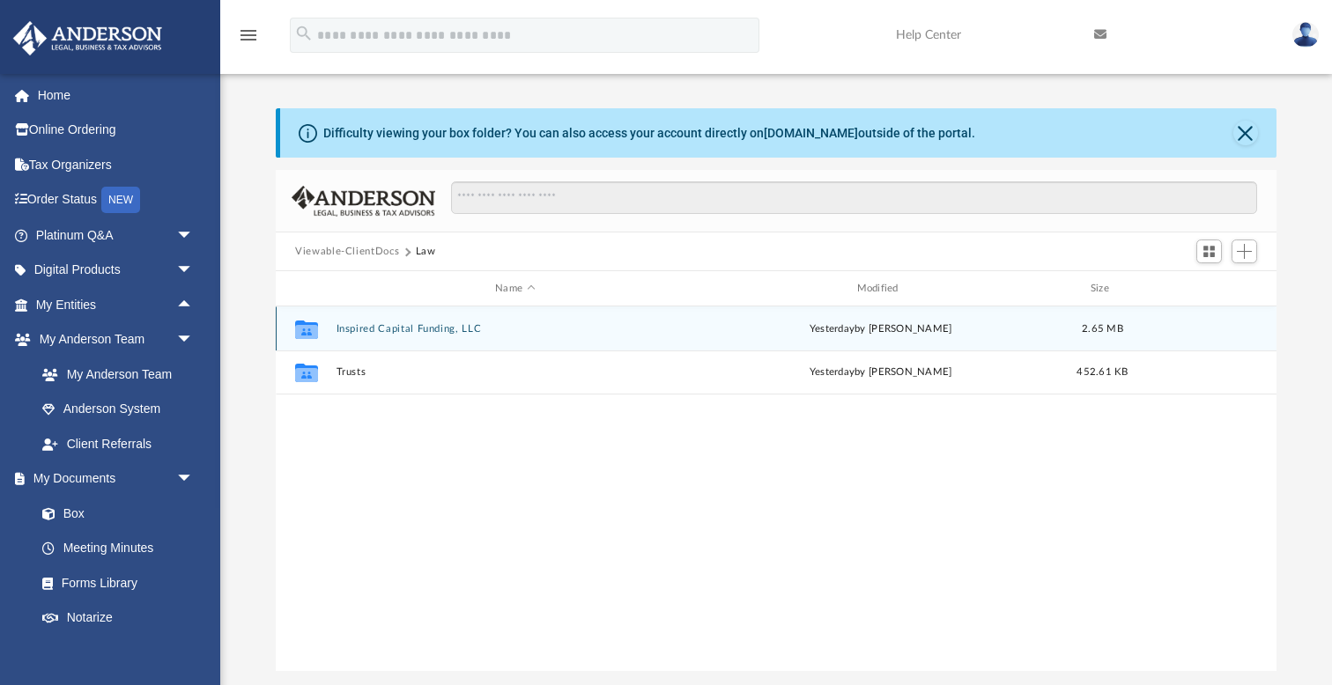
click at [366, 329] on button "Inspired Capital Funding, LLC" at bounding box center [515, 328] width 358 height 11
click at [377, 323] on button "Initial Docs" at bounding box center [515, 327] width 358 height 11
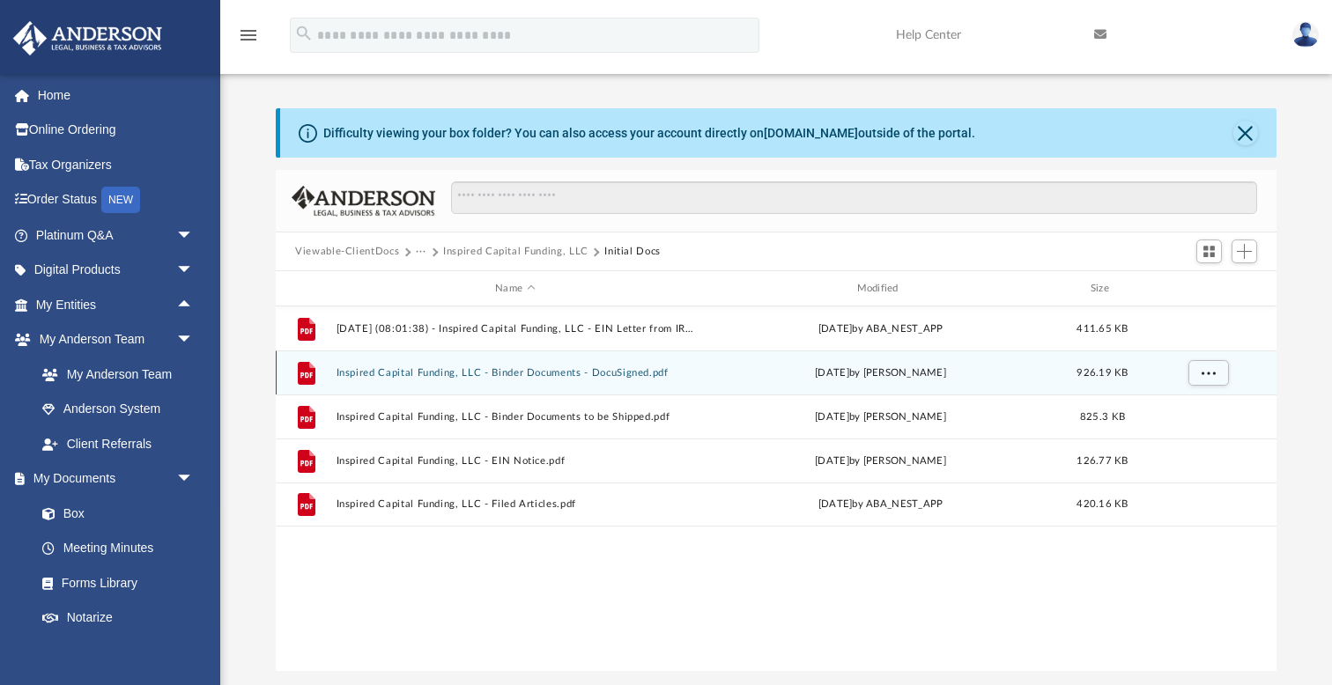
click at [392, 373] on button "Inspired Capital Funding, LLC - Binder Documents - DocuSigned.pdf" at bounding box center [515, 372] width 358 height 11
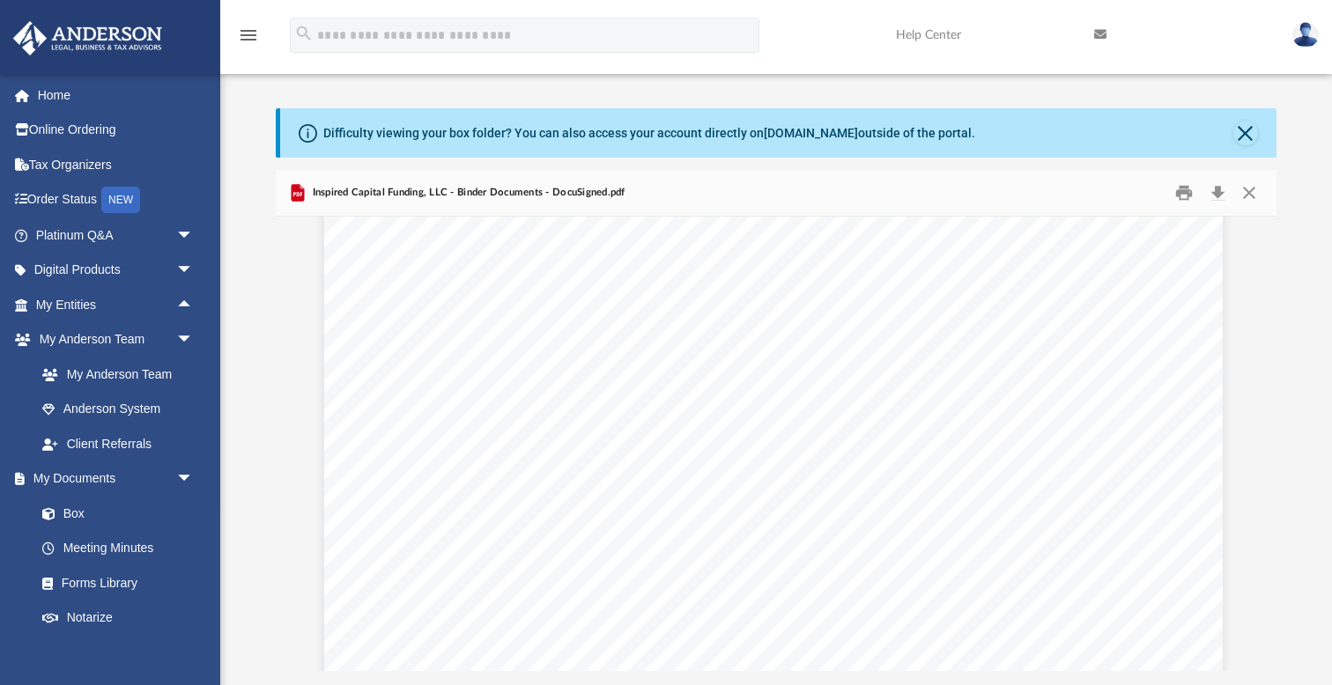
scroll to position [10155, 3]
click at [186, 266] on span "arrow_drop_down" at bounding box center [193, 271] width 35 height 36
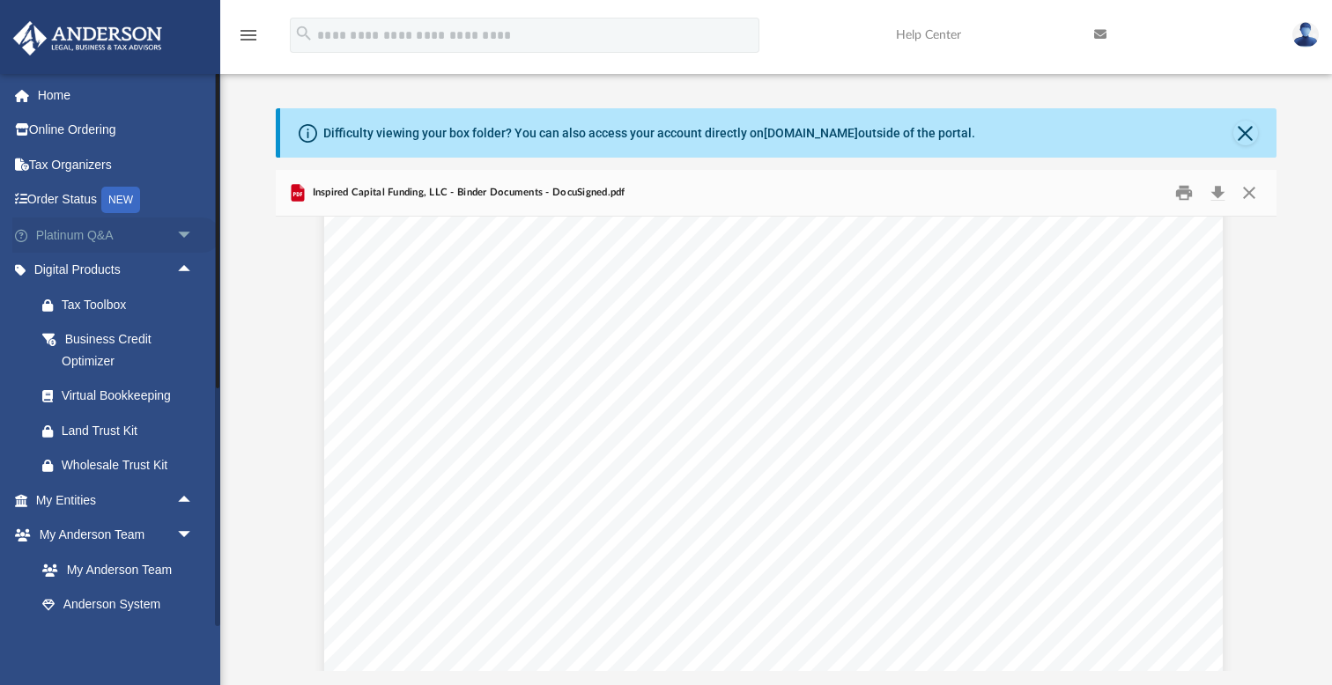
click at [184, 231] on span "arrow_drop_down" at bounding box center [193, 236] width 35 height 36
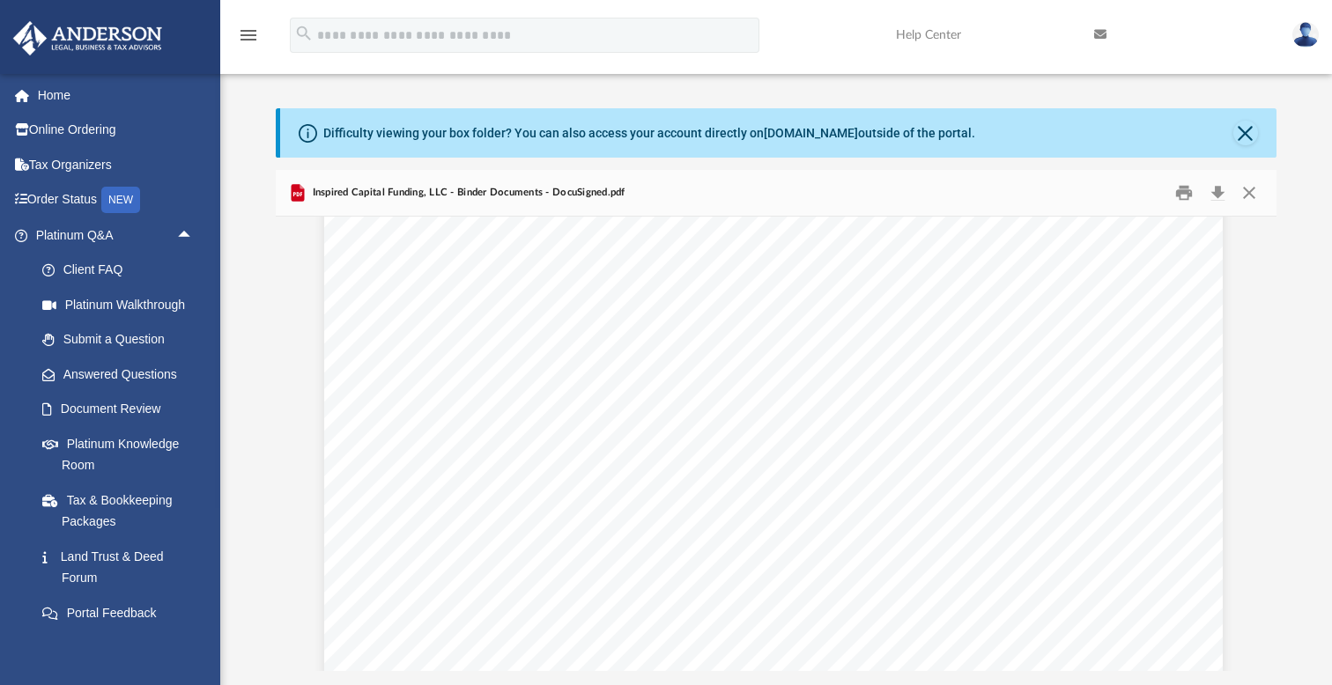
click at [210, 26] on link at bounding box center [109, 36] width 221 height 75
click at [245, 64] on div "menu search Site Menu add timctaylor34@gmail.com My Profile Reset Password Logo…" at bounding box center [665, 43] width 1305 height 60
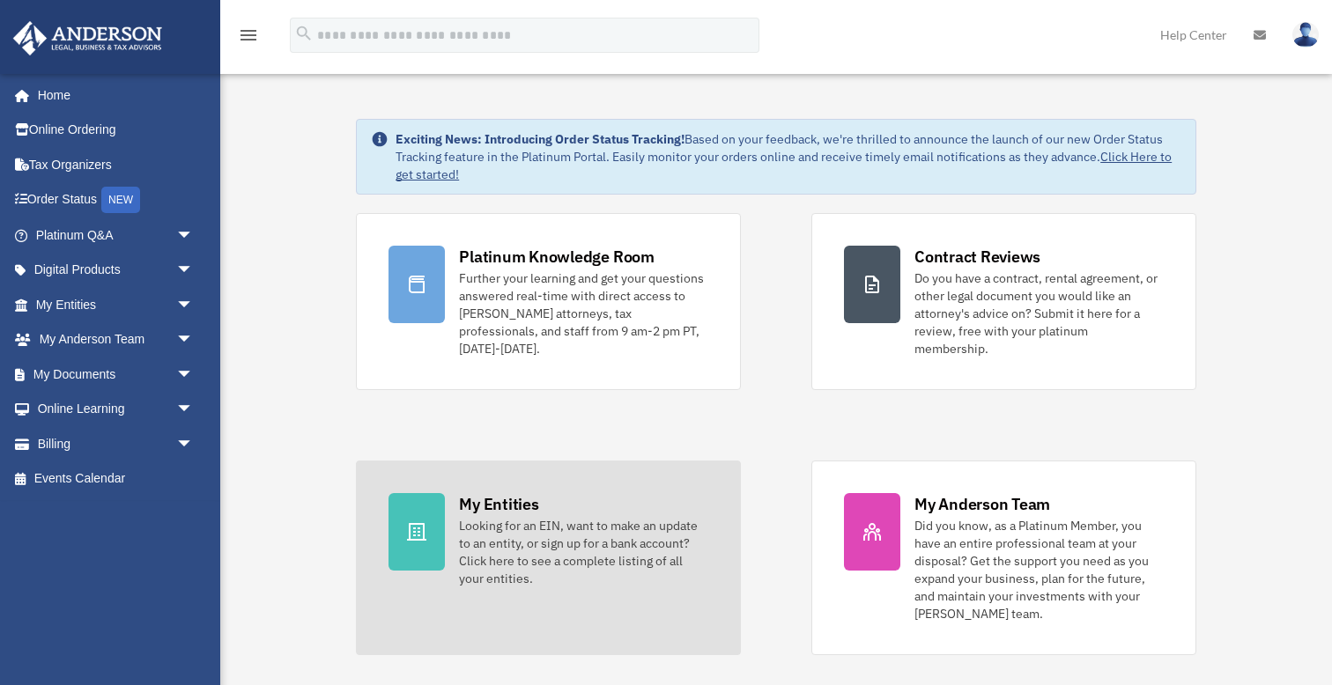
click at [569, 529] on div "Looking for an EIN, want to make an update to an entity, or sign up for a bank …" at bounding box center [583, 552] width 249 height 70
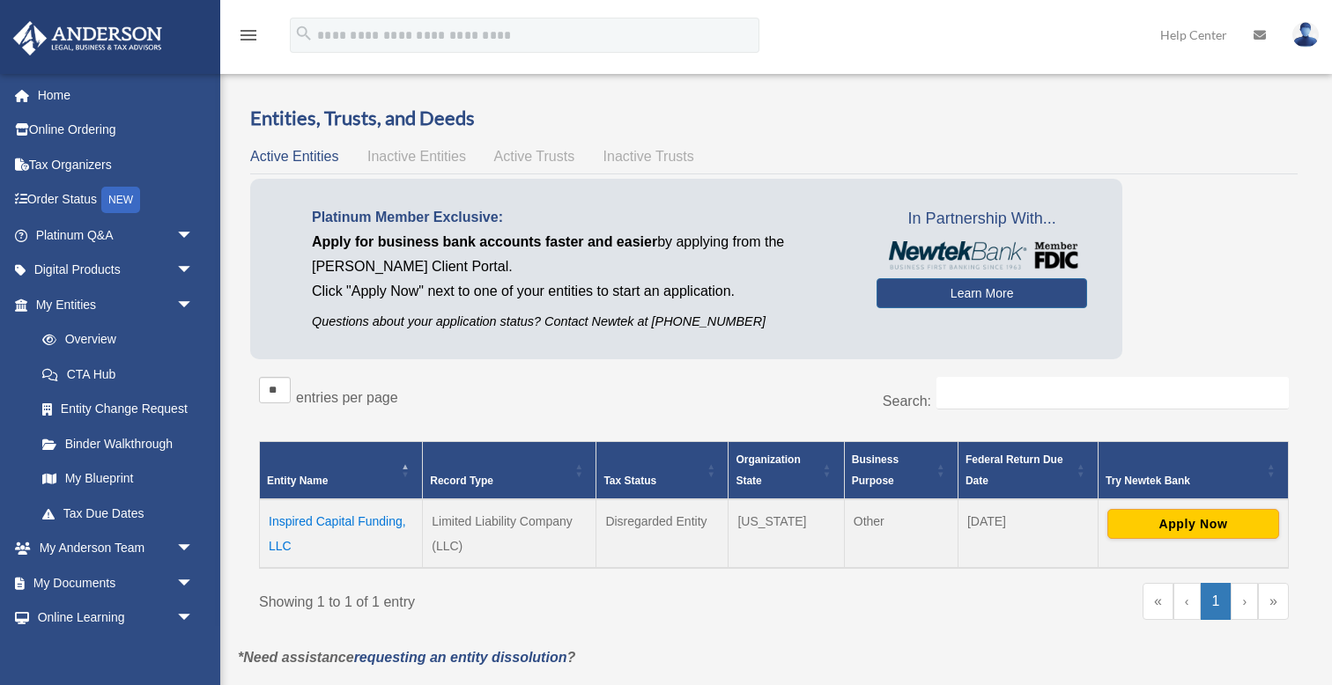
click at [347, 521] on td "Inspired Capital Funding, LLC" at bounding box center [341, 533] width 163 height 69
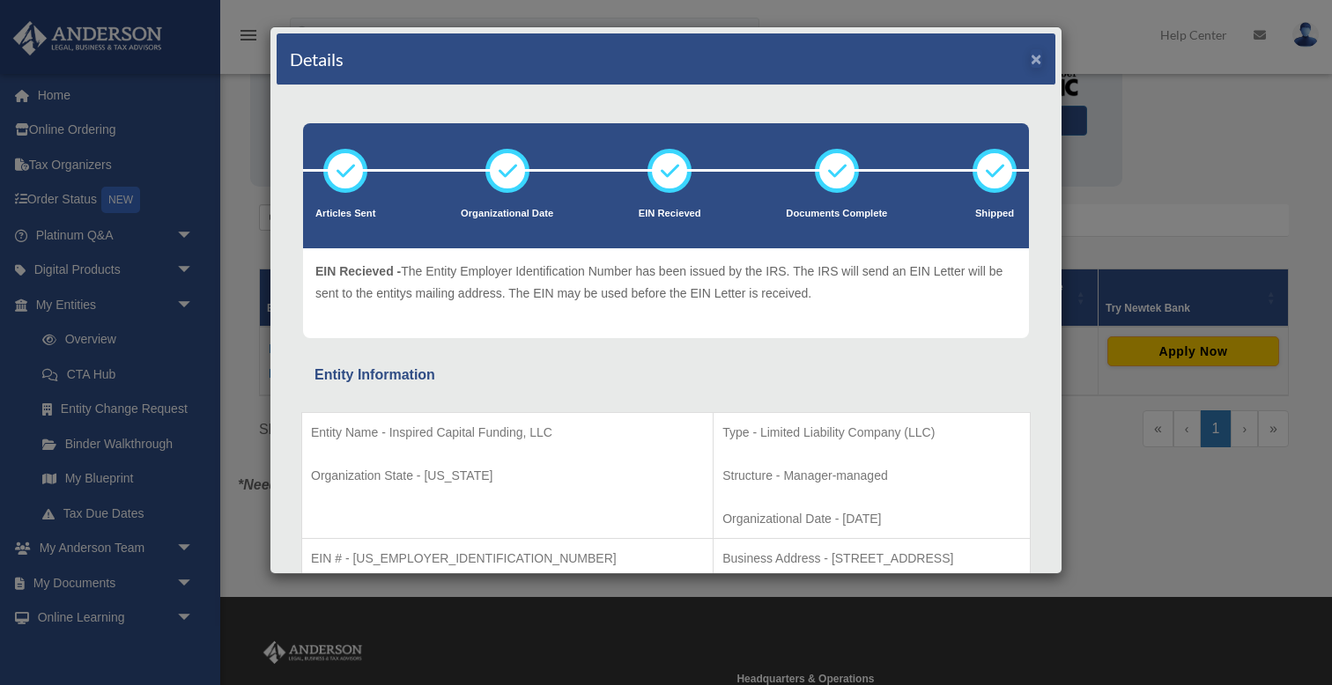
click at [1036, 59] on button "×" at bounding box center [1036, 58] width 11 height 18
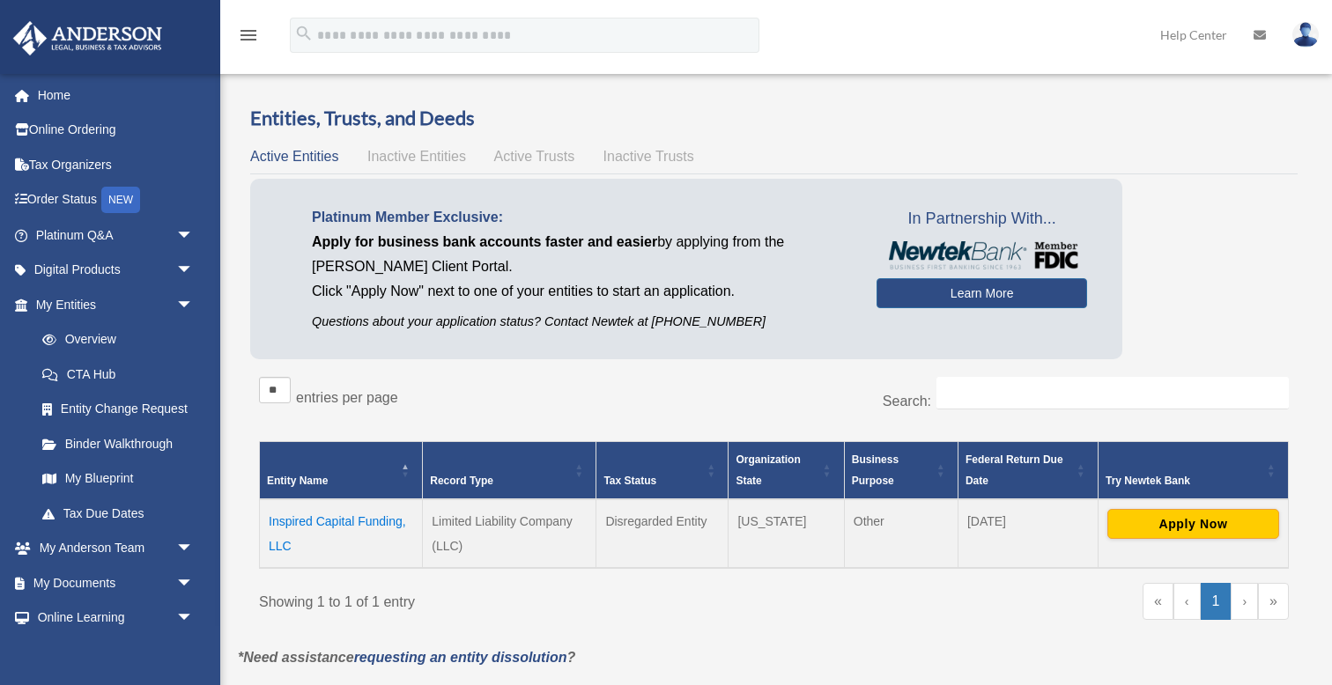
click at [533, 149] on span "Active Trusts" at bounding box center [534, 156] width 81 height 15
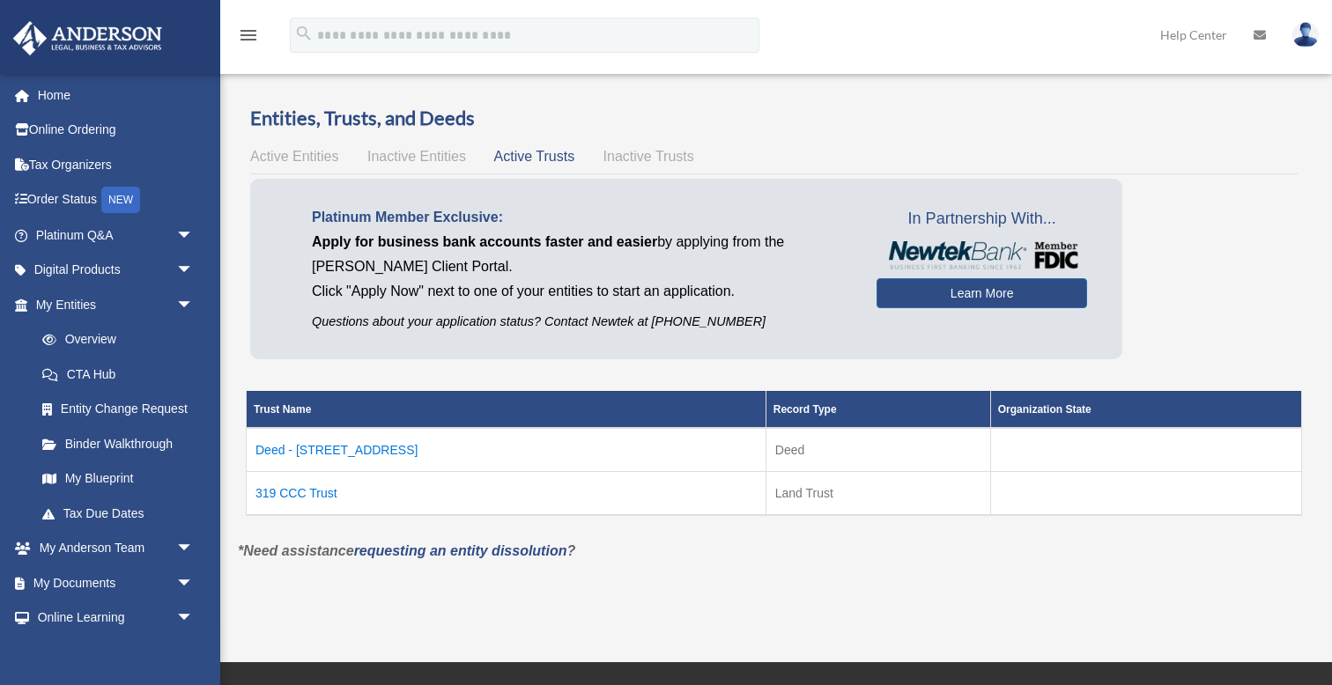
click at [366, 447] on td "Deed - [STREET_ADDRESS]" at bounding box center [507, 450] width 520 height 44
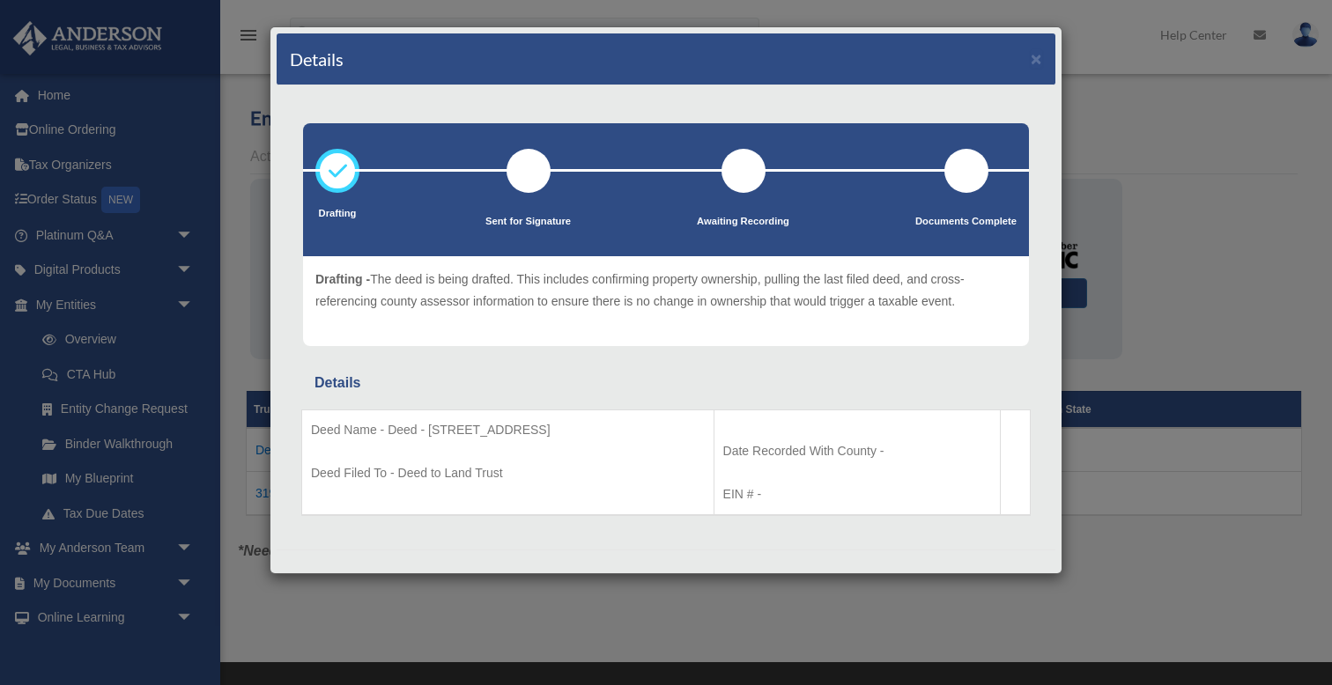
click at [510, 430] on p "Deed Name - Deed - [STREET_ADDRESS]" at bounding box center [508, 430] width 394 height 22
click at [472, 476] on p "Deed Filed To - Deed to Land Trust" at bounding box center [508, 473] width 394 height 22
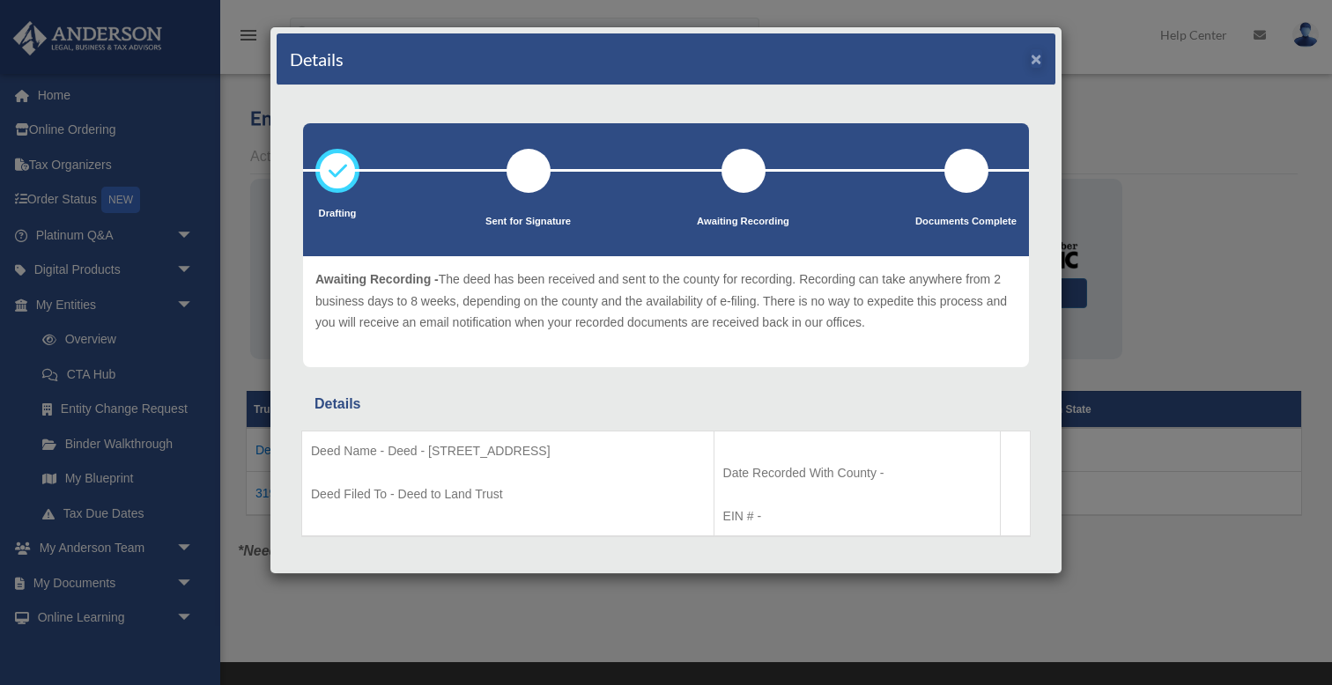
click at [1037, 56] on button "×" at bounding box center [1036, 58] width 11 height 18
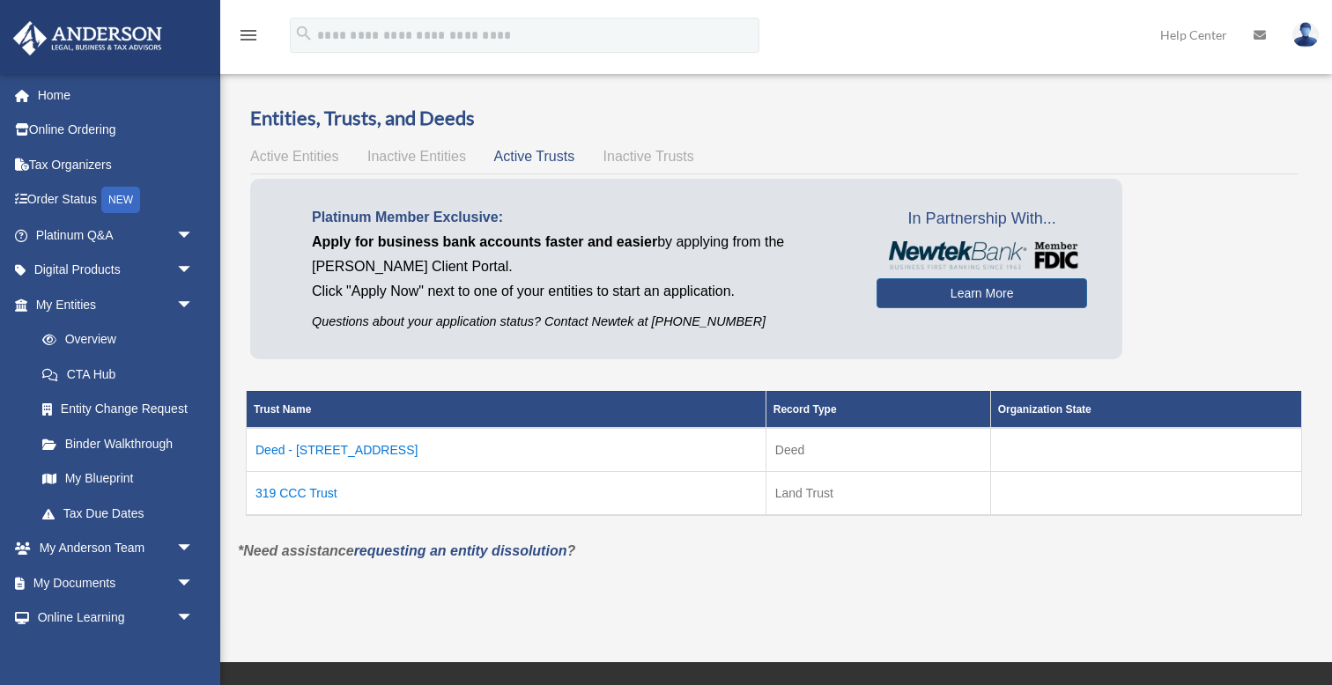
click at [292, 493] on td "319 CCC Trust" at bounding box center [507, 493] width 520 height 44
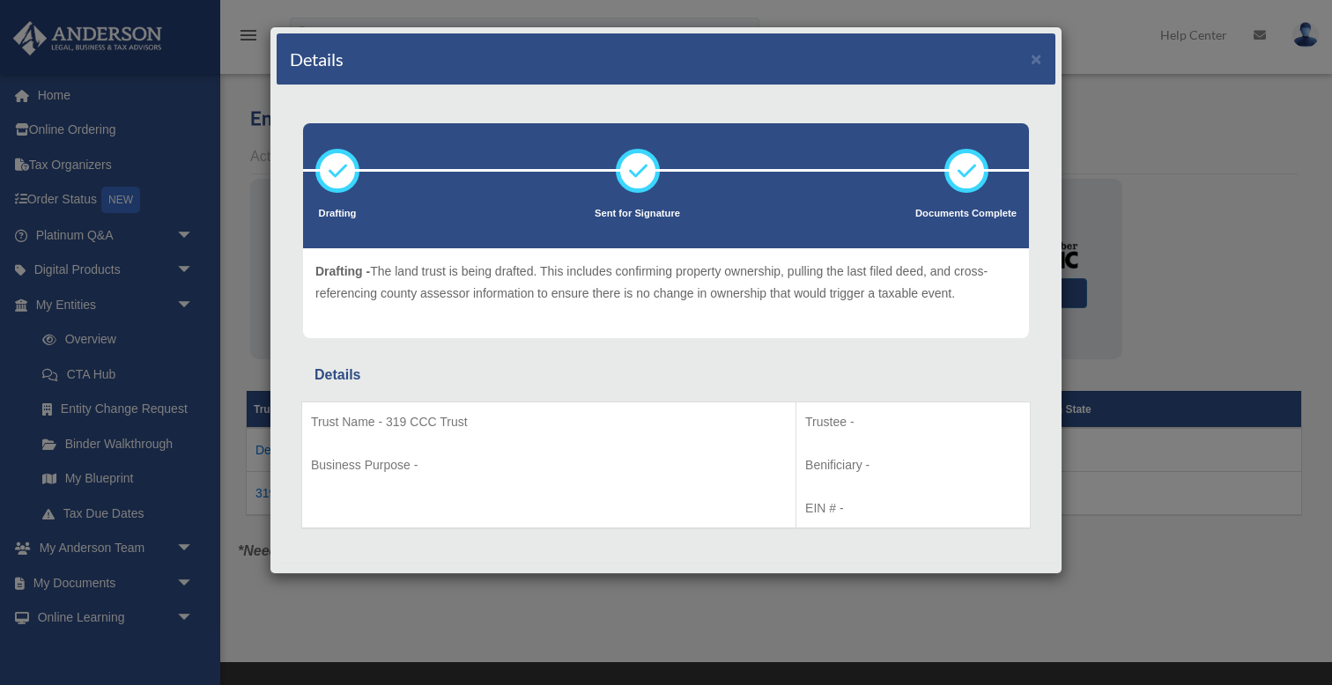
click at [395, 420] on p "Trust Name - 319 CCC Trust" at bounding box center [549, 422] width 476 height 22
click at [1038, 58] on button "×" at bounding box center [1036, 58] width 11 height 18
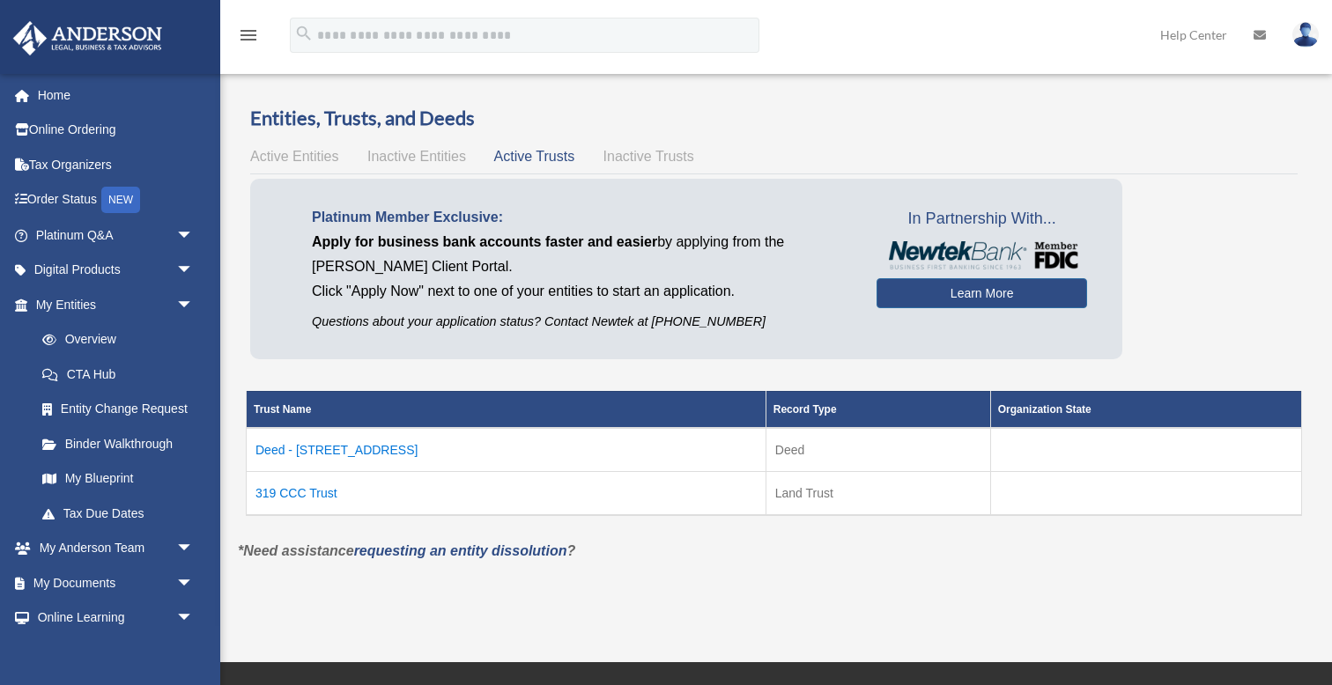
click at [380, 449] on td "Deed - 319 Carters Creek Court" at bounding box center [507, 450] width 520 height 44
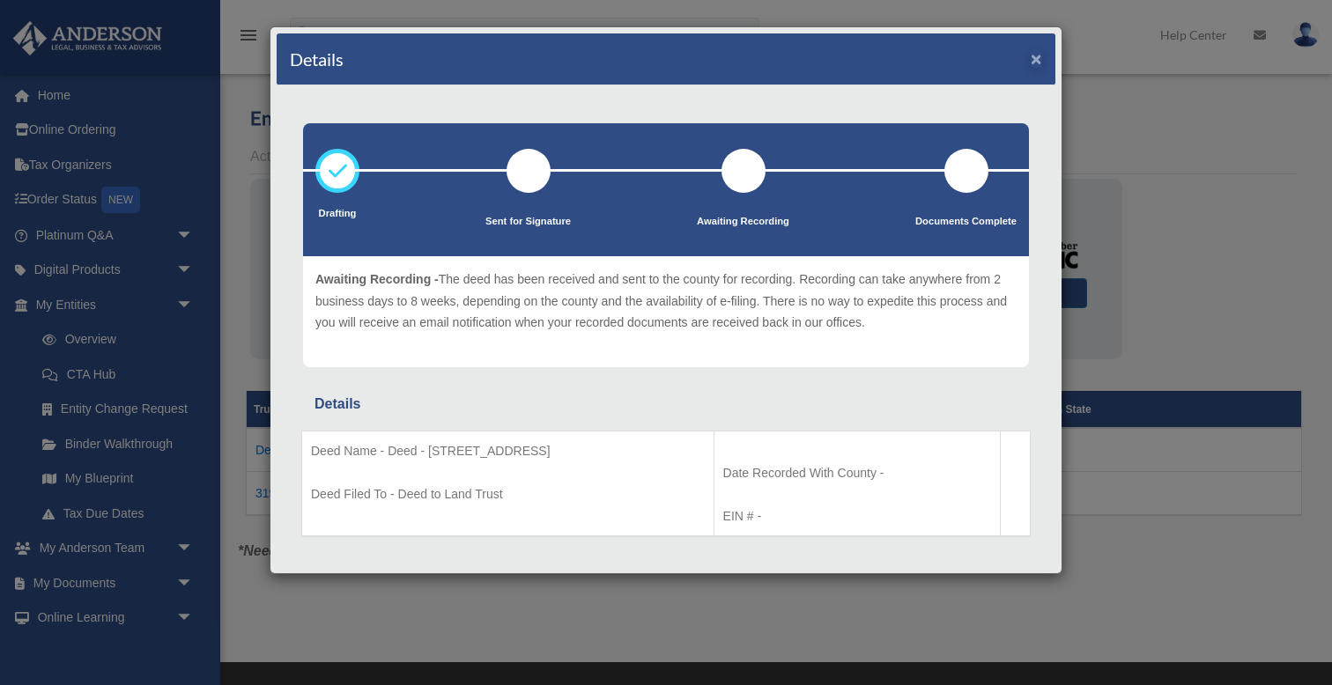
click at [1031, 59] on button "×" at bounding box center [1036, 58] width 11 height 18
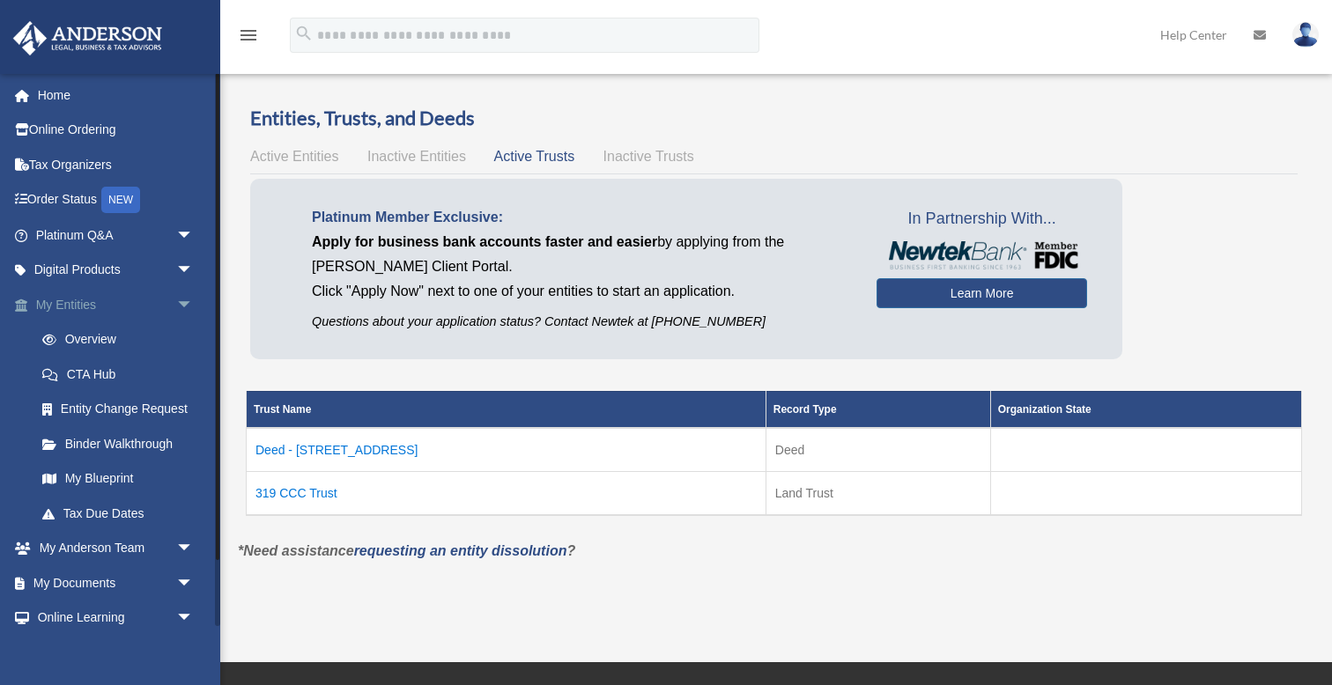
click at [184, 298] on span "arrow_drop_down" at bounding box center [193, 305] width 35 height 36
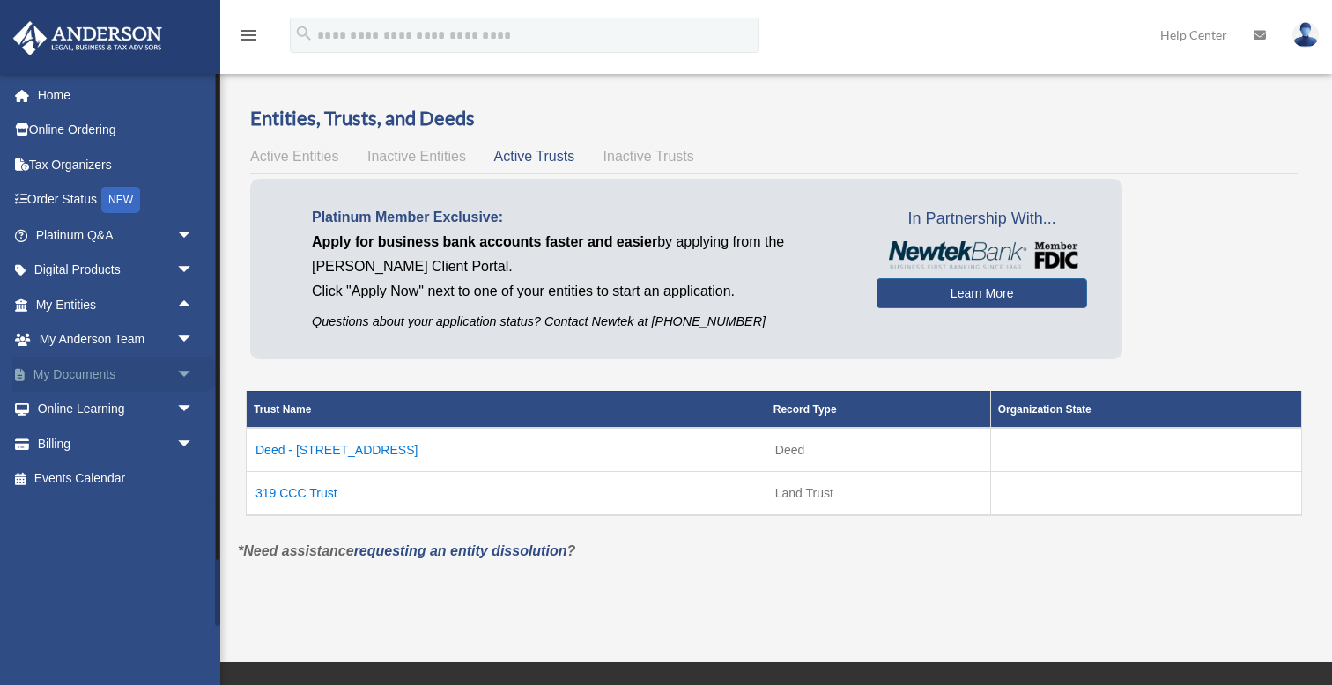
click at [183, 366] on span "arrow_drop_down" at bounding box center [193, 375] width 35 height 36
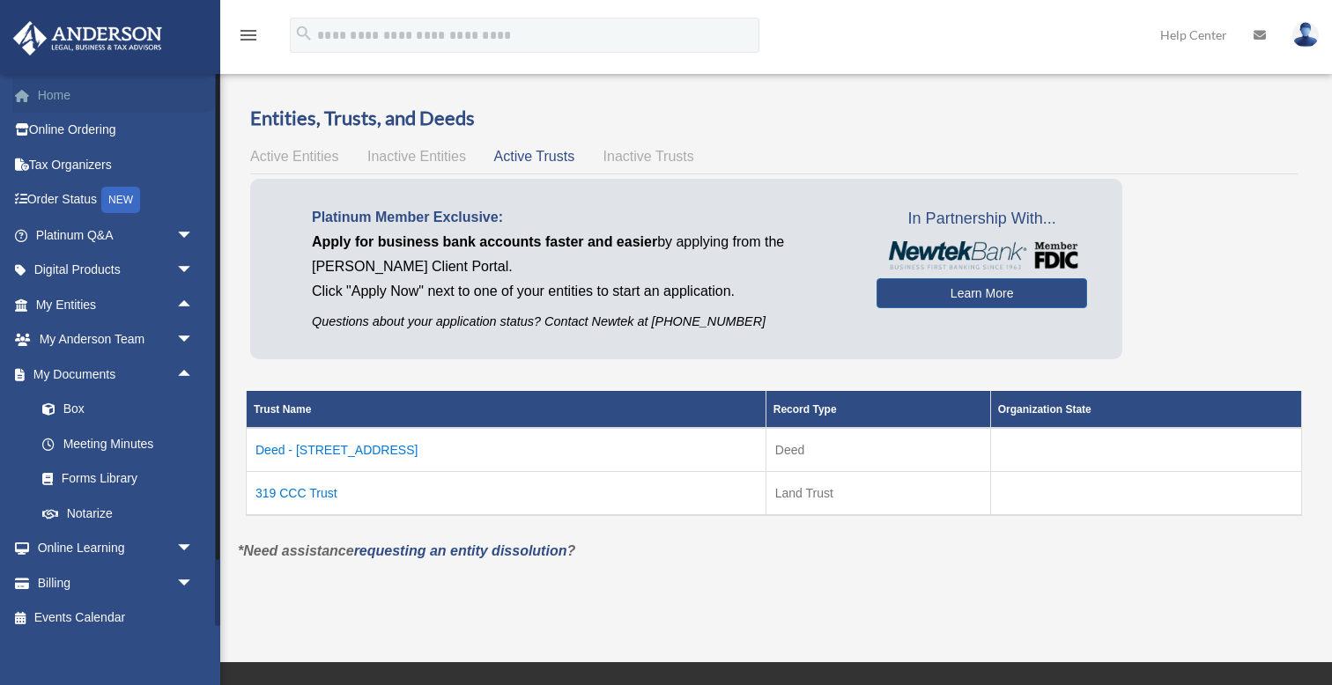
click at [63, 94] on link "Home" at bounding box center [116, 95] width 208 height 35
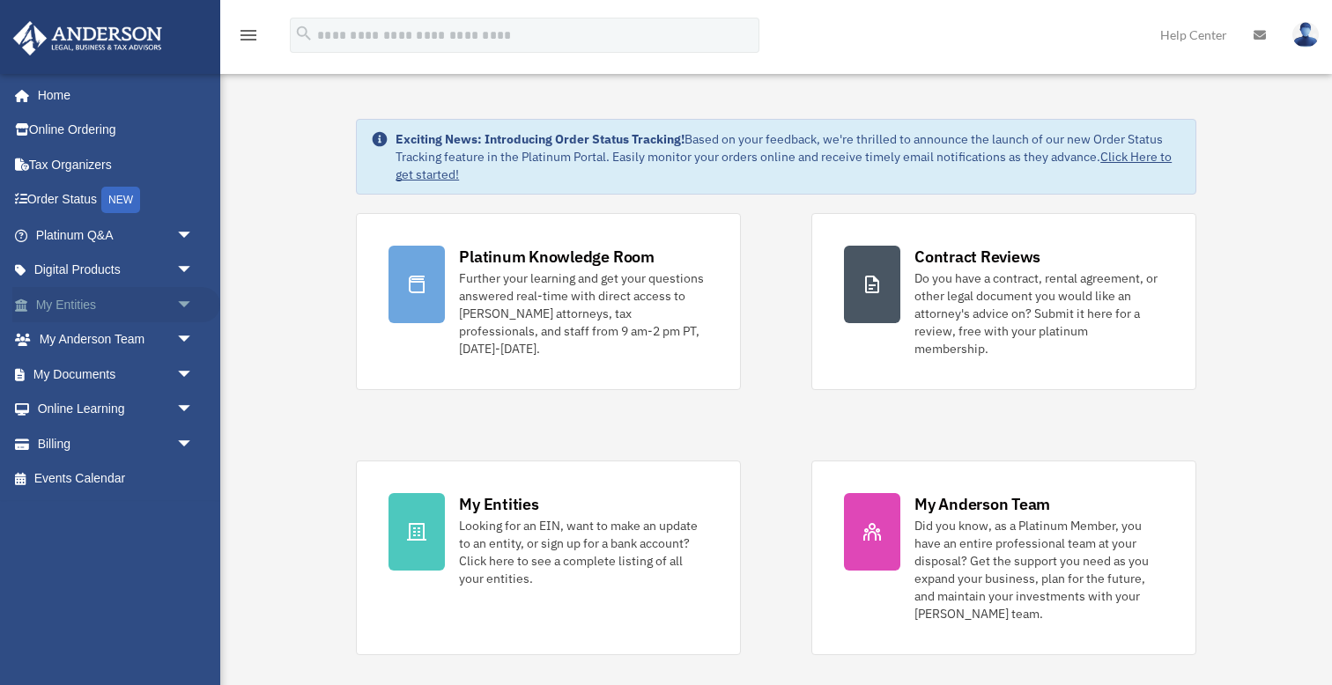
click at [181, 298] on span "arrow_drop_down" at bounding box center [193, 305] width 35 height 36
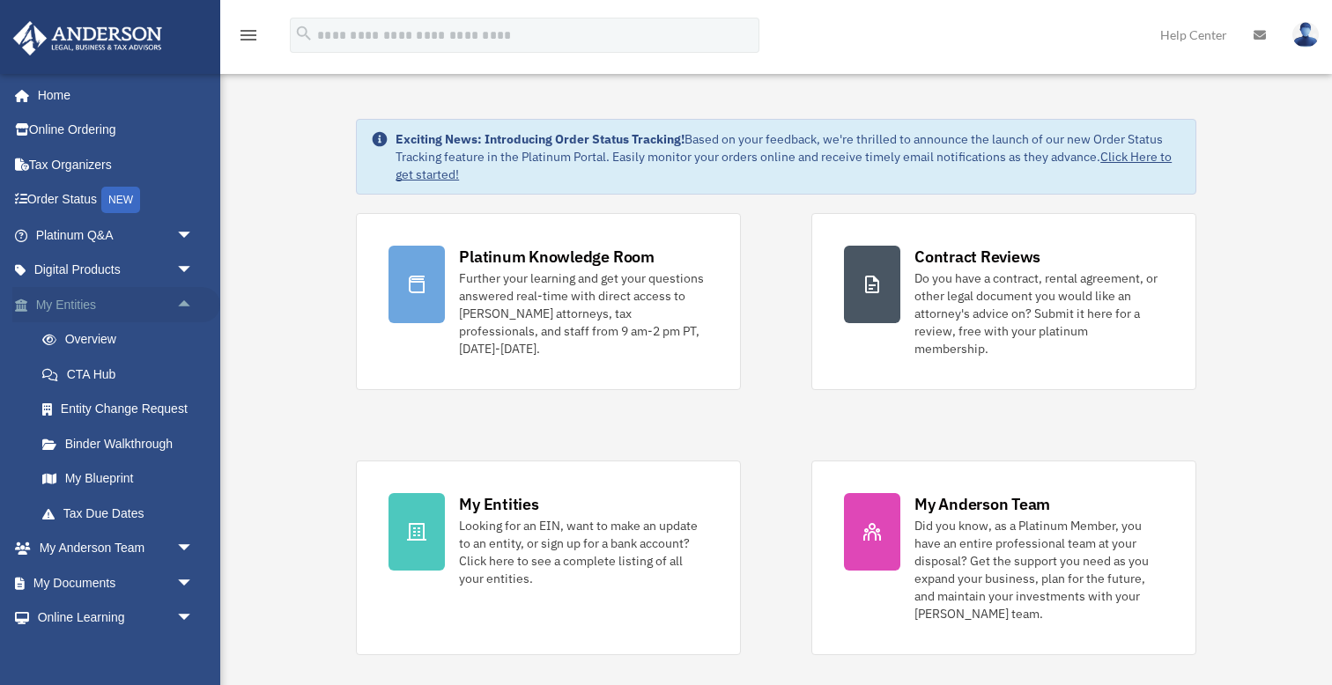
click at [181, 298] on span "arrow_drop_up" at bounding box center [193, 305] width 35 height 36
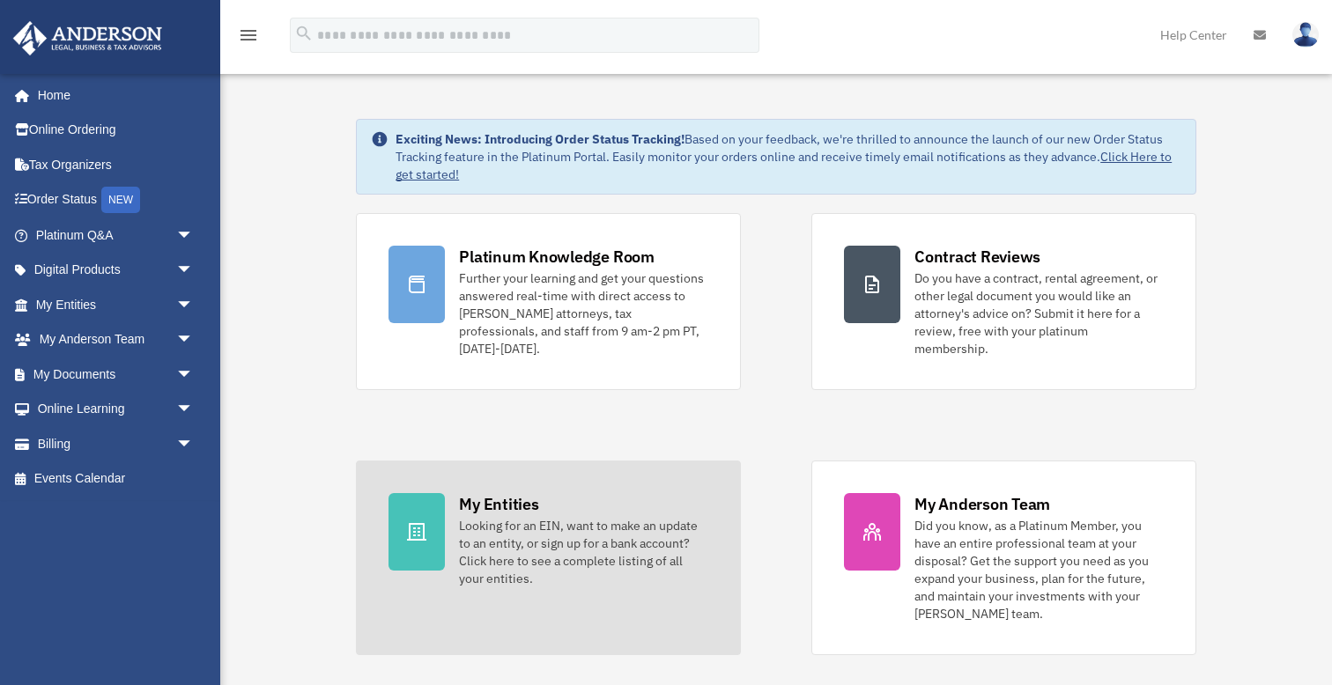
click at [548, 529] on div "Looking for an EIN, want to make an update to an entity, or sign up for a bank …" at bounding box center [583, 552] width 249 height 70
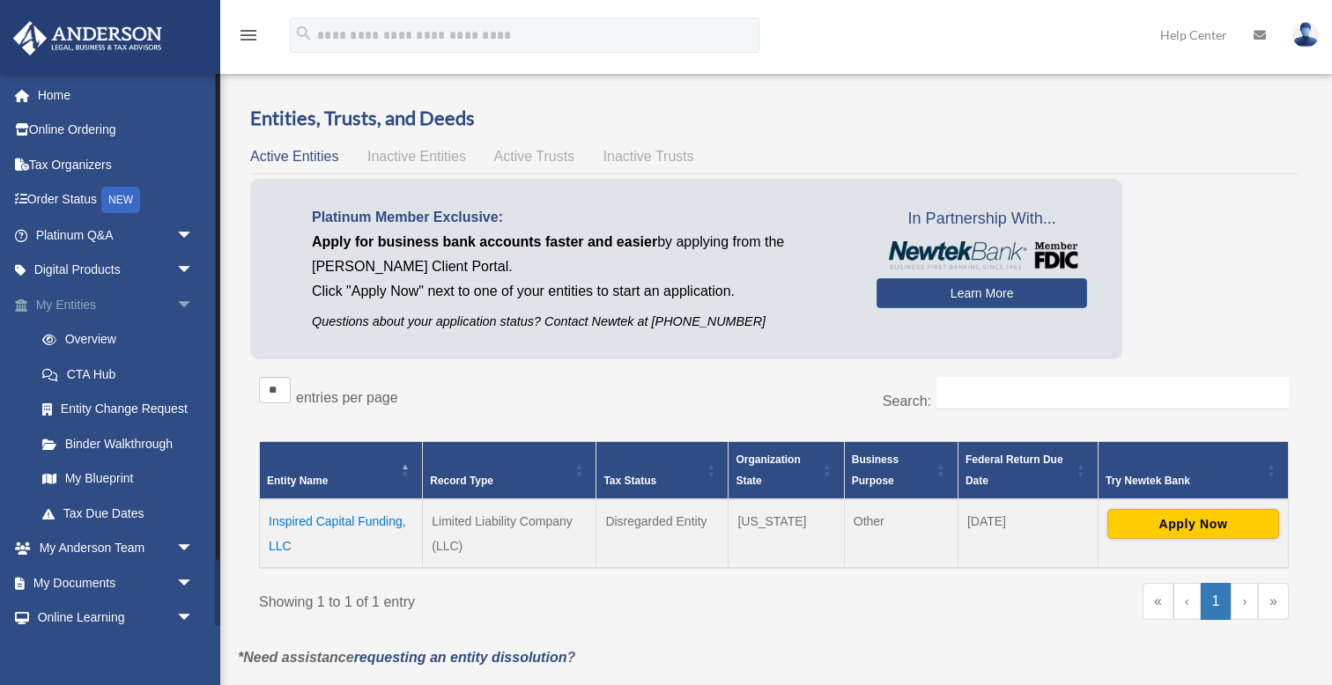
click at [185, 299] on span "arrow_drop_down" at bounding box center [193, 305] width 35 height 36
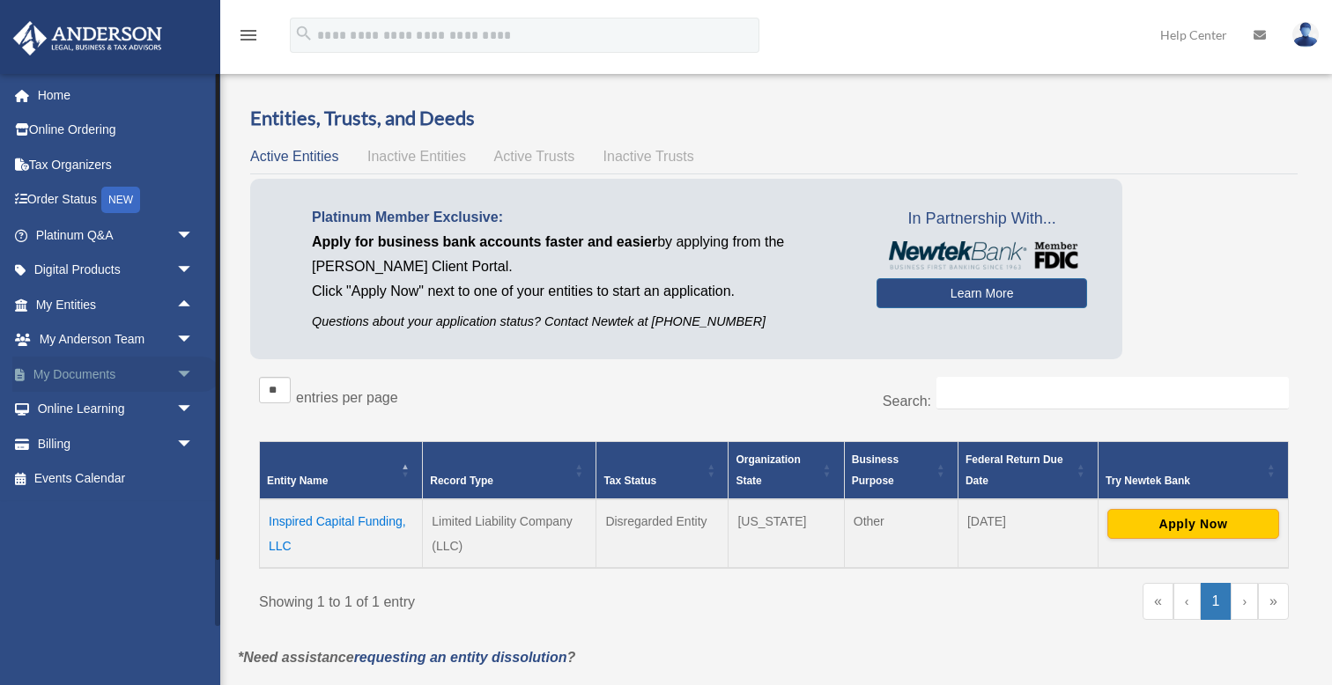
click at [183, 366] on span "arrow_drop_down" at bounding box center [193, 375] width 35 height 36
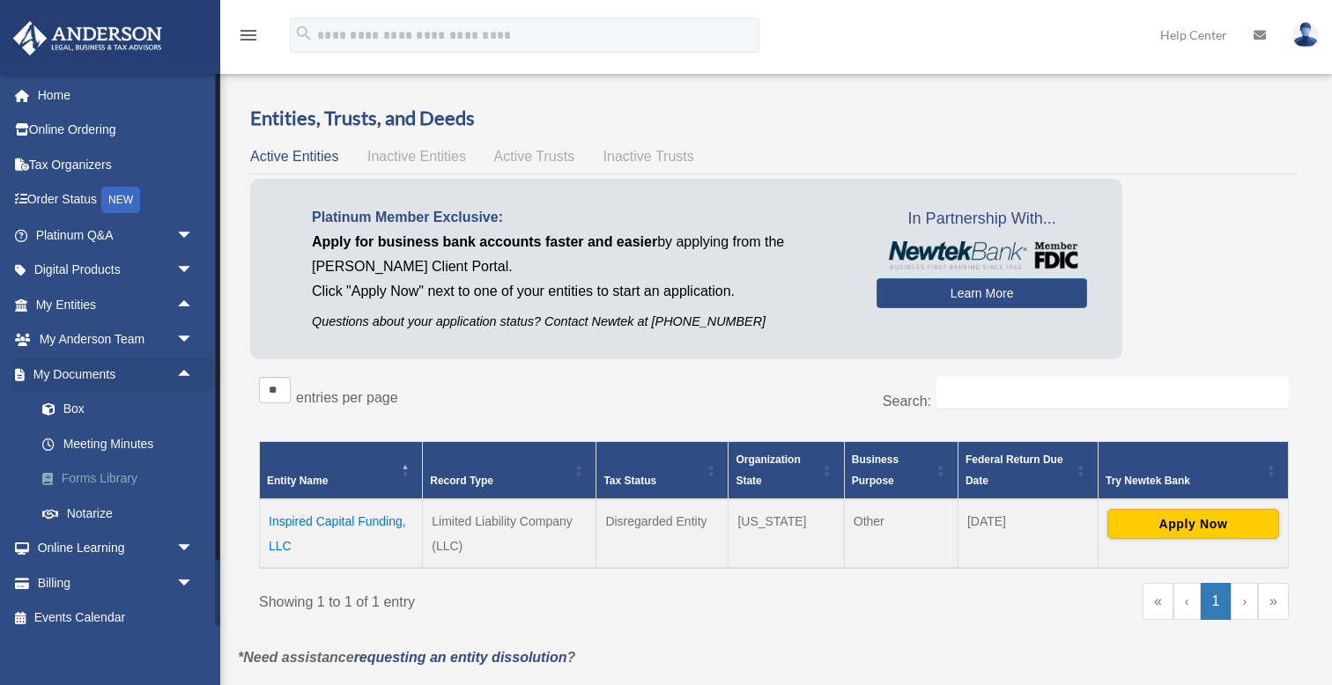
click at [116, 470] on link "Forms Library" at bounding box center [123, 479] width 196 height 35
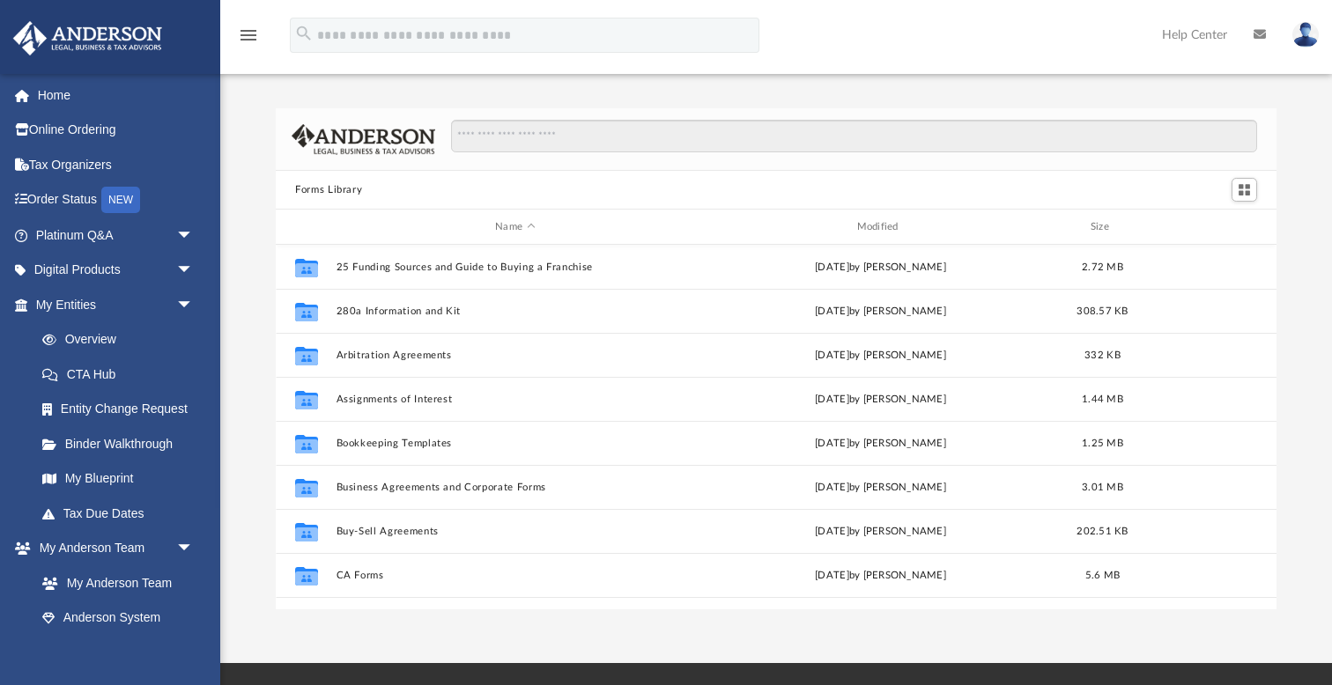
scroll to position [401, 1001]
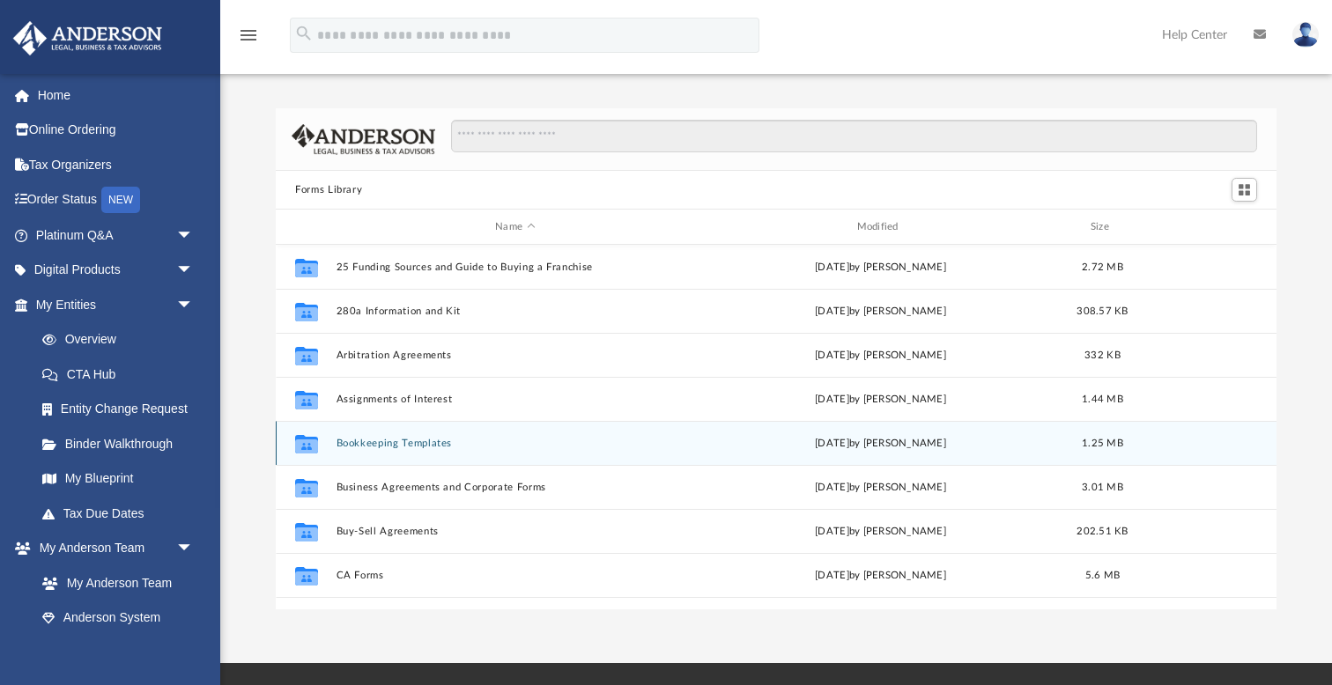
click at [410, 442] on button "Bookkeeping Templates" at bounding box center [515, 443] width 358 height 11
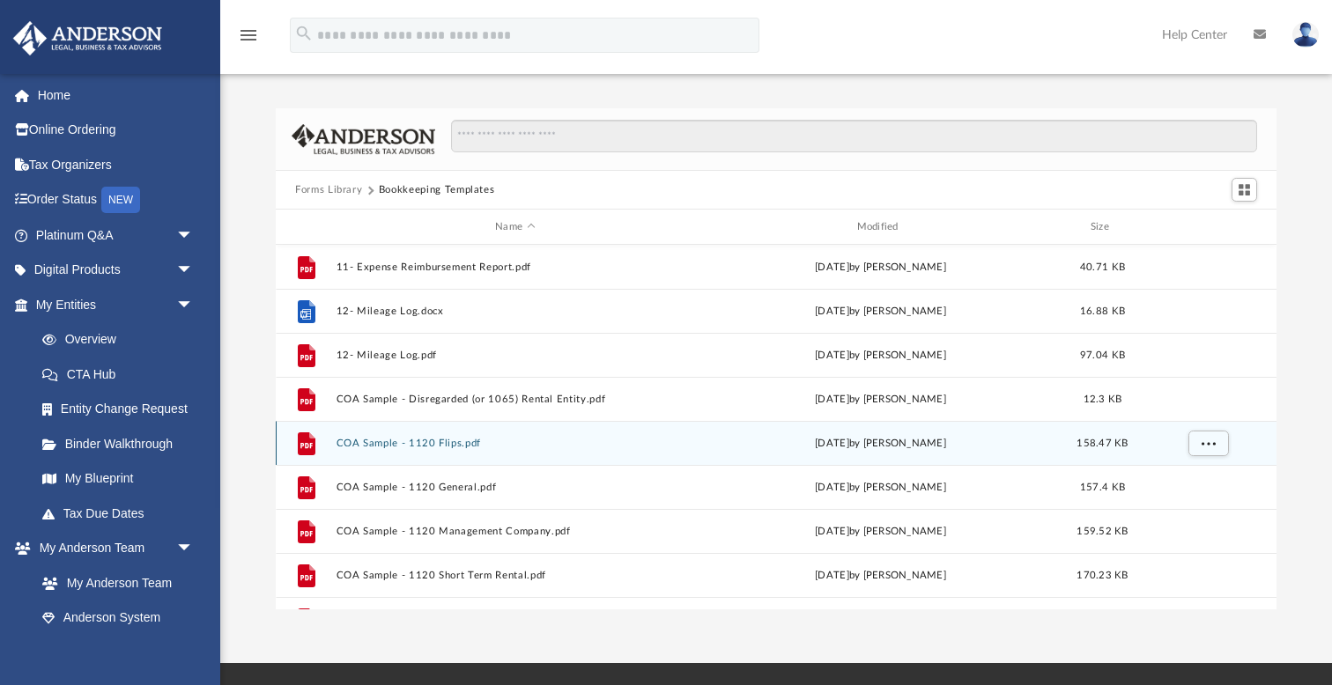
scroll to position [0, 0]
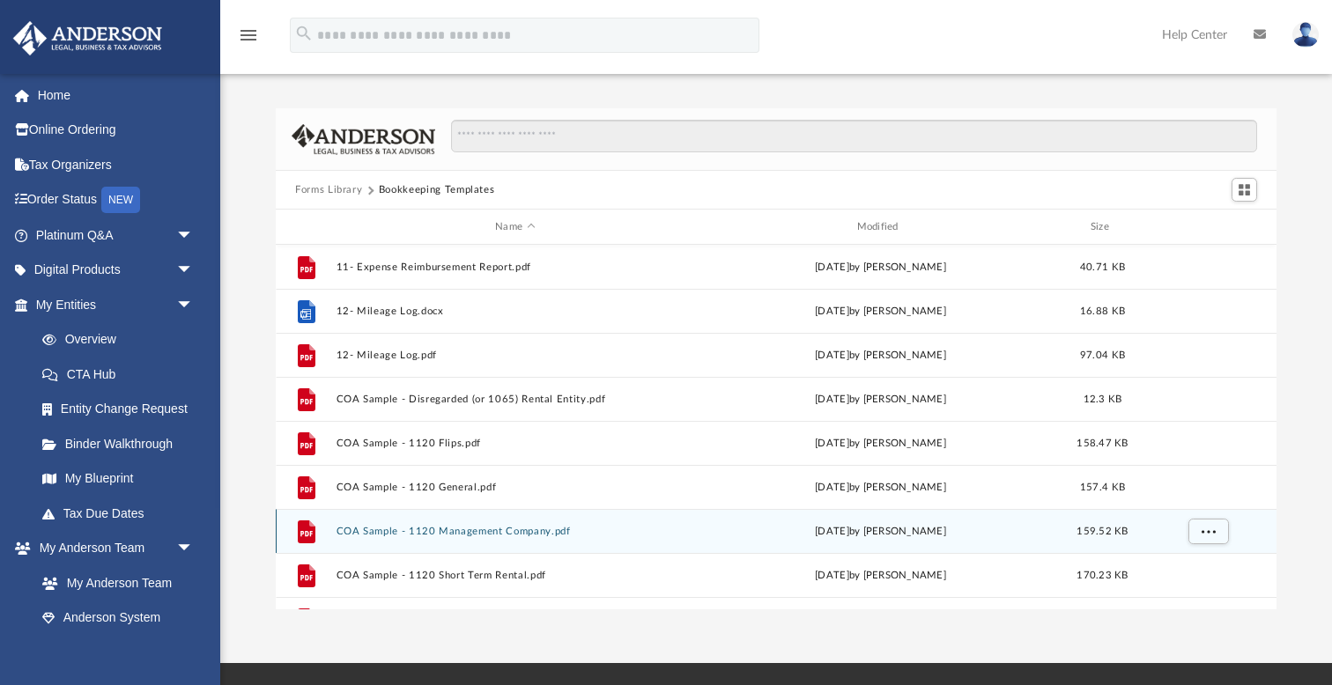
click at [422, 530] on button "COA Sample - 1120 Management Company.pdf" at bounding box center [515, 531] width 358 height 11
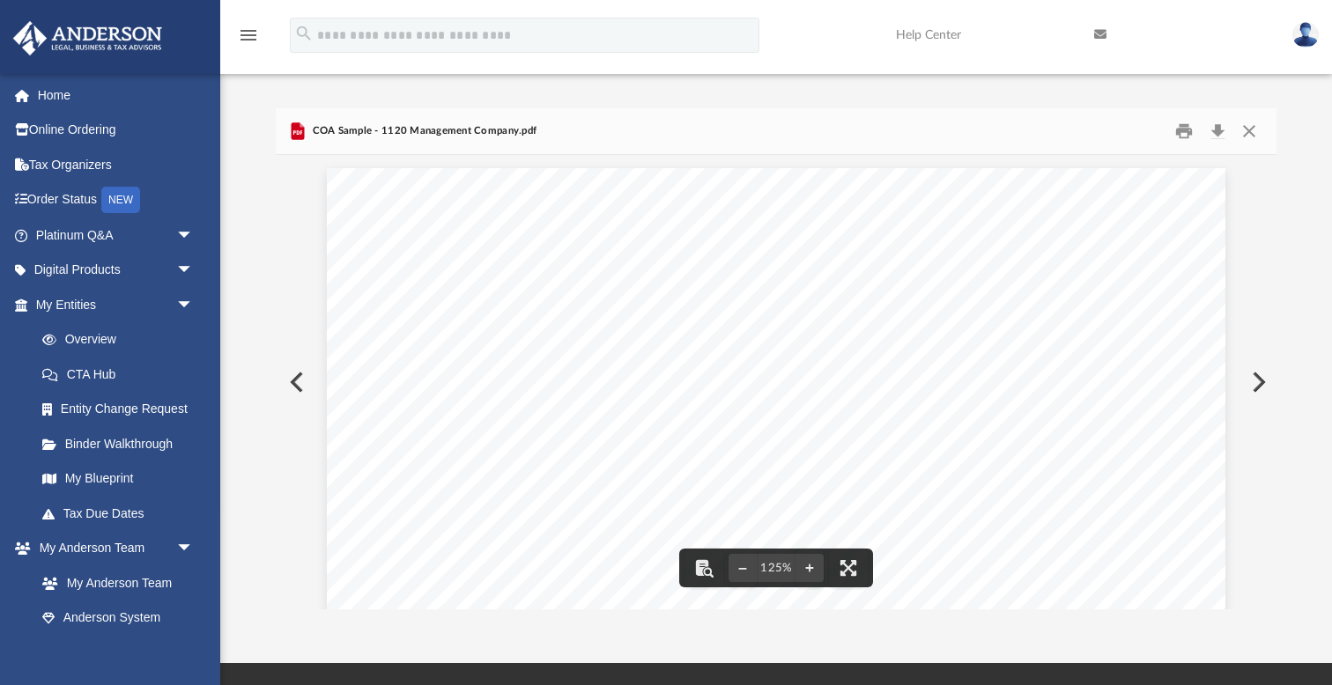
click at [294, 381] on button "Preview" at bounding box center [295, 382] width 39 height 49
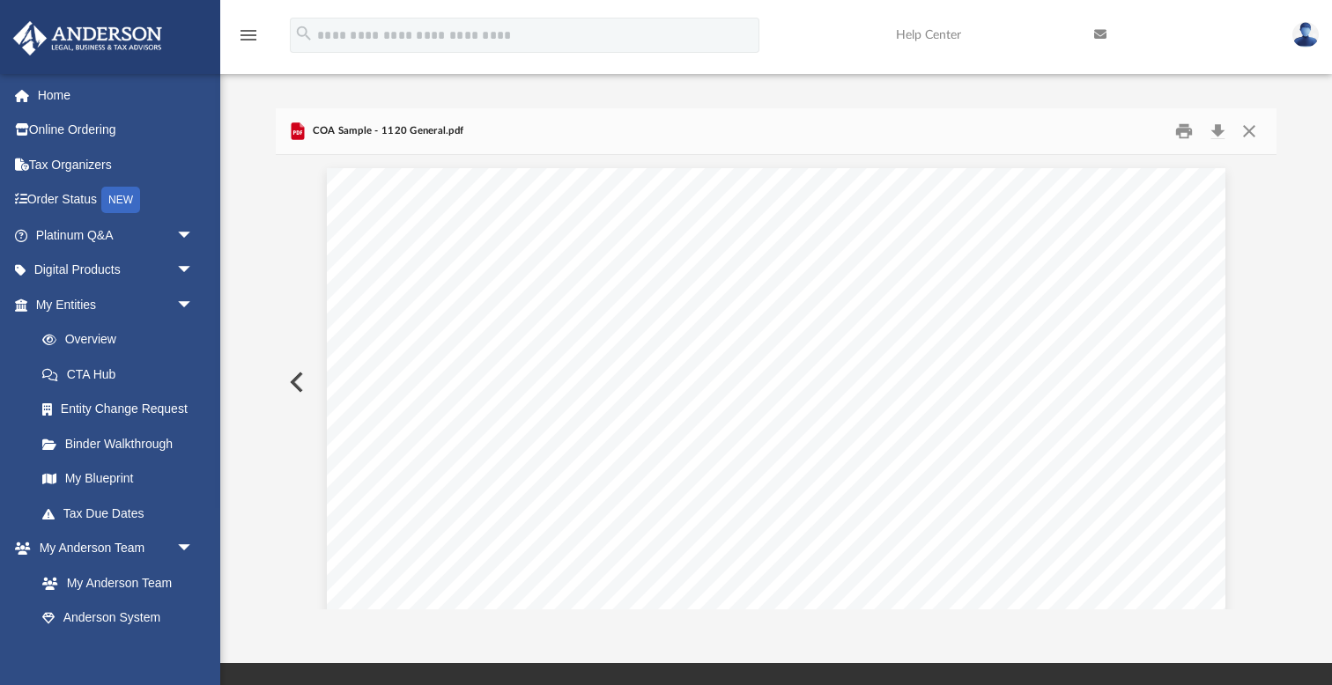
click at [294, 381] on button "Preview" at bounding box center [295, 382] width 39 height 49
click at [295, 381] on button "Preview" at bounding box center [295, 382] width 39 height 49
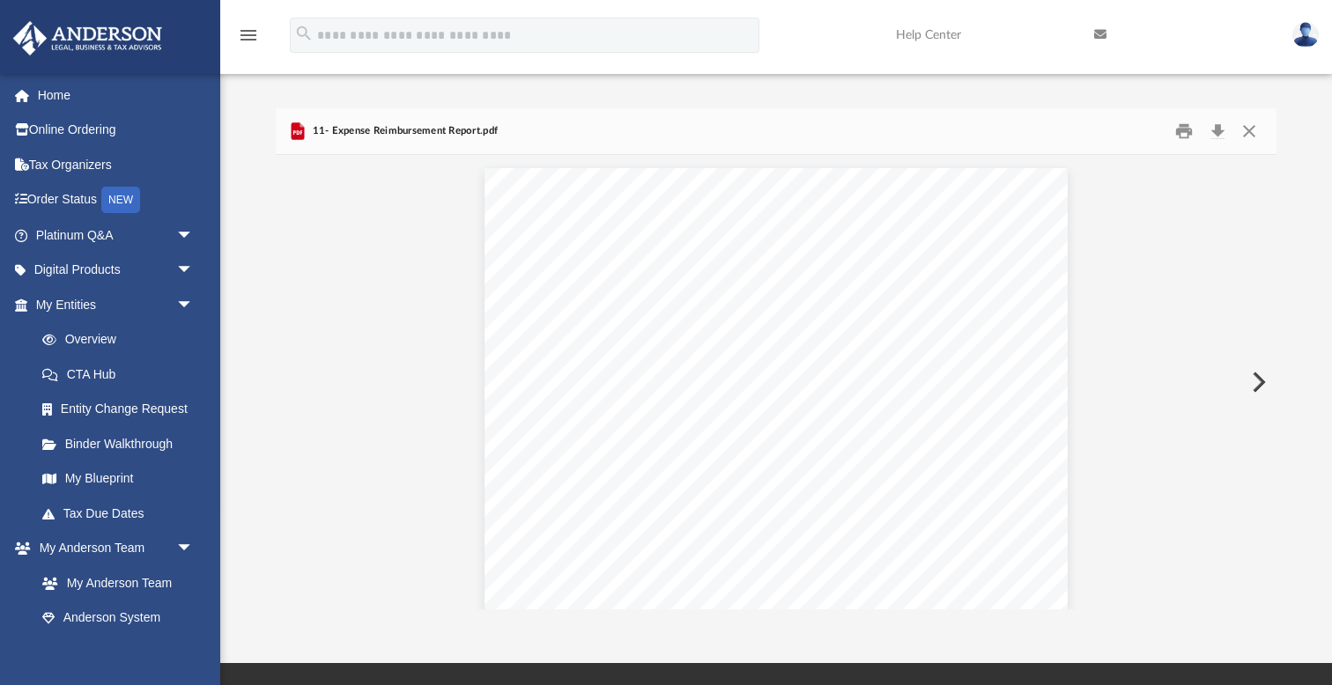
click at [295, 381] on div "PURPOSE: EMPLOYEE Name: Please attach all Invoices to this Statement. Date Desc…" at bounding box center [776, 393] width 1001 height 477
click at [184, 299] on span "arrow_drop_down" at bounding box center [193, 305] width 35 height 36
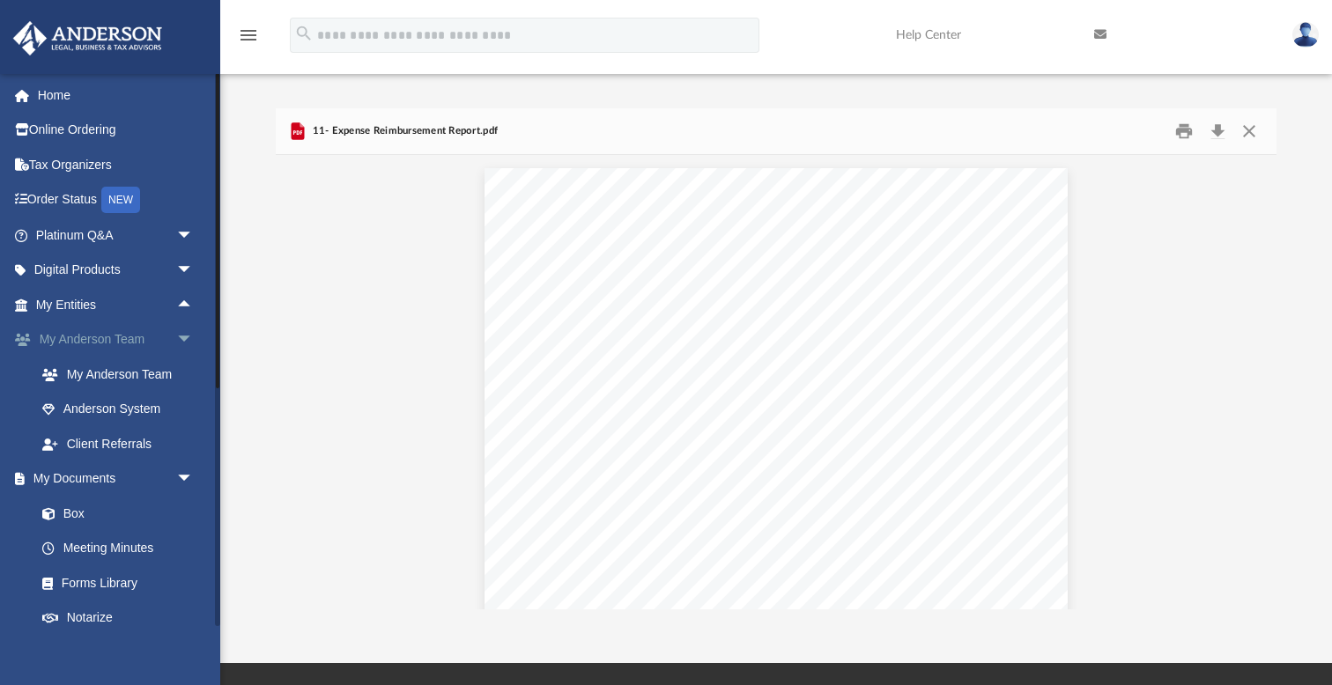
click at [182, 334] on span "arrow_drop_down" at bounding box center [193, 340] width 35 height 36
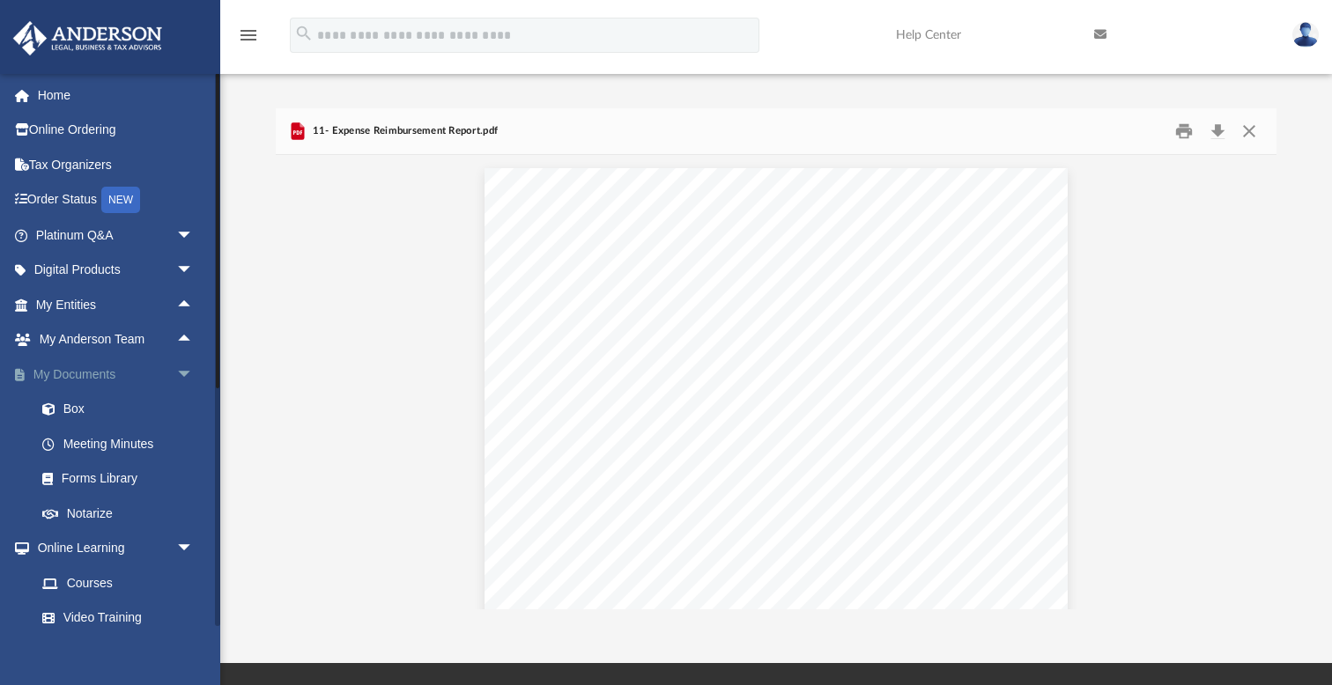
click at [184, 366] on span "arrow_drop_down" at bounding box center [193, 375] width 35 height 36
click at [183, 407] on span "arrow_drop_down" at bounding box center [193, 410] width 35 height 36
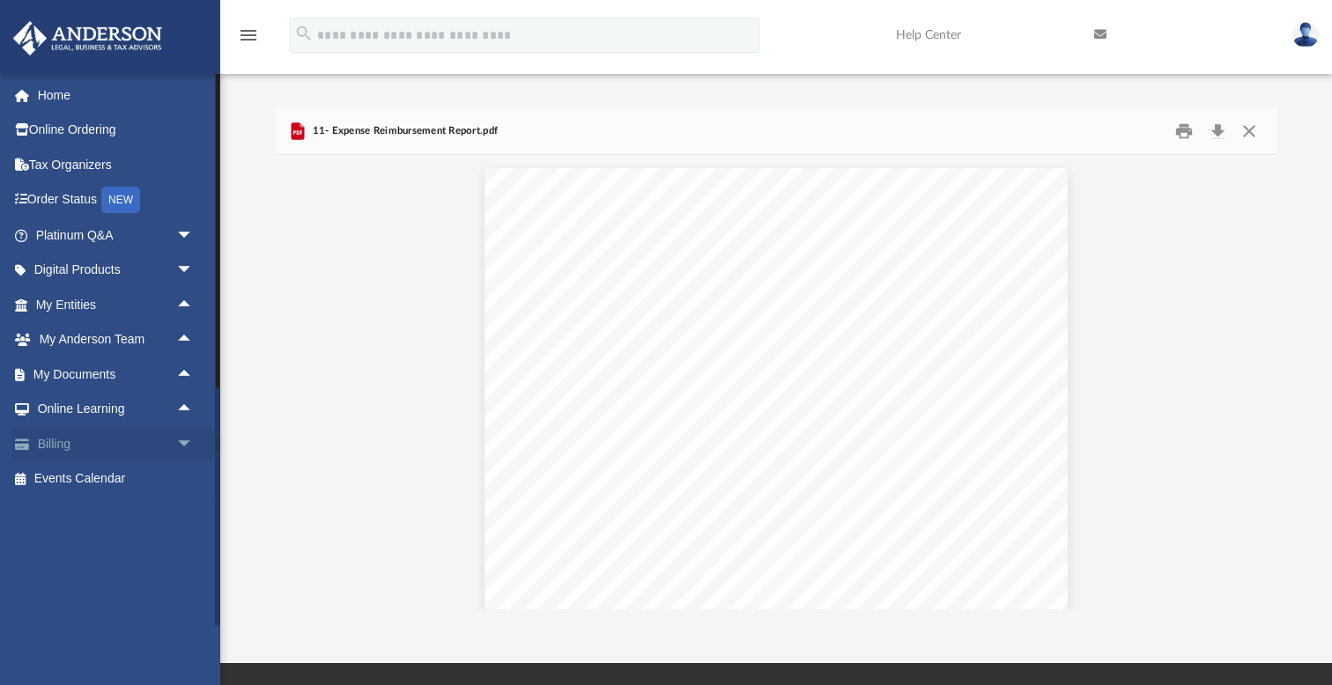
click at [186, 439] on span "arrow_drop_down" at bounding box center [193, 444] width 35 height 36
click at [186, 439] on span "arrow_drop_up" at bounding box center [193, 444] width 35 height 36
click at [183, 264] on span "arrow_drop_down" at bounding box center [193, 271] width 35 height 36
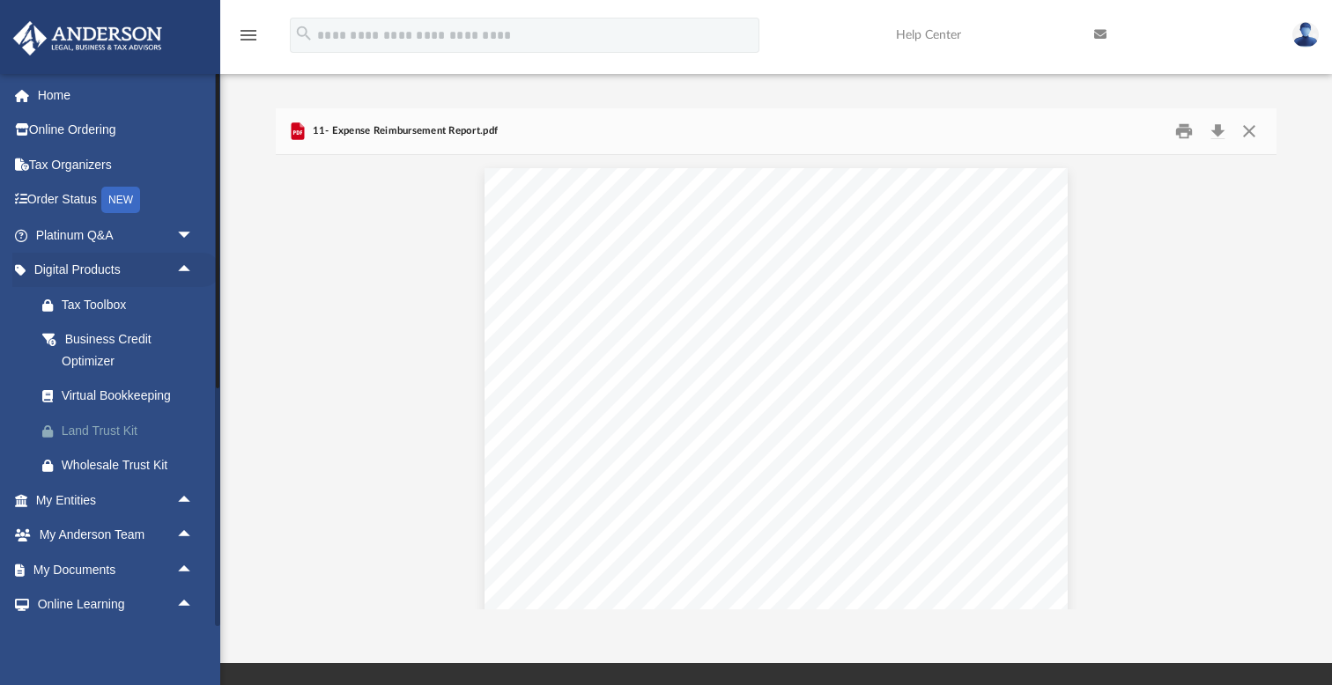
click at [121, 423] on div "Land Trust Kit" at bounding box center [130, 431] width 137 height 22
